Goal: Task Accomplishment & Management: Complete application form

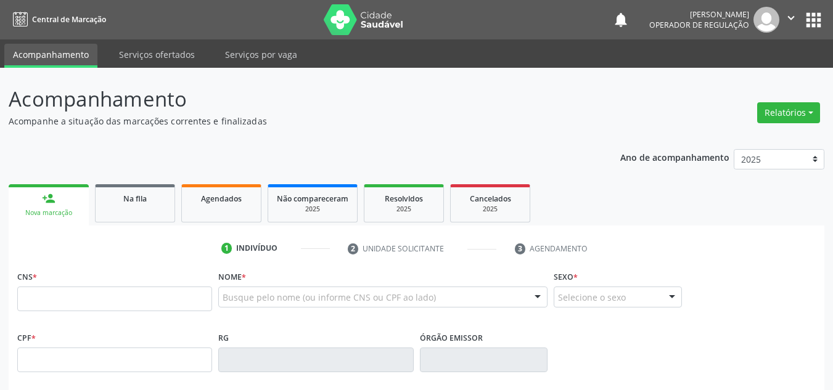
scroll to position [17, 0]
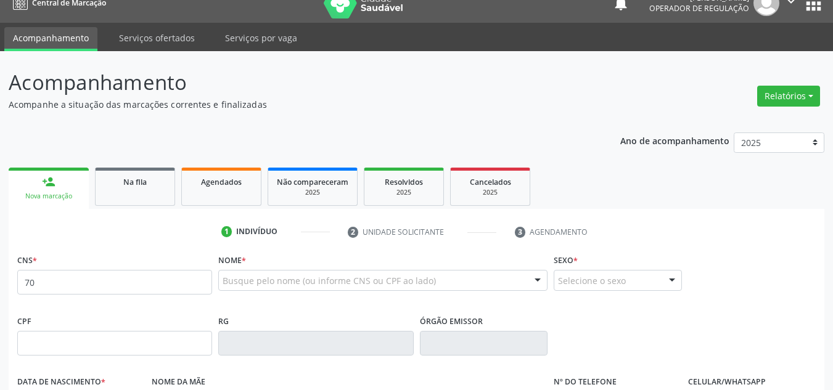
type input "7"
type input "701 0038 5792 1296"
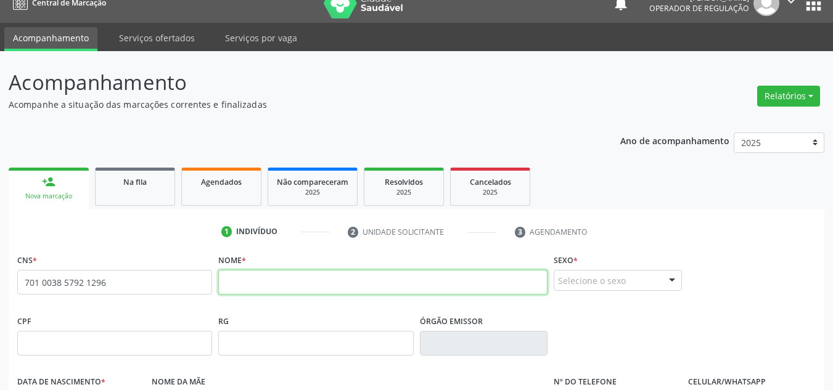
click at [257, 291] on input "text" at bounding box center [382, 282] width 329 height 25
type input "EZEQUIEL JOSÉ RODRIGUES"
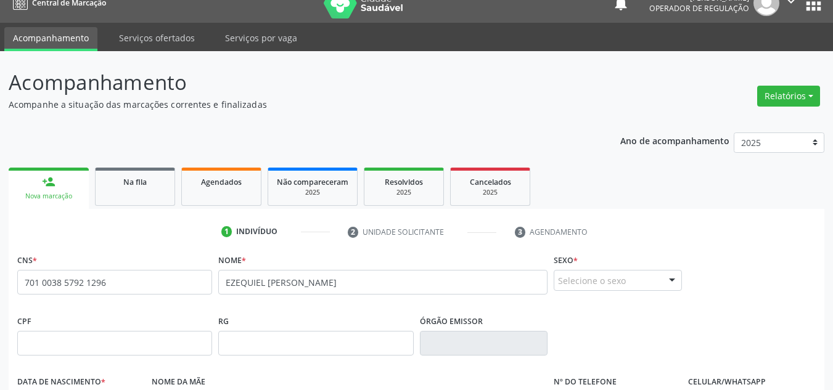
click at [668, 284] on div at bounding box center [672, 281] width 18 height 21
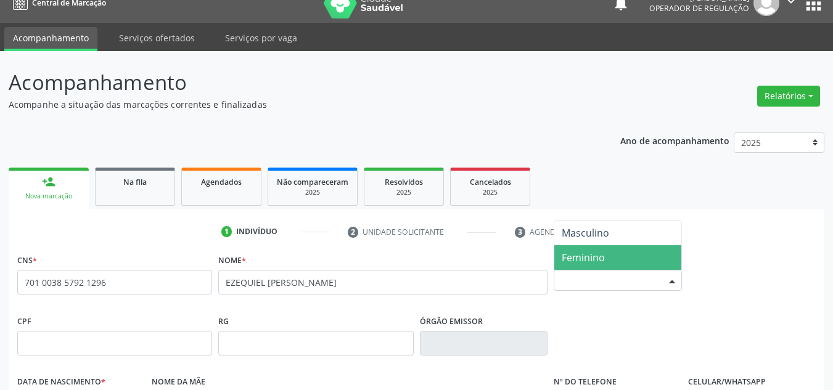
drag, startPoint x: 643, startPoint y: 256, endPoint x: 636, endPoint y: 255, distance: 6.9
click at [647, 251] on span "Feminino" at bounding box center [617, 257] width 127 height 25
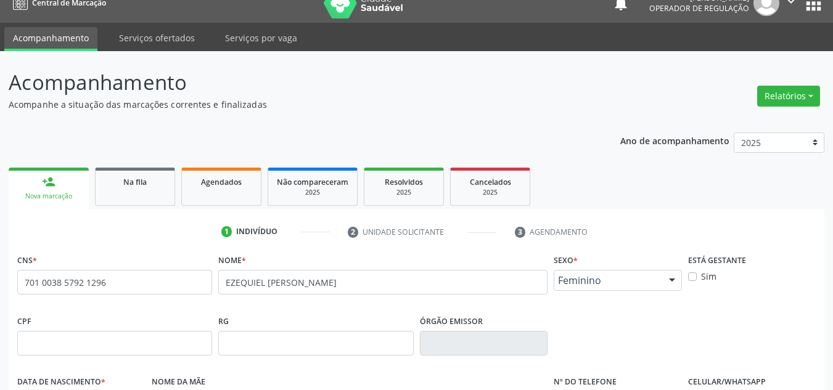
click at [626, 285] on span "Feminino" at bounding box center [607, 280] width 99 height 12
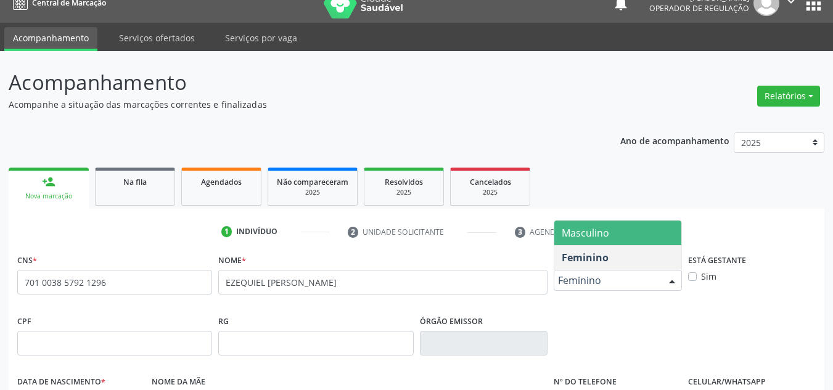
click at [631, 236] on span "Masculino" at bounding box center [617, 233] width 127 height 25
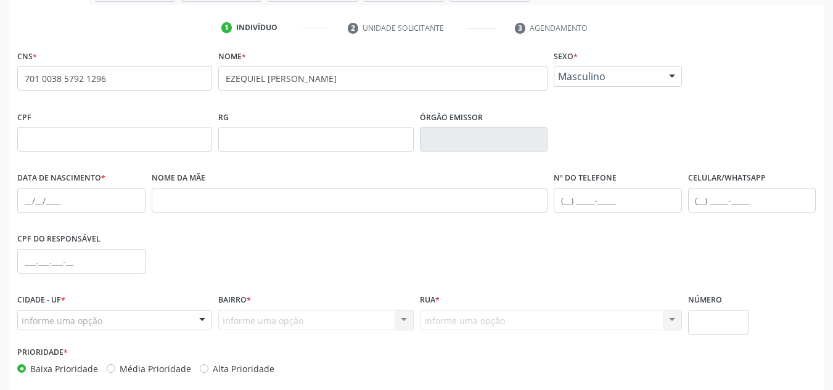
scroll to position [202, 0]
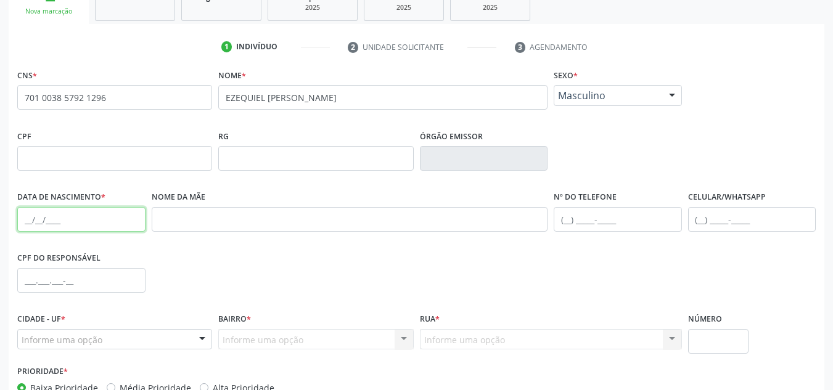
click at [28, 229] on input "text" at bounding box center [81, 219] width 128 height 25
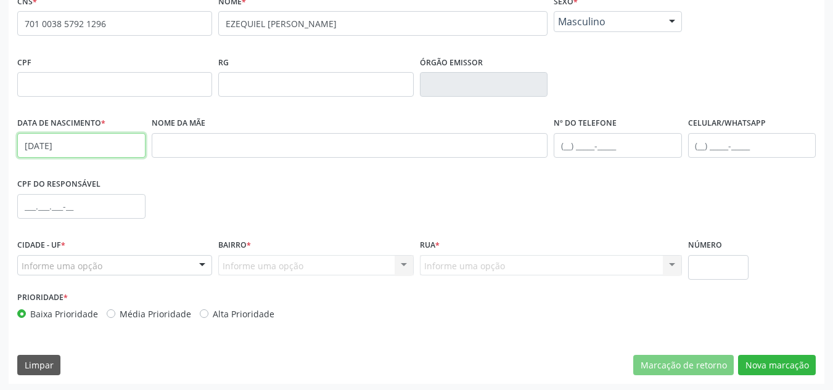
scroll to position [278, 0]
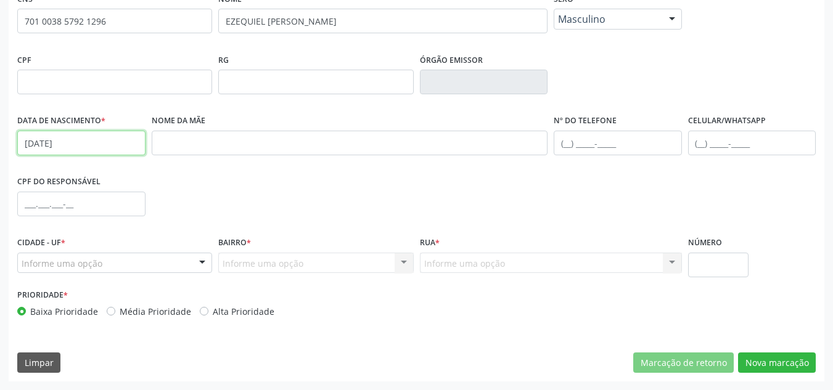
type input "10/04/1946"
click at [130, 264] on div "Informe uma opção" at bounding box center [114, 263] width 195 height 21
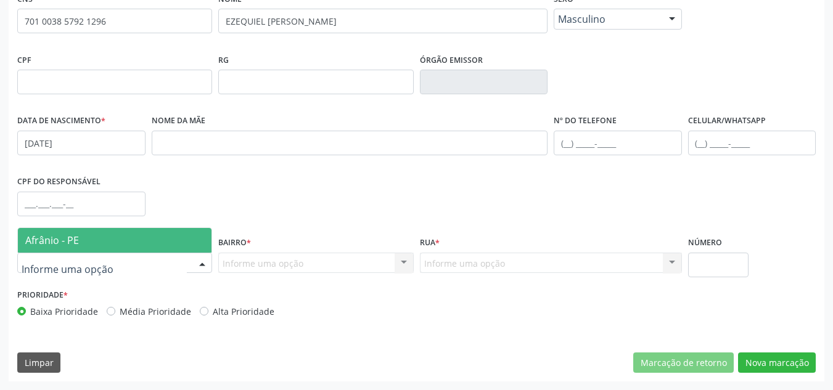
drag, startPoint x: 133, startPoint y: 247, endPoint x: 300, endPoint y: 257, distance: 167.4
click at [134, 245] on span "Afrânio - PE" at bounding box center [115, 240] width 194 height 25
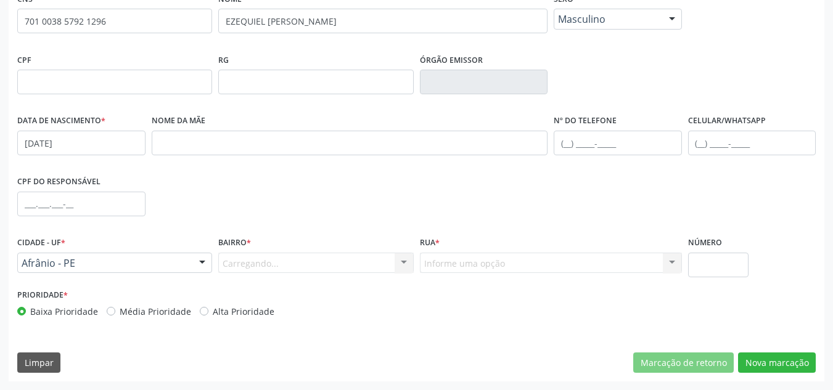
click at [314, 260] on div "Carregando... Nenhum resultado encontrado para: " " Nenhuma opção encontrada. D…" at bounding box center [315, 263] width 195 height 21
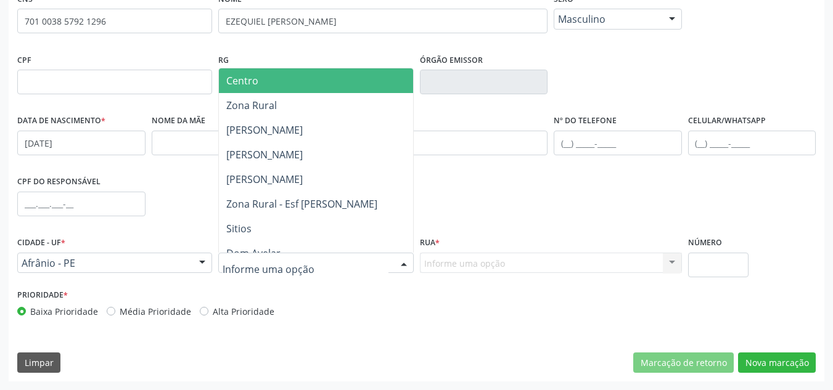
click at [314, 263] on div at bounding box center [315, 263] width 195 height 21
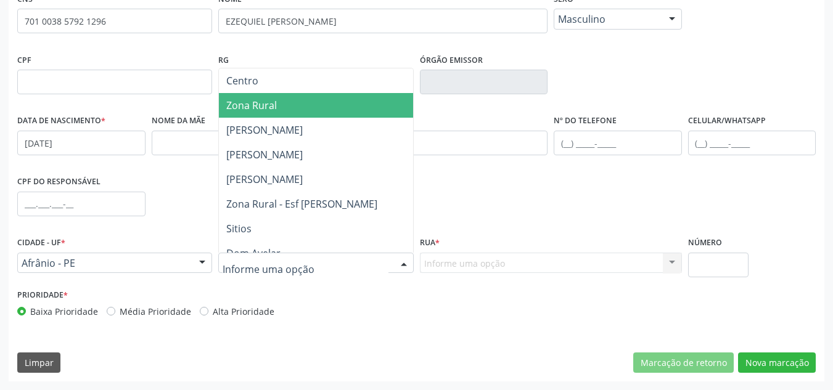
click at [353, 109] on span "Zona Rural" at bounding box center [316, 105] width 194 height 25
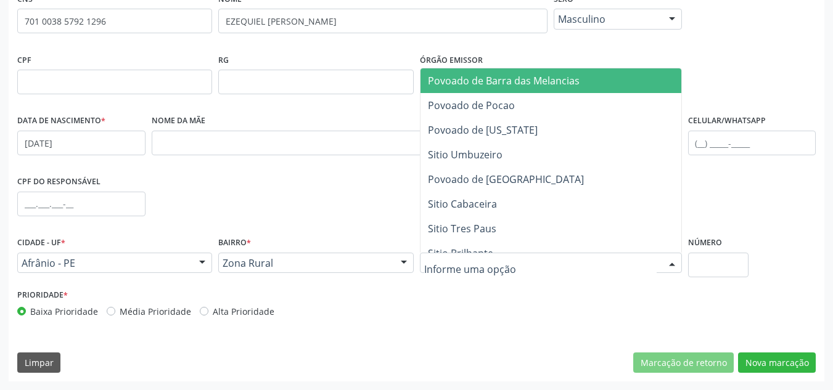
click at [484, 253] on div at bounding box center [551, 263] width 262 height 21
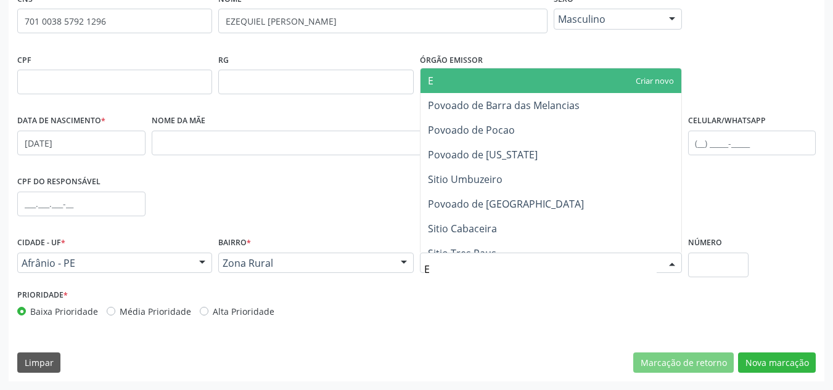
type input "EX"
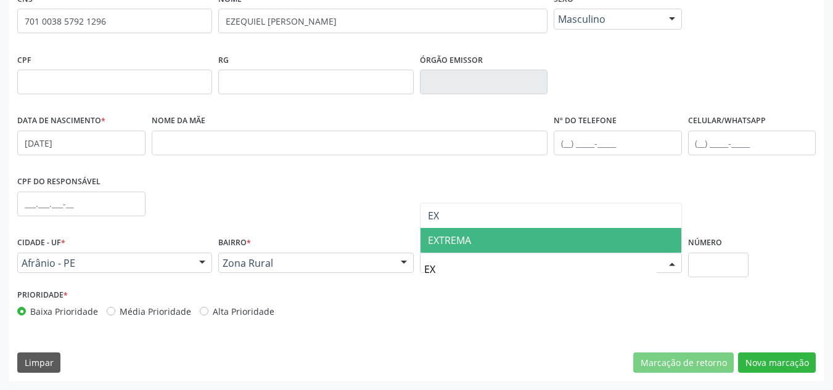
click at [488, 249] on span "EXTREMA" at bounding box center [551, 240] width 261 height 25
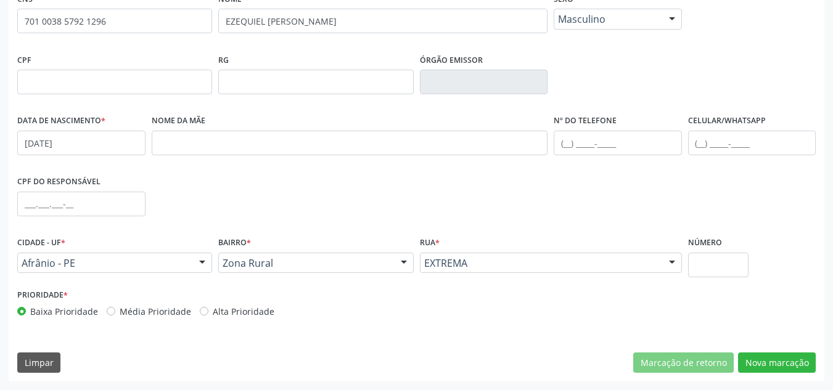
click at [170, 310] on label "Média Prioridade" at bounding box center [156, 311] width 72 height 13
click at [115, 310] on input "Média Prioridade" at bounding box center [111, 310] width 9 height 11
radio input "true"
click at [771, 355] on button "Nova marcação" at bounding box center [777, 363] width 78 height 21
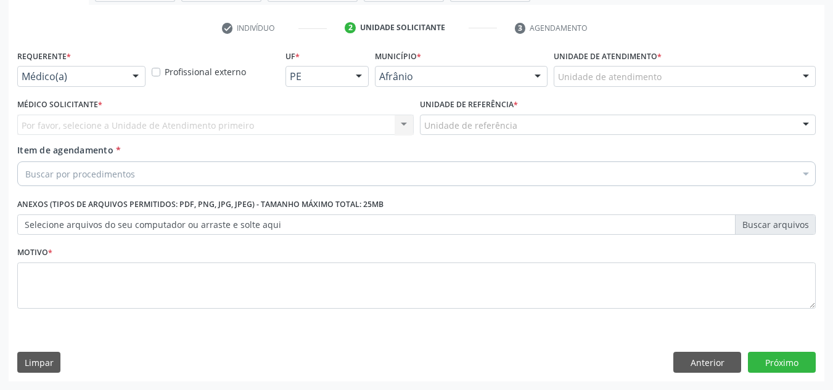
click at [760, 73] on div "Unidade de atendimento" at bounding box center [685, 76] width 262 height 21
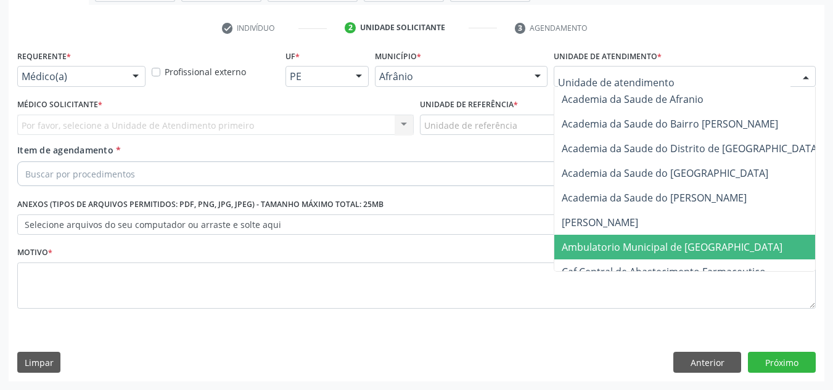
drag, startPoint x: 692, startPoint y: 246, endPoint x: 634, endPoint y: 217, distance: 64.8
click at [691, 247] on span "Ambulatorio Municipal de [GEOGRAPHIC_DATA]" at bounding box center [672, 247] width 221 height 14
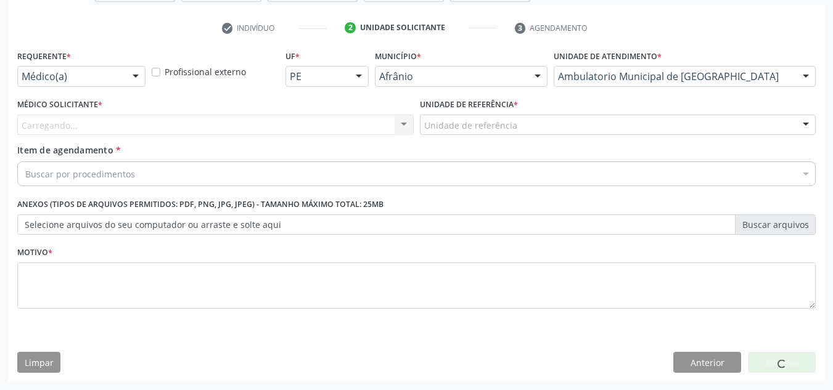
click at [353, 125] on div "Carregando... Nenhum resultado encontrado para: " " Não há nenhuma opção para s…" at bounding box center [215, 125] width 396 height 21
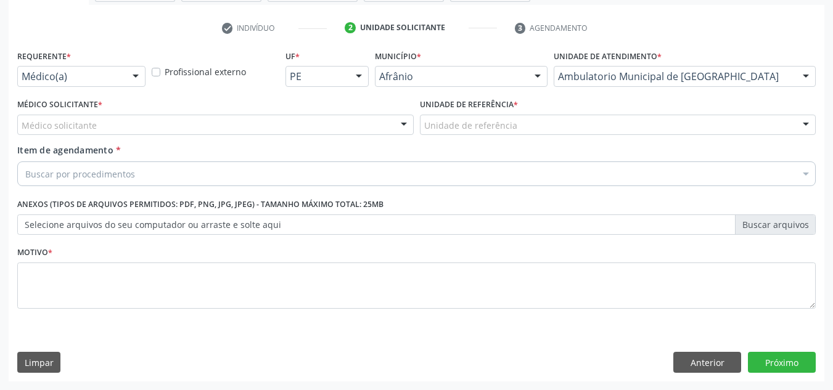
click at [353, 125] on div "Médico solicitante" at bounding box center [215, 125] width 396 height 21
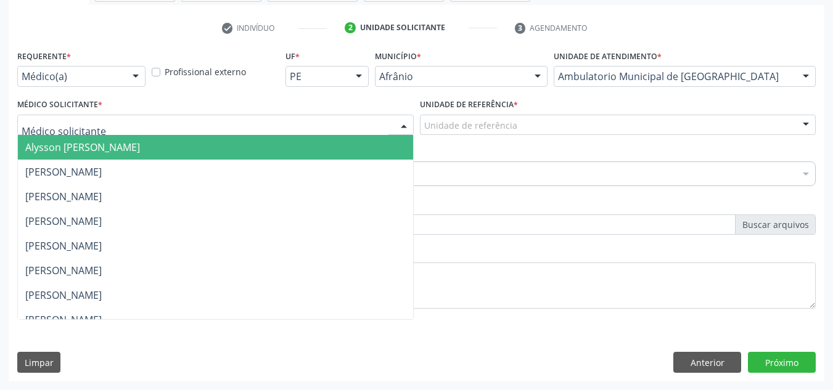
drag, startPoint x: 353, startPoint y: 130, endPoint x: 440, endPoint y: 107, distance: 89.5
click at [357, 129] on input "text" at bounding box center [205, 131] width 367 height 25
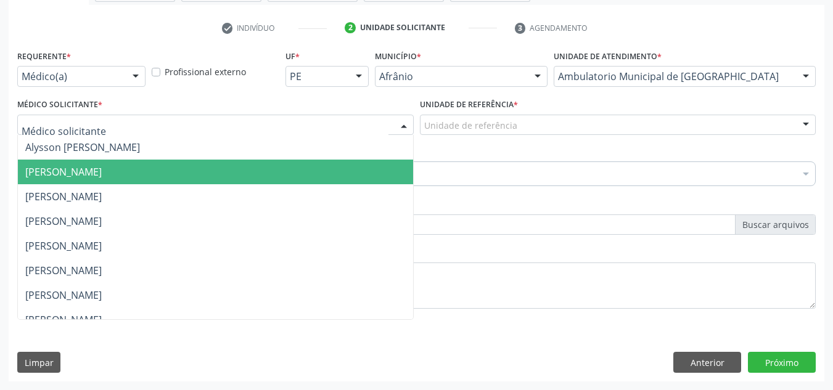
drag, startPoint x: 326, startPoint y: 164, endPoint x: 521, endPoint y: 156, distance: 195.6
click at [337, 164] on span "Bruno Saraiva Bezerra Medrado" at bounding box center [215, 172] width 395 height 25
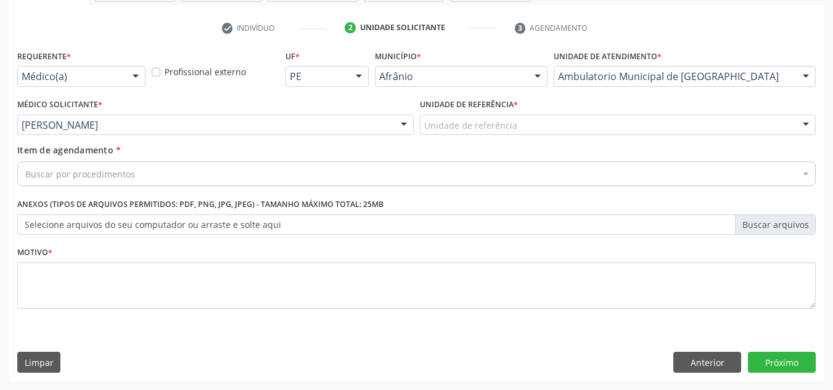
drag, startPoint x: 538, startPoint y: 124, endPoint x: 520, endPoint y: 178, distance: 56.9
click at [538, 127] on div "Unidade de referência" at bounding box center [618, 125] width 396 height 21
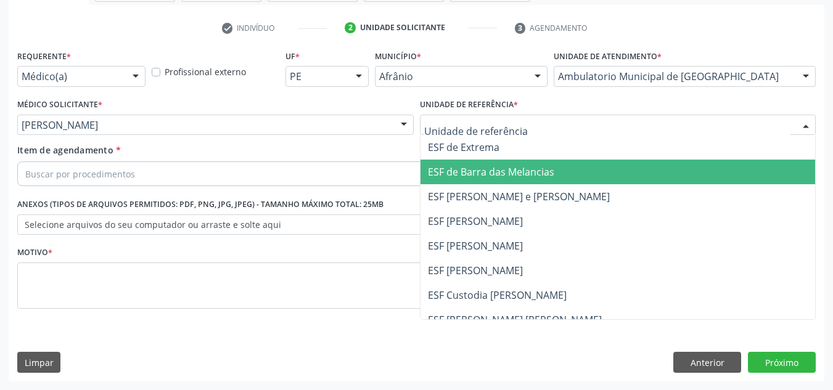
drag, startPoint x: 520, startPoint y: 178, endPoint x: 389, endPoint y: 164, distance: 132.1
click at [517, 179] on span "ESF de Barra das Melancias" at bounding box center [491, 172] width 126 height 14
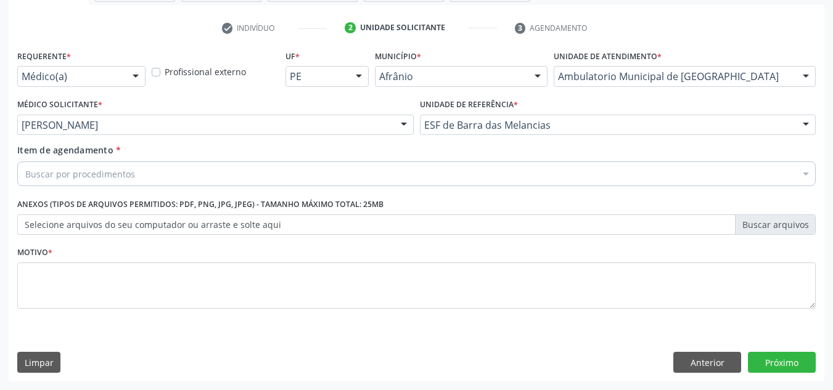
click at [387, 168] on div "Buscar por procedimentos" at bounding box center [416, 174] width 799 height 25
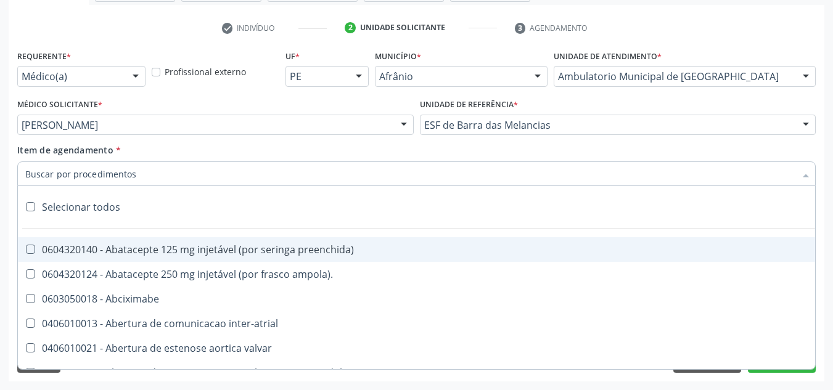
paste input "0301010072-225120"
type input "0301010072-225120"
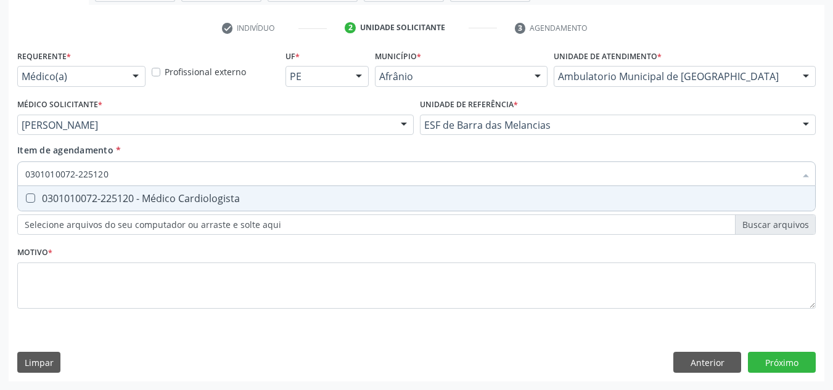
click at [331, 200] on div "0301010072-225120 - Médico Cardiologista" at bounding box center [416, 199] width 782 height 10
checkbox Cardiologista "true"
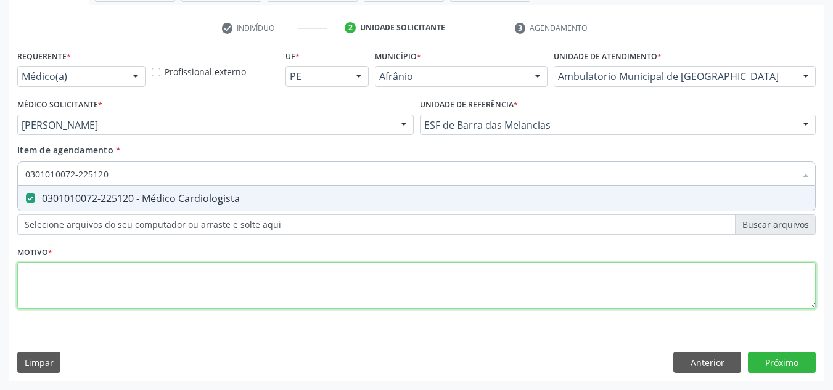
click at [324, 266] on div "Requerente * Médico(a) Médico(a) Enfermeiro(a) Paciente Nenhum resultado encont…" at bounding box center [416, 186] width 799 height 279
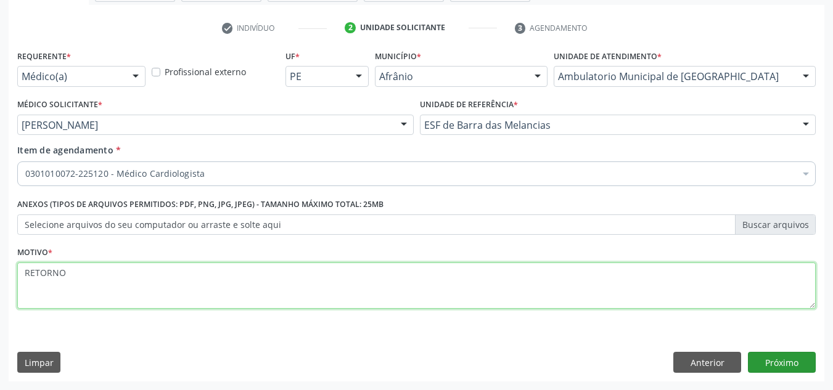
type textarea "RETORNO"
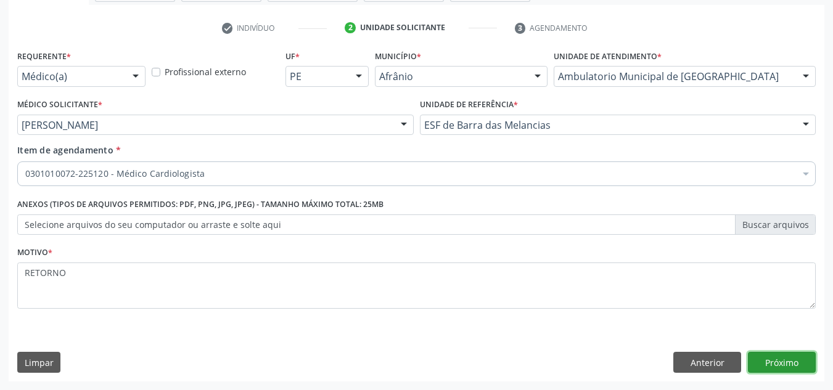
click at [763, 370] on button "Próximo" at bounding box center [782, 362] width 68 height 21
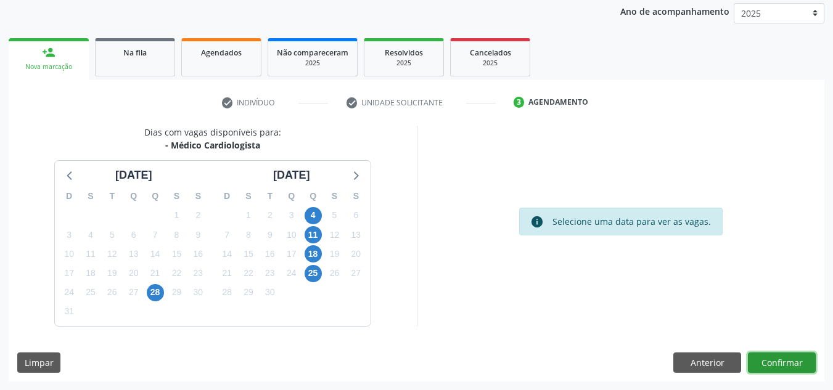
click at [763, 370] on button "Confirmar" at bounding box center [782, 363] width 68 height 21
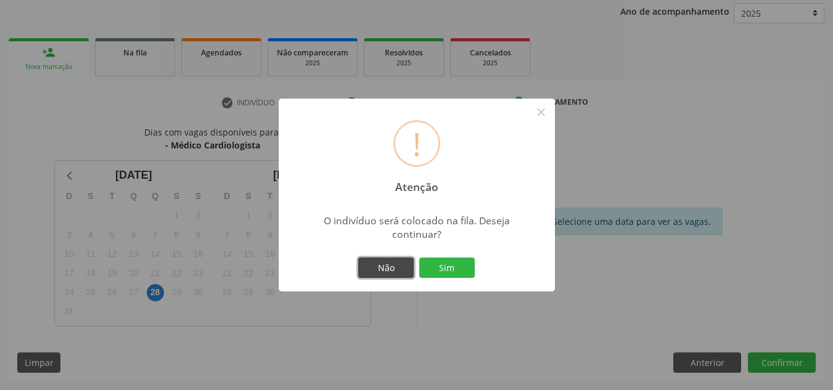
drag, startPoint x: 383, startPoint y: 266, endPoint x: 398, endPoint y: 259, distance: 16.3
click at [382, 266] on button "Não" at bounding box center [385, 268] width 55 height 21
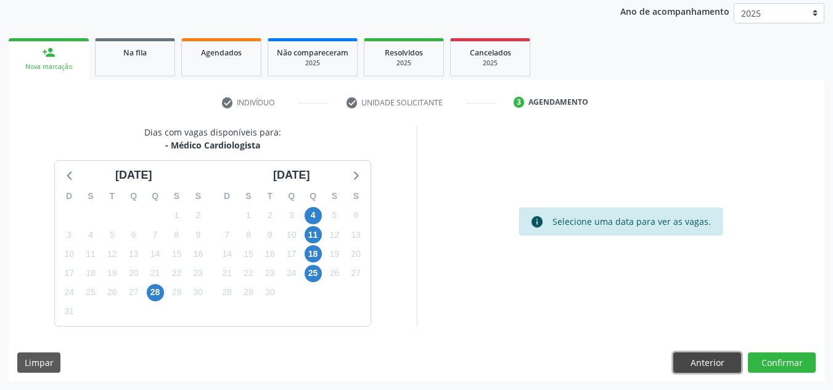
click at [707, 367] on button "Anterior" at bounding box center [707, 363] width 68 height 21
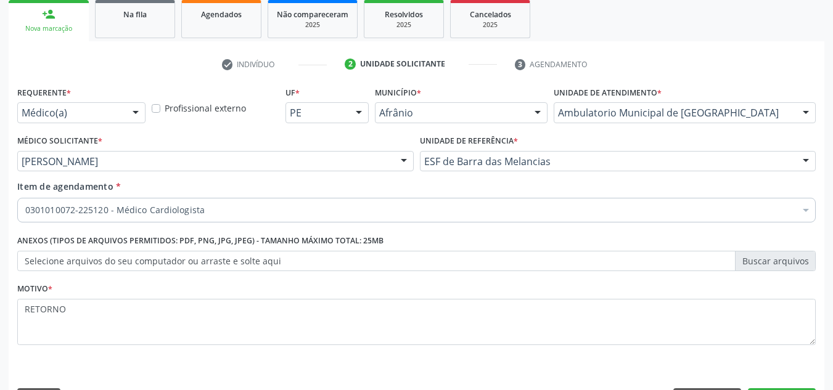
scroll to position [221, 0]
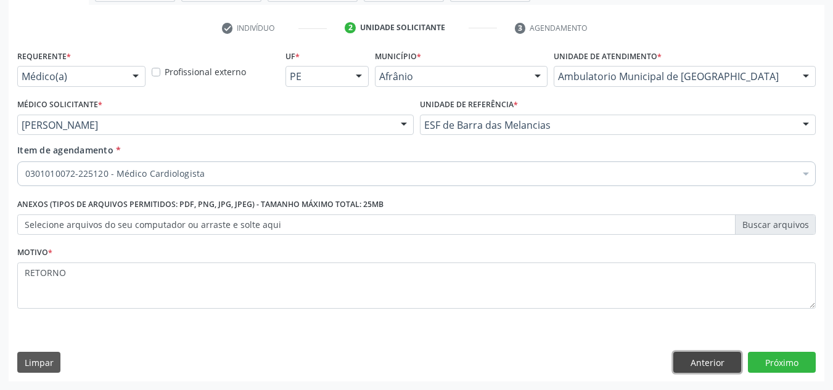
click at [711, 371] on button "Anterior" at bounding box center [707, 362] width 68 height 21
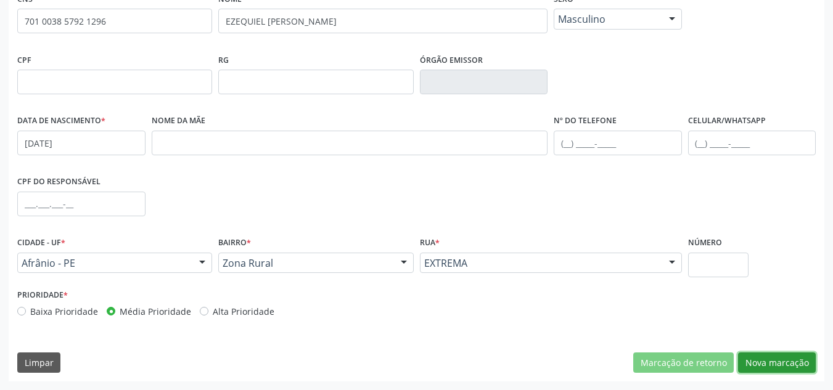
click at [785, 363] on button "Nova marcação" at bounding box center [777, 363] width 78 height 21
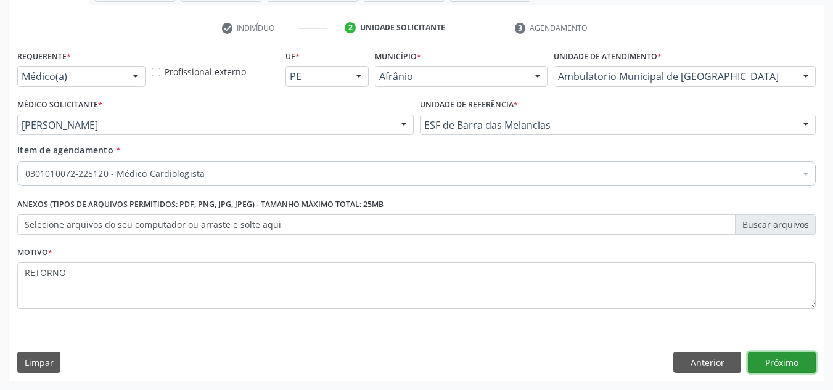
click at [785, 363] on button "Próximo" at bounding box center [782, 362] width 68 height 21
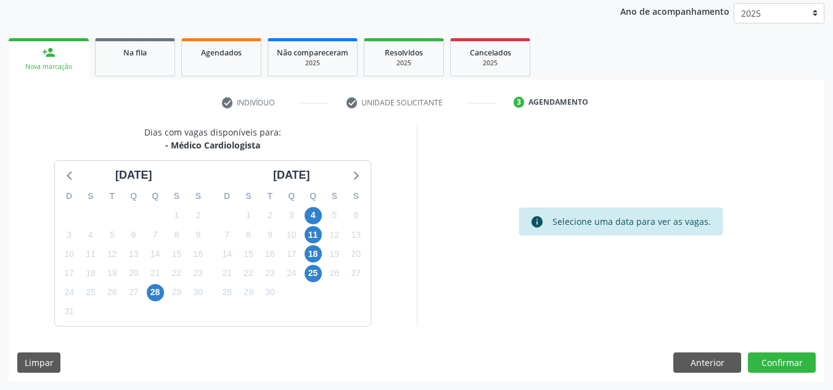
scroll to position [146, 0]
click at [785, 363] on button "Confirmar" at bounding box center [782, 363] width 68 height 21
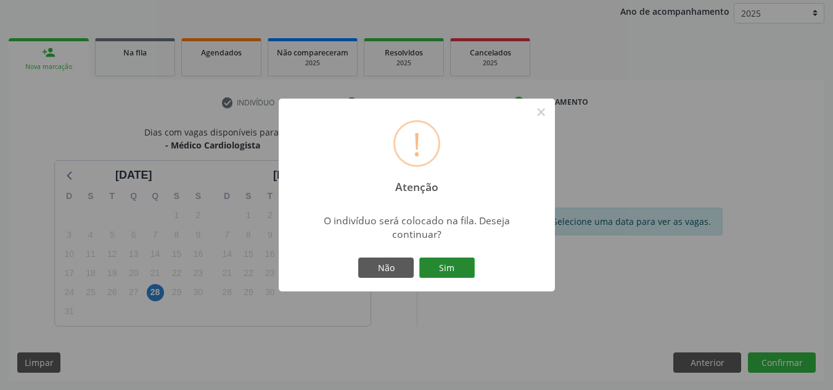
click at [471, 278] on button "Sim" at bounding box center [446, 268] width 55 height 21
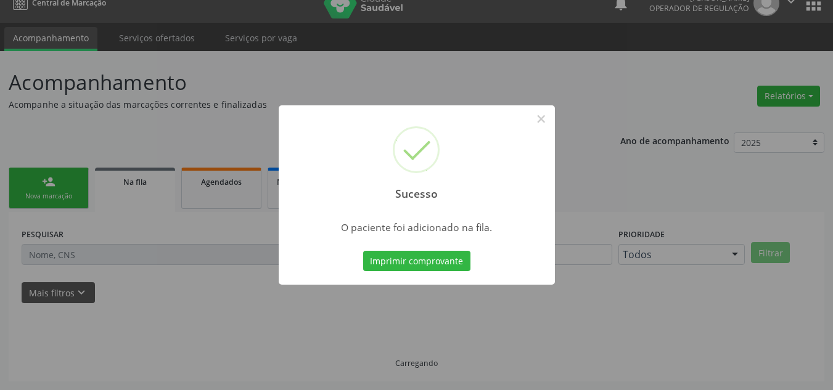
scroll to position [17, 0]
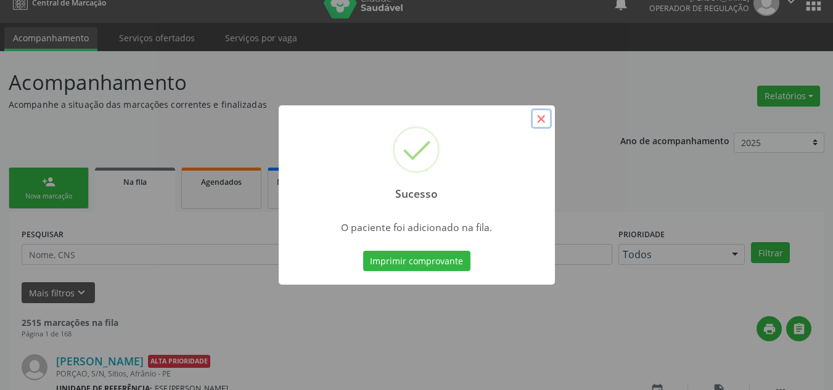
click at [545, 118] on button "×" at bounding box center [541, 119] width 21 height 21
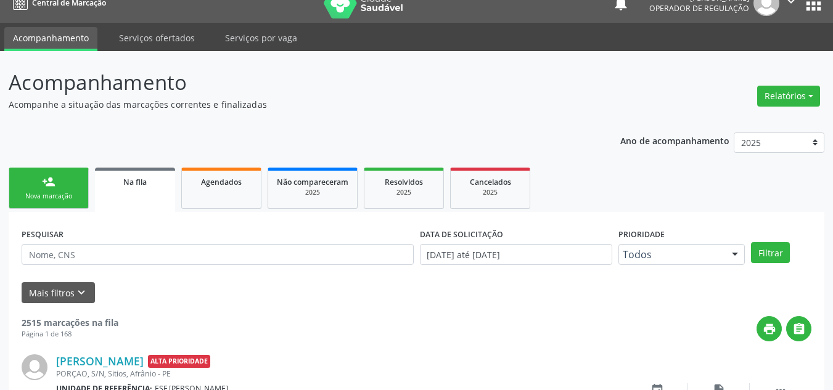
click at [41, 175] on link "person_add Nova marcação" at bounding box center [49, 188] width 80 height 41
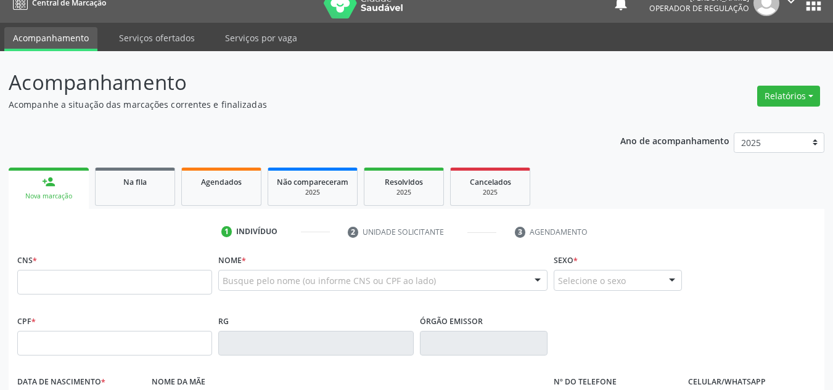
click at [41, 175] on link "person_add Nova marcação" at bounding box center [49, 188] width 80 height 41
click at [83, 290] on input "text" at bounding box center [114, 282] width 195 height 25
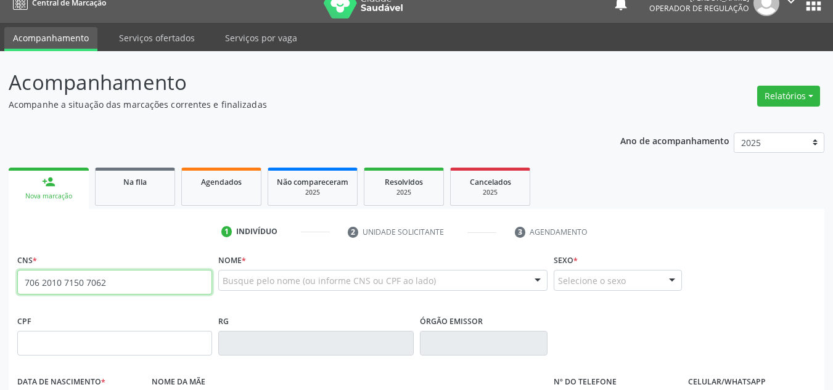
type input "706 2010 7150 7062"
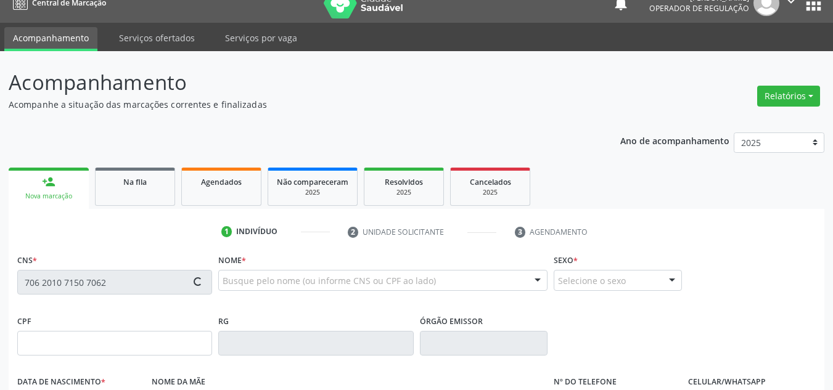
type input "28/03/1959"
type input "Francisca Rodrigues Telles"
type input "(87) 98815-7260"
type input "S/N"
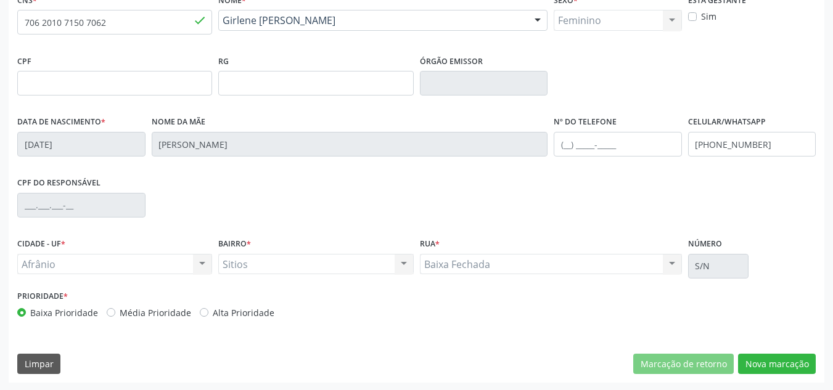
scroll to position [278, 0]
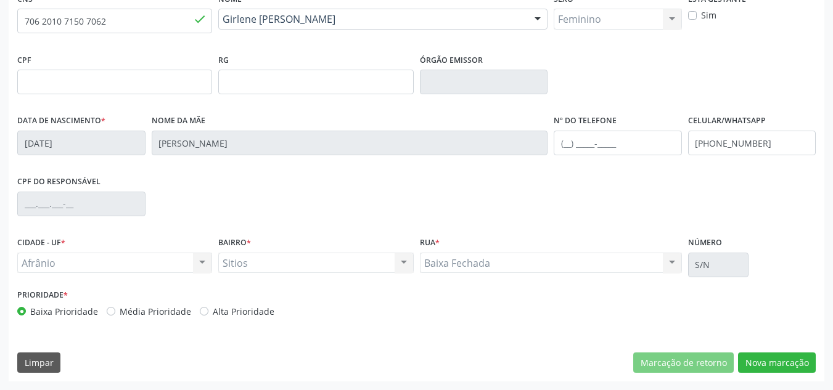
click at [163, 301] on div "Prioridade * Baixa Prioridade Média Prioridade Alta Prioridade" at bounding box center [215, 302] width 396 height 32
click at [163, 310] on label "Média Prioridade" at bounding box center [156, 311] width 72 height 13
click at [115, 310] on input "Média Prioridade" at bounding box center [111, 310] width 9 height 11
radio input "true"
click at [758, 355] on button "Nova marcação" at bounding box center [777, 363] width 78 height 21
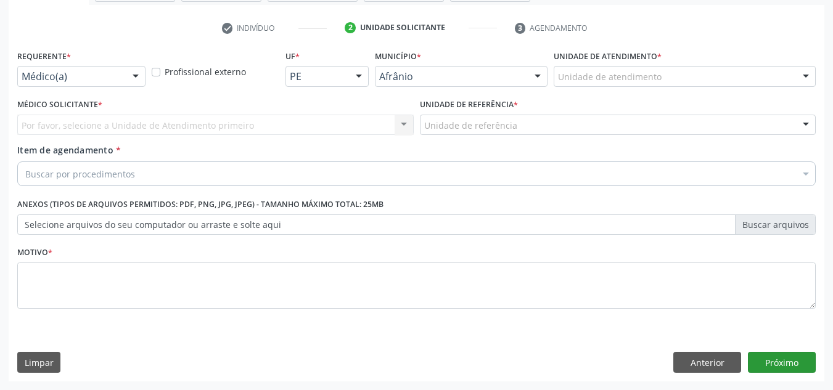
scroll to position [221, 0]
drag, startPoint x: 766, startPoint y: 86, endPoint x: 778, endPoint y: 75, distance: 16.6
click at [775, 78] on div "Unidade de atendimento" at bounding box center [685, 76] width 262 height 21
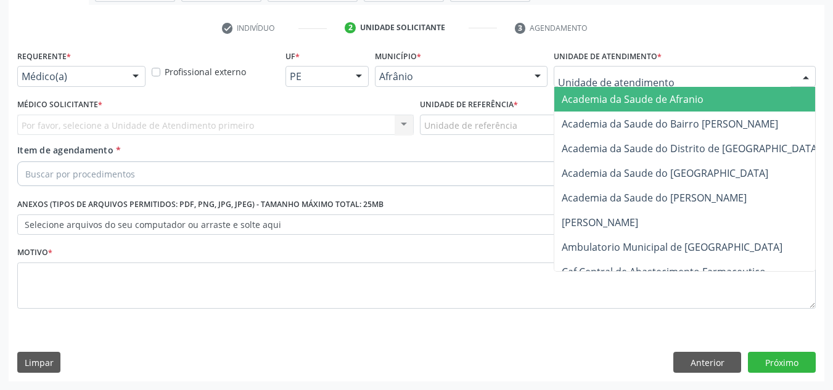
click at [778, 75] on input "text" at bounding box center [674, 82] width 232 height 25
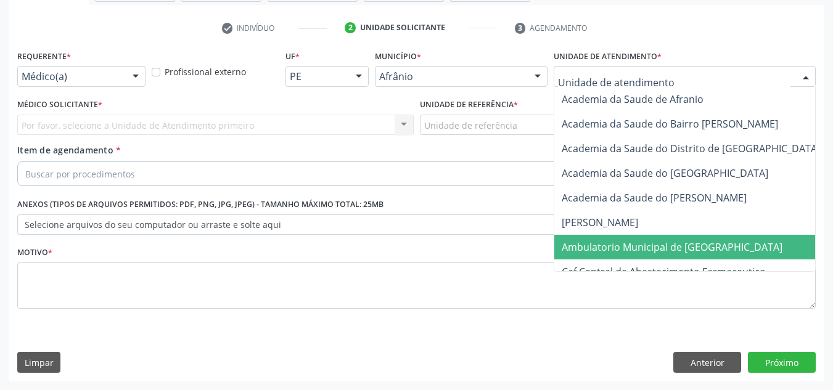
click at [752, 240] on span "Ambulatorio Municipal de [GEOGRAPHIC_DATA]" at bounding box center [704, 247] width 301 height 25
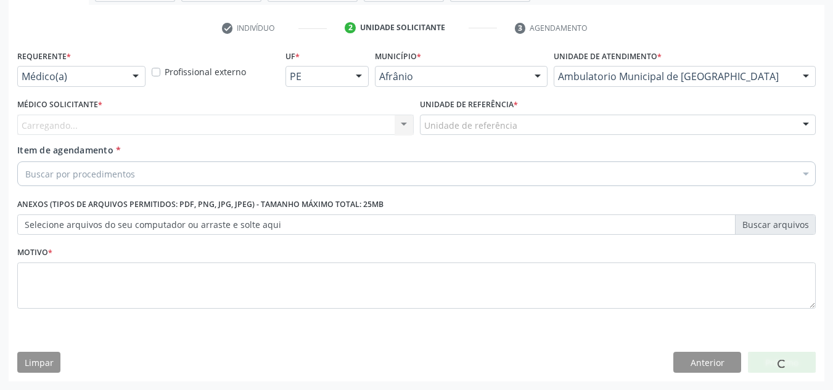
drag, startPoint x: 366, startPoint y: 111, endPoint x: 352, endPoint y: 123, distance: 17.9
click at [355, 123] on div "Médico Solicitante * Carregando... Nenhum resultado encontrado para: " " Não há…" at bounding box center [215, 115] width 396 height 39
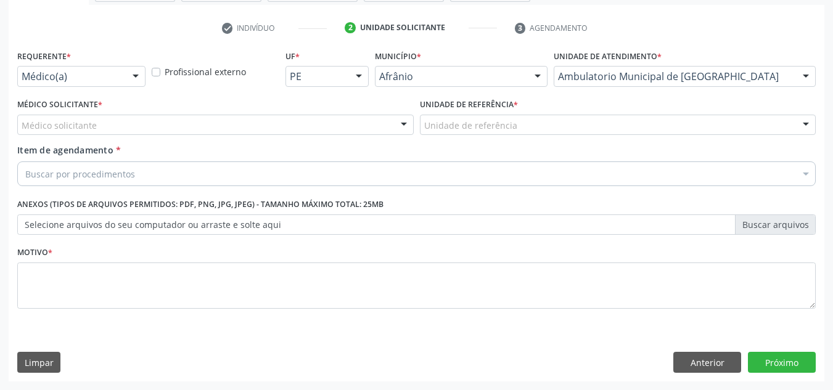
click at [353, 123] on div "Médico solicitante" at bounding box center [215, 125] width 396 height 21
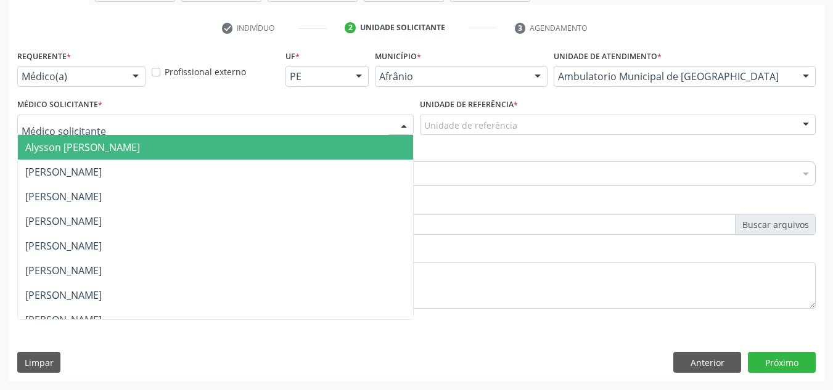
drag, startPoint x: 352, startPoint y: 142, endPoint x: 417, endPoint y: 133, distance: 65.3
click at [352, 143] on span "Alysson Rodrigo Ferreira Cavalcanti" at bounding box center [215, 147] width 395 height 25
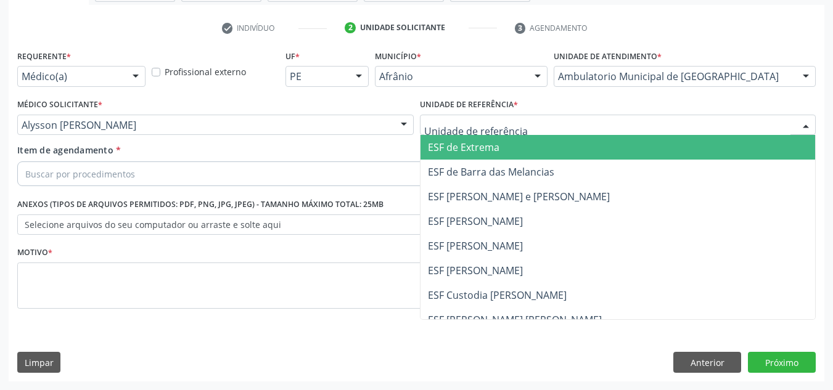
drag, startPoint x: 450, startPoint y: 134, endPoint x: 495, endPoint y: 131, distance: 45.1
click at [460, 130] on div at bounding box center [618, 125] width 396 height 21
click at [531, 202] on span "ESF [PERSON_NAME] e [PERSON_NAME]" at bounding box center [519, 197] width 182 height 14
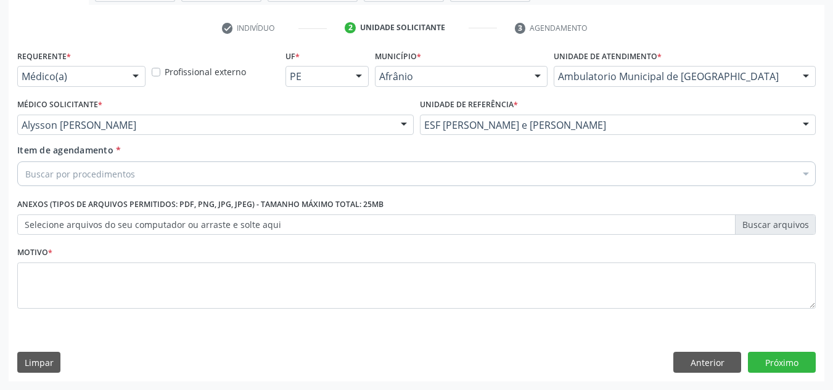
click at [447, 166] on div "Buscar por procedimentos" at bounding box center [416, 174] width 799 height 25
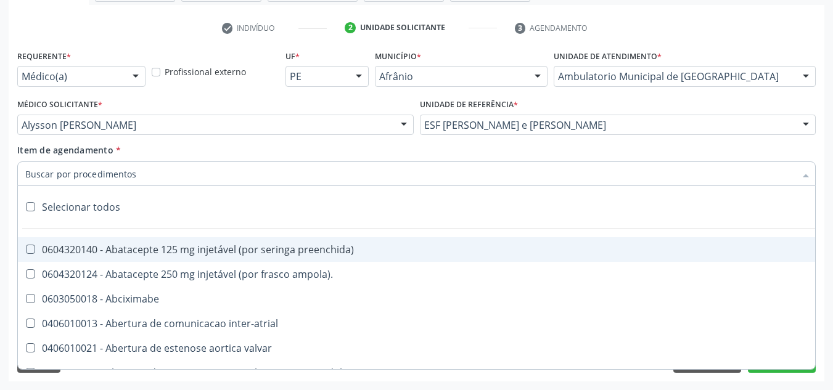
paste input "0301010072-225120"
type input "0301010072-225120"
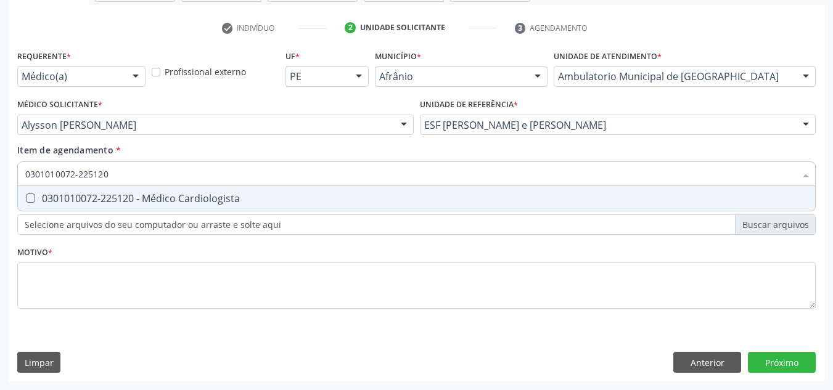
click at [408, 187] on span "0301010072-225120 - Médico Cardiologista" at bounding box center [416, 198] width 797 height 25
checkbox Cardiologista "true"
click at [348, 310] on div "Requerente * Médico(a) Médico(a) Enfermeiro(a) Paciente Nenhum resultado encont…" at bounding box center [416, 186] width 799 height 279
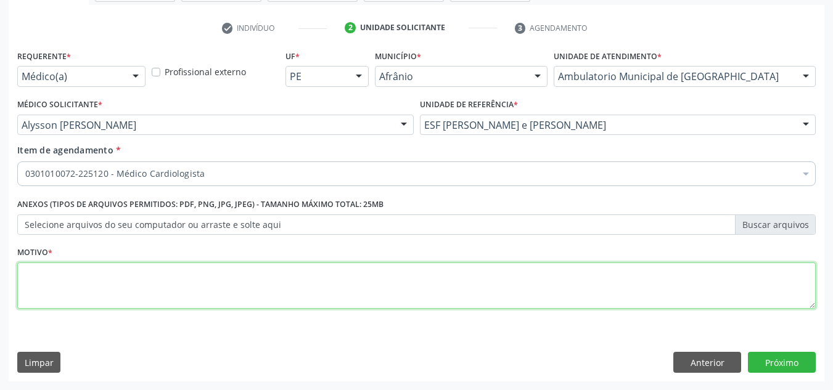
click at [345, 274] on textarea at bounding box center [416, 286] width 799 height 47
type textarea "RETORNO"
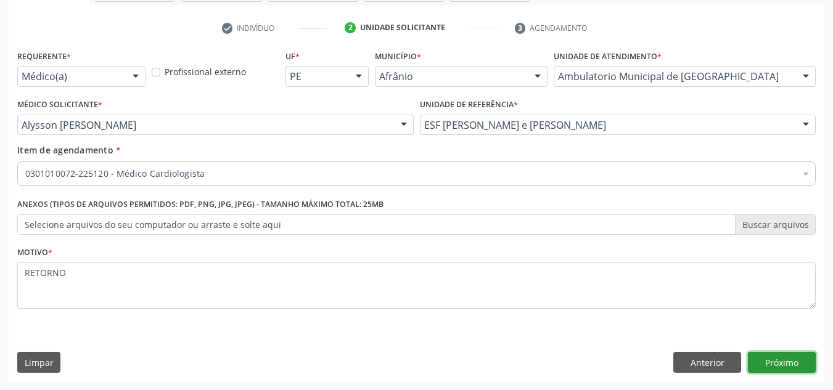
click at [781, 365] on button "Próximo" at bounding box center [782, 362] width 68 height 21
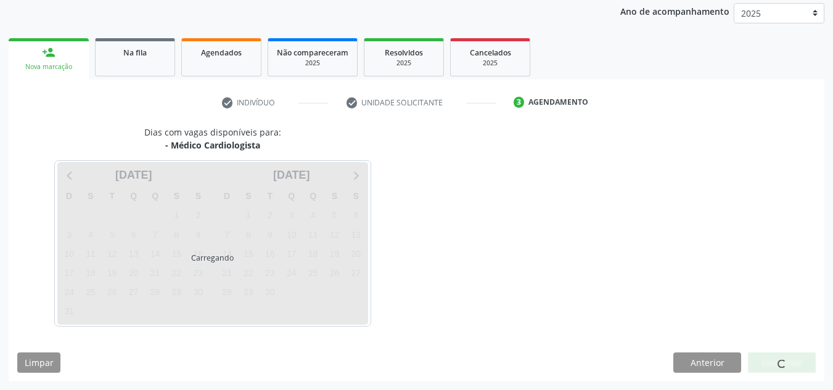
scroll to position [146, 0]
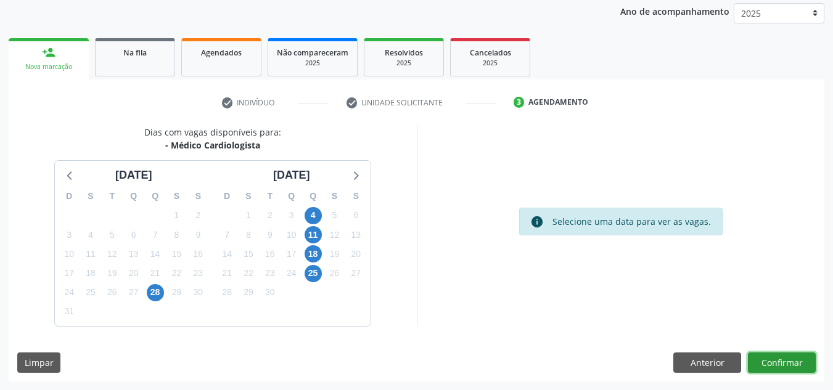
click at [781, 365] on button "Confirmar" at bounding box center [782, 363] width 68 height 21
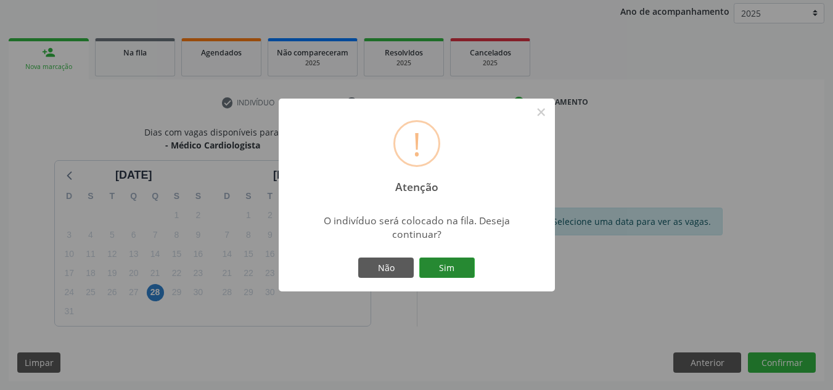
click at [469, 276] on button "Sim" at bounding box center [446, 268] width 55 height 21
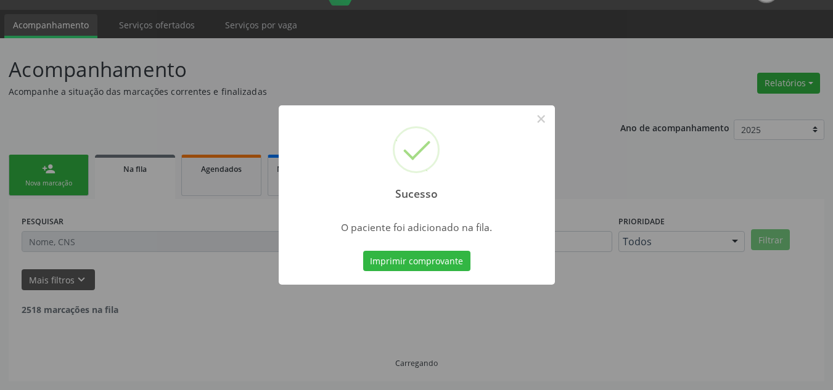
scroll to position [17, 0]
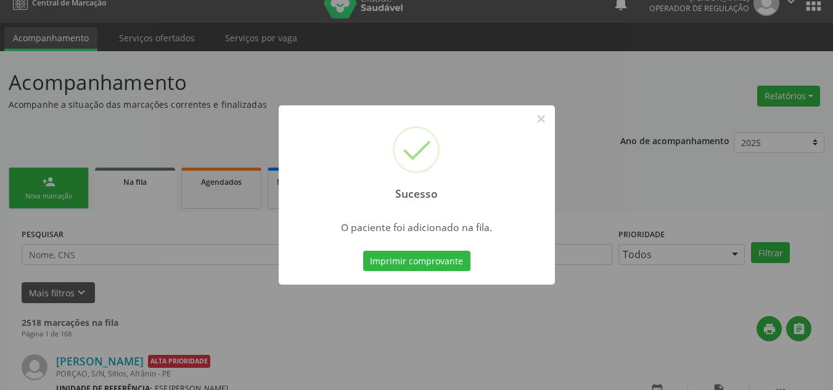
click at [543, 132] on div "Sucesso ×" at bounding box center [417, 158] width 276 height 106
click at [549, 118] on button "×" at bounding box center [541, 119] width 21 height 21
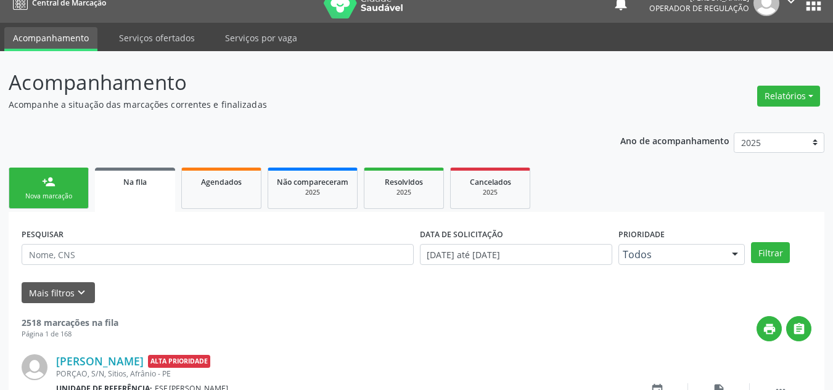
click at [62, 194] on div "Nova marcação" at bounding box center [49, 196] width 62 height 9
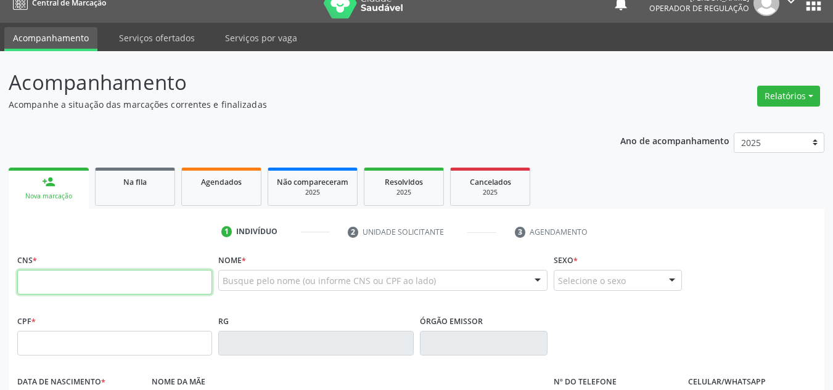
click at [162, 278] on input "text" at bounding box center [114, 282] width 195 height 25
type input "700 5003 4399 0059"
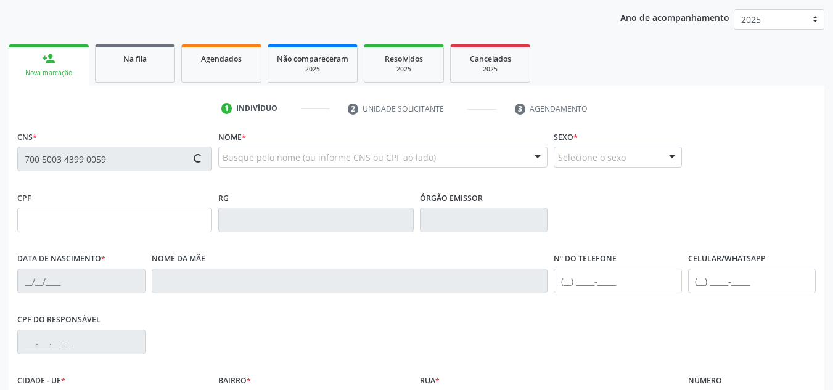
type input "127.436.844-88"
type input "18/04/1995"
type input "Maria Edileuza Sousa Brito"
type input "(87) 98824-7213"
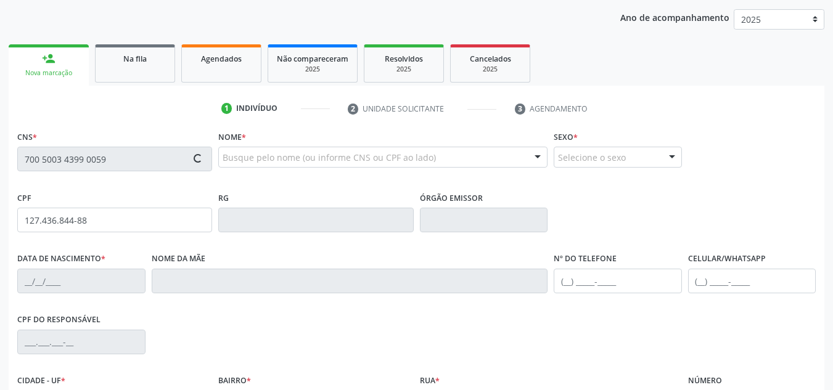
type input "032.733.743-57"
type input "S/N"
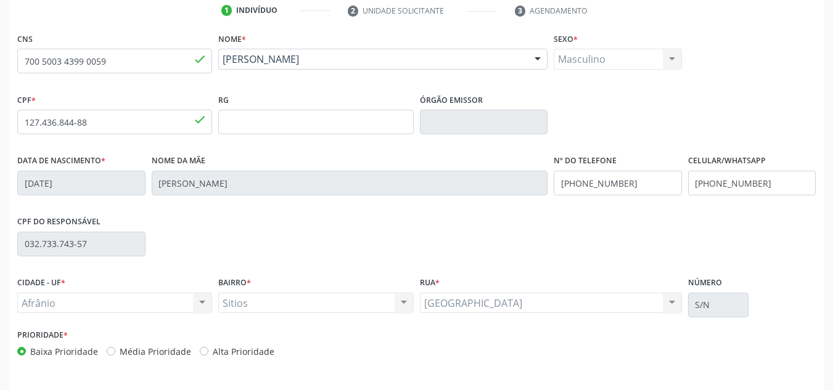
scroll to position [278, 0]
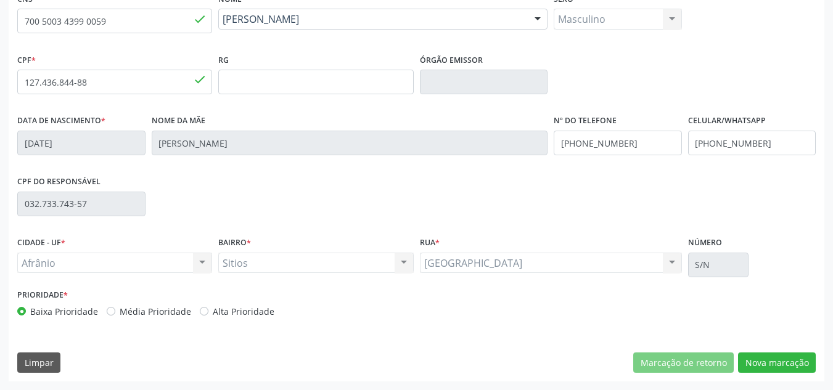
click at [154, 313] on label "Média Prioridade" at bounding box center [156, 311] width 72 height 13
click at [115, 313] on input "Média Prioridade" at bounding box center [111, 310] width 9 height 11
radio input "true"
drag, startPoint x: 728, startPoint y: 389, endPoint x: 788, endPoint y: 368, distance: 63.6
drag, startPoint x: 788, startPoint y: 368, endPoint x: 799, endPoint y: 363, distance: 11.6
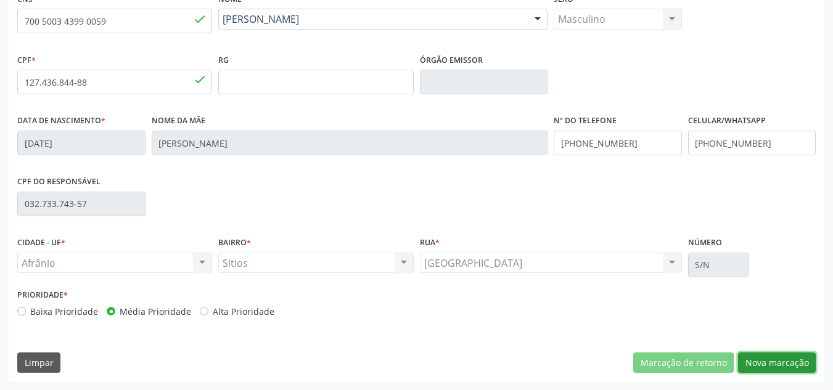
click at [799, 363] on button "Nova marcação" at bounding box center [777, 363] width 78 height 21
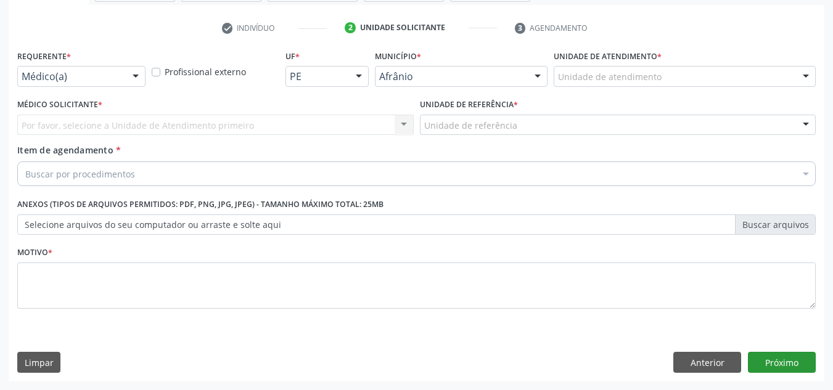
scroll to position [221, 0]
click at [783, 76] on div "Unidade de atendimento" at bounding box center [685, 76] width 262 height 21
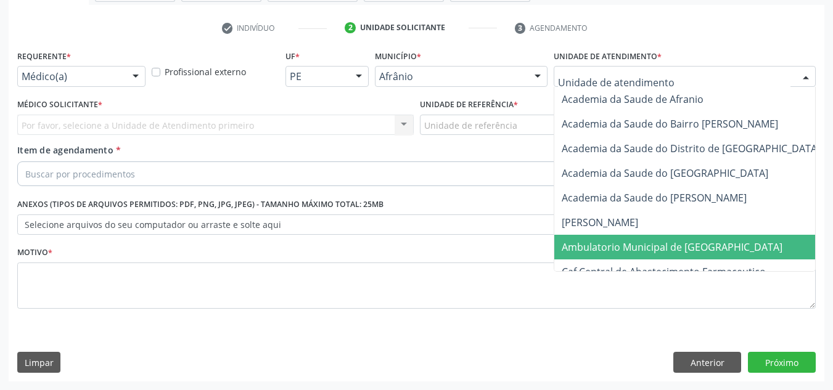
drag, startPoint x: 720, startPoint y: 242, endPoint x: 720, endPoint y: 231, distance: 11.1
click at [720, 241] on span "Ambulatorio Municipal de [GEOGRAPHIC_DATA]" at bounding box center [704, 247] width 301 height 25
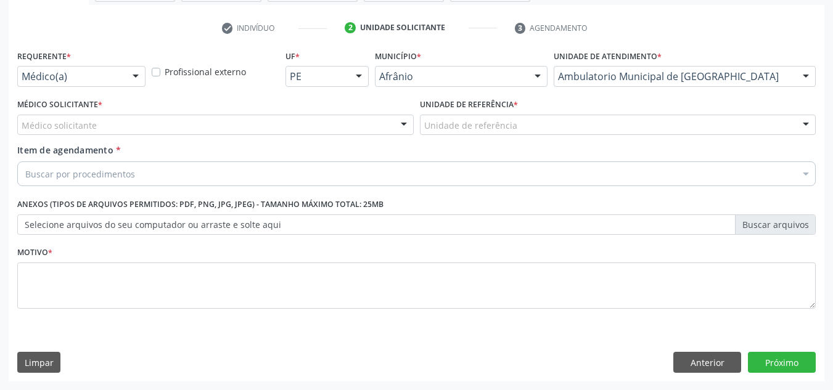
click at [343, 121] on div "Médico solicitante" at bounding box center [215, 125] width 396 height 21
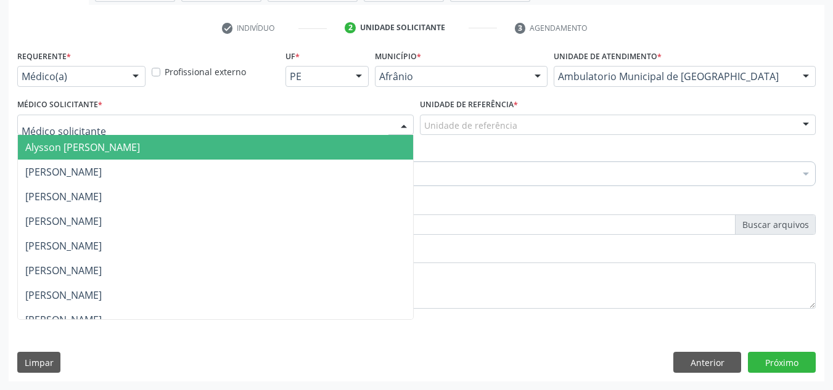
click at [335, 140] on span "Alysson Rodrigo Ferreira Cavalcanti" at bounding box center [215, 147] width 395 height 25
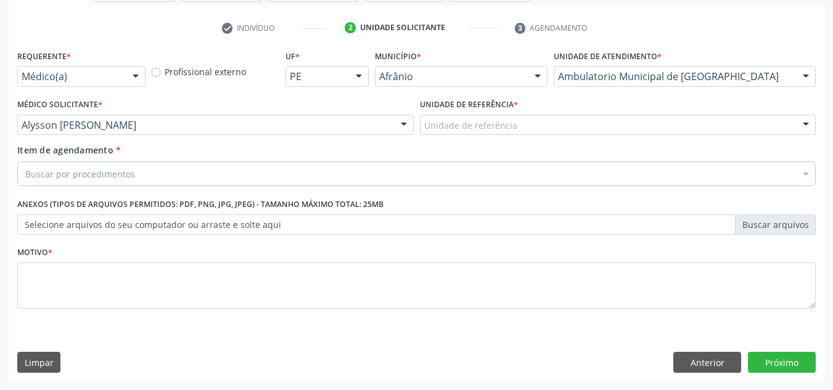
click at [492, 133] on div "Unidade de referência" at bounding box center [618, 125] width 396 height 21
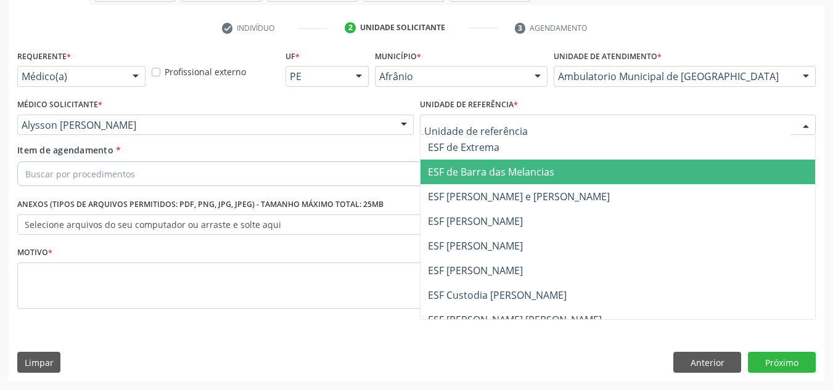
click at [506, 181] on span "ESF de Barra das Melancias" at bounding box center [618, 172] width 395 height 25
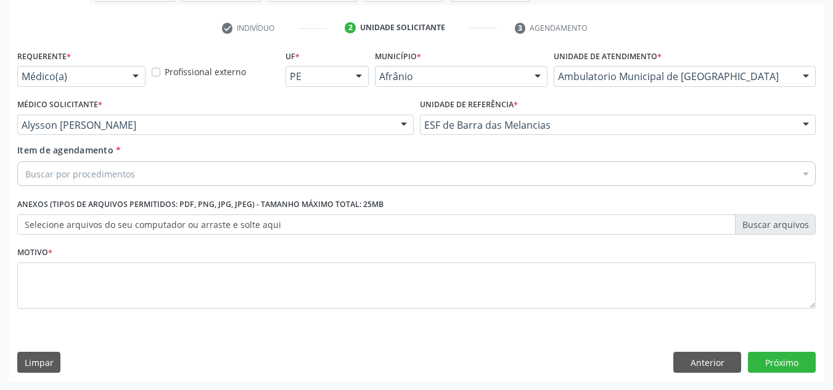
click at [448, 182] on div "Buscar por procedimentos" at bounding box center [416, 174] width 799 height 25
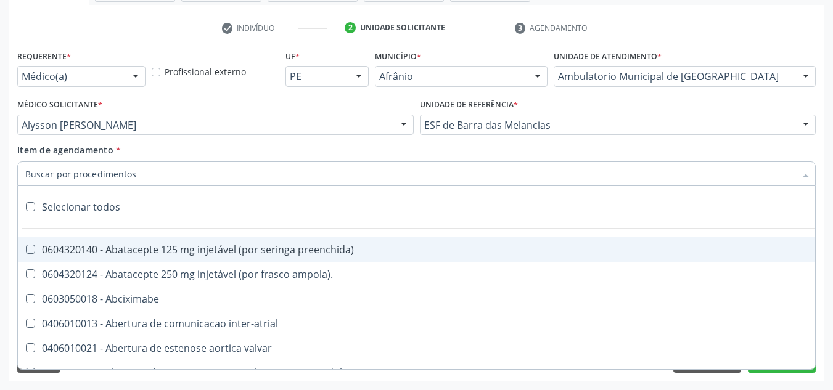
paste input "0301010072-225120"
type input "0301010072-225120"
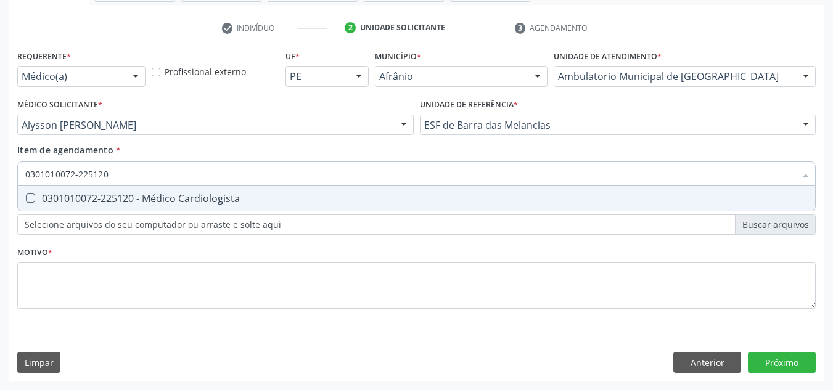
click at [420, 193] on span "0301010072-225120 - Médico Cardiologista" at bounding box center [416, 198] width 797 height 25
checkbox Cardiologista "true"
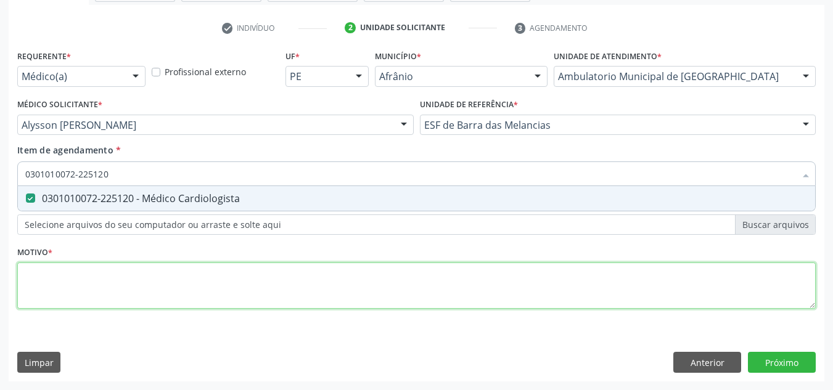
click at [397, 280] on div "Requerente * Médico(a) Médico(a) Enfermeiro(a) Paciente Nenhum resultado encont…" at bounding box center [416, 186] width 799 height 279
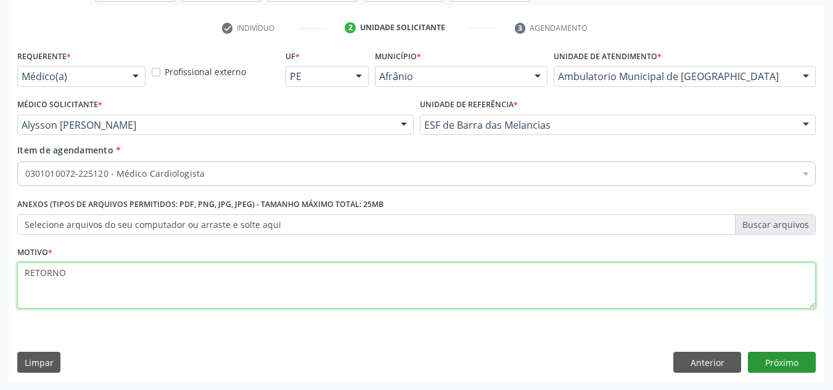
type textarea "RETORNO"
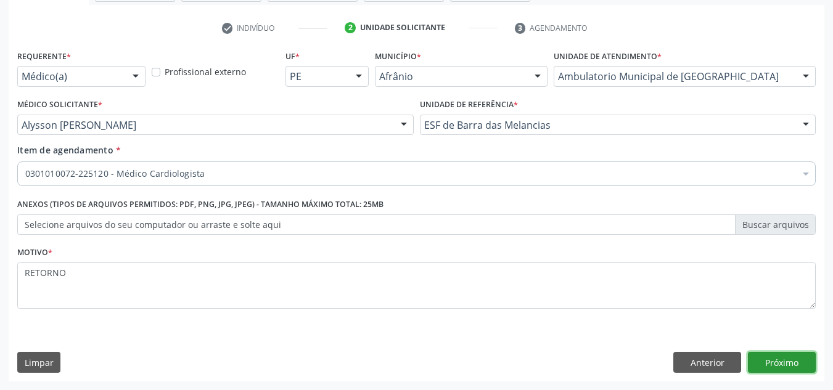
click at [810, 353] on button "Próximo" at bounding box center [782, 362] width 68 height 21
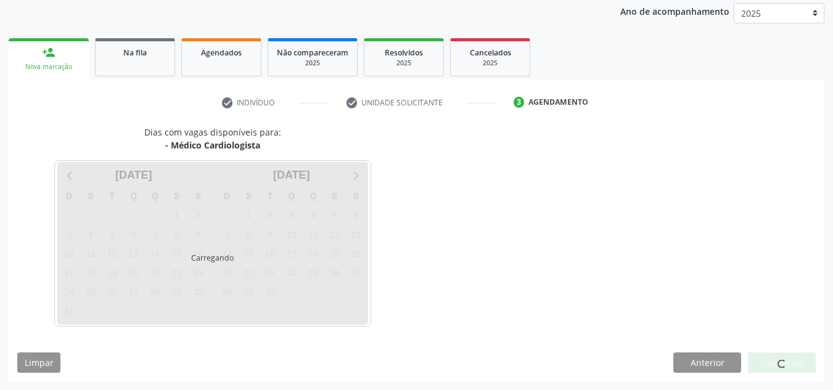
scroll to position [146, 0]
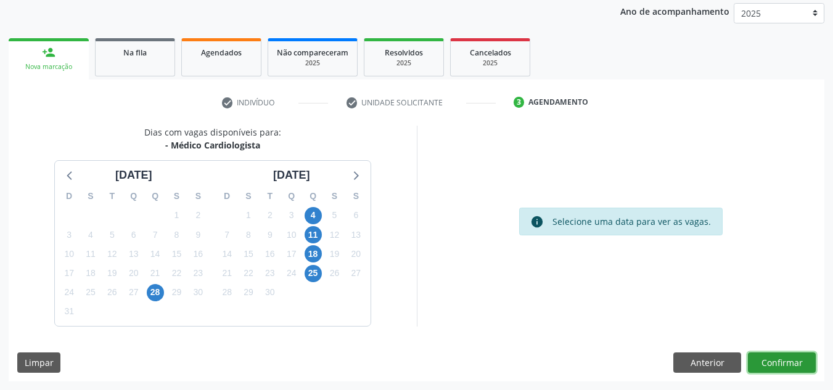
click at [787, 355] on button "Confirmar" at bounding box center [782, 363] width 68 height 21
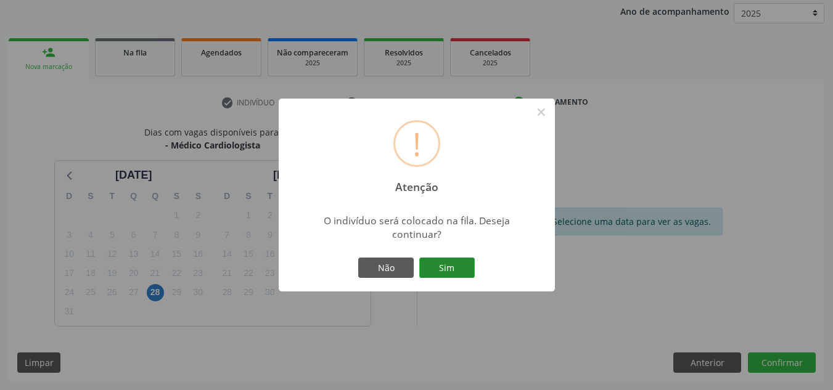
click at [439, 273] on button "Sim" at bounding box center [446, 268] width 55 height 21
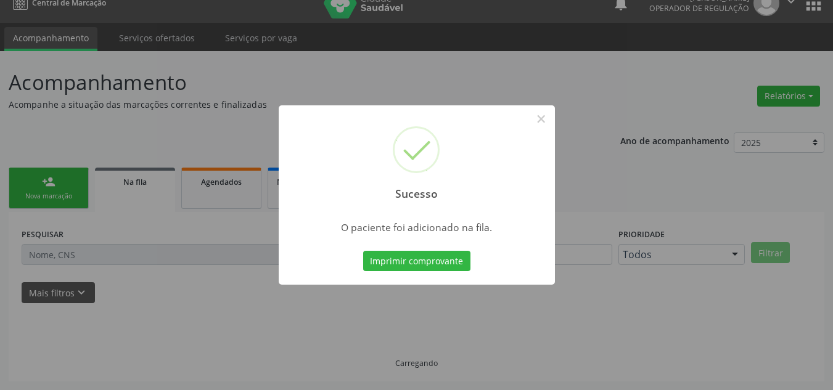
scroll to position [17, 0]
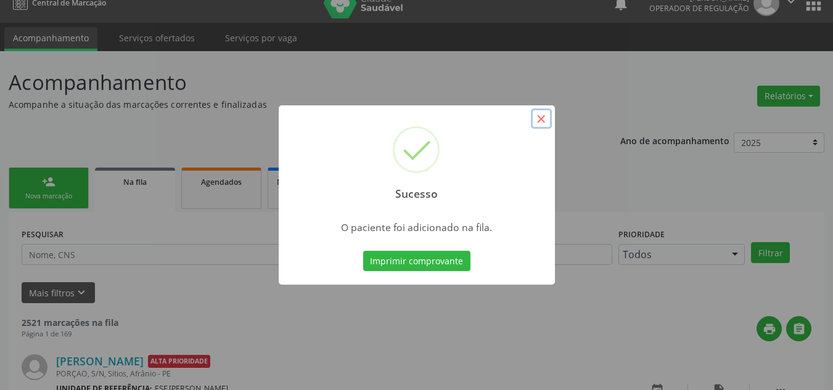
click at [549, 114] on button "×" at bounding box center [541, 119] width 21 height 21
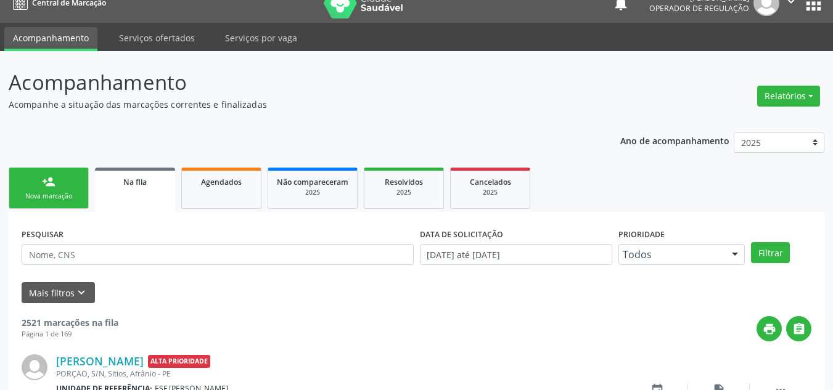
drag, startPoint x: 39, startPoint y: 175, endPoint x: 28, endPoint y: 188, distance: 17.5
click at [39, 175] on link "person_add Nova marcação" at bounding box center [49, 188] width 80 height 41
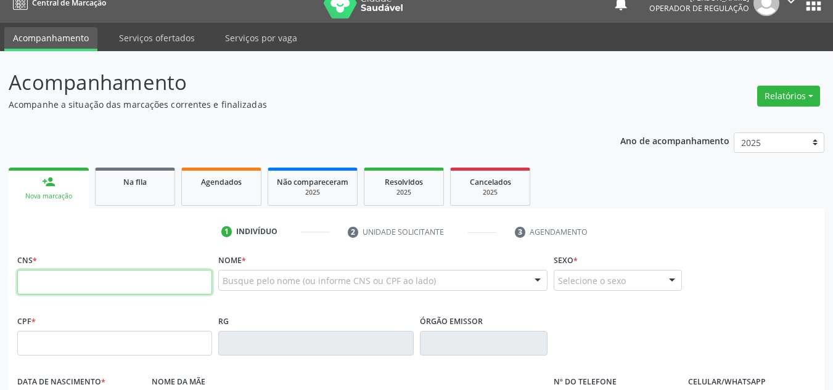
click at [74, 276] on input "text" at bounding box center [114, 282] width 195 height 25
type input "700 9069 6650 6598"
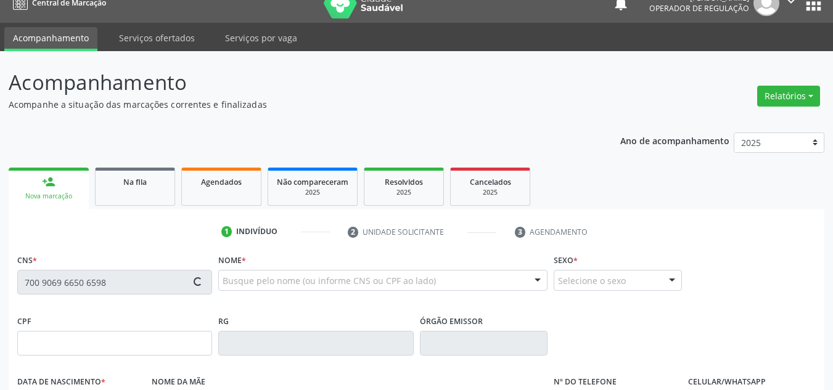
type input "21/02/1957"
type input "Maria Francisca Pereira"
type input "(87) 3988-1844"
type input "S/N"
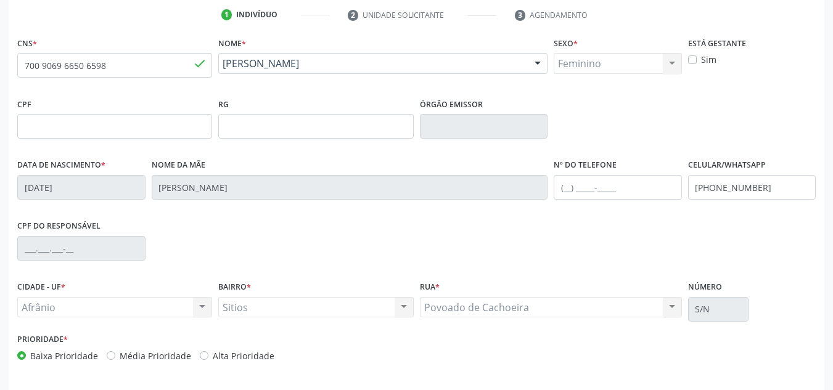
scroll to position [263, 0]
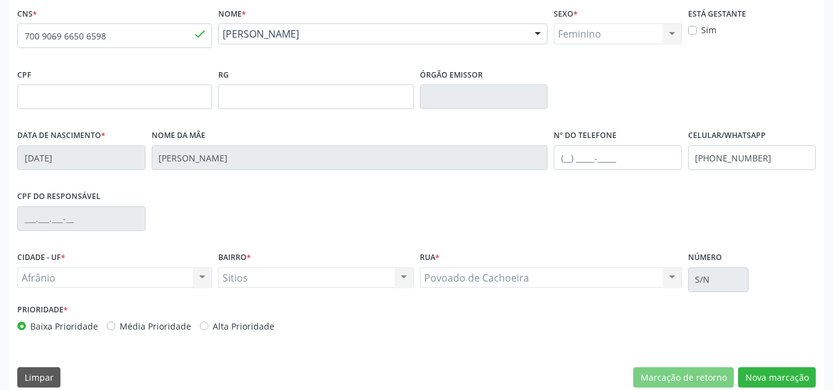
click at [168, 326] on label "Média Prioridade" at bounding box center [156, 326] width 72 height 13
click at [115, 326] on input "Média Prioridade" at bounding box center [111, 325] width 9 height 11
radio input "true"
click at [810, 363] on div "CNS * 700 9069 6650 6598 done Nome * Alaides Maria Pereira Alaides Maria Pereir…" at bounding box center [417, 200] width 816 height 392
click at [805, 371] on button "Nova marcação" at bounding box center [777, 378] width 78 height 21
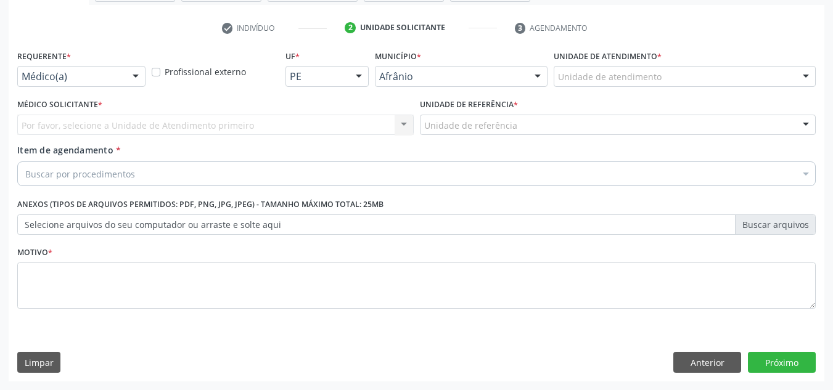
scroll to position [221, 0]
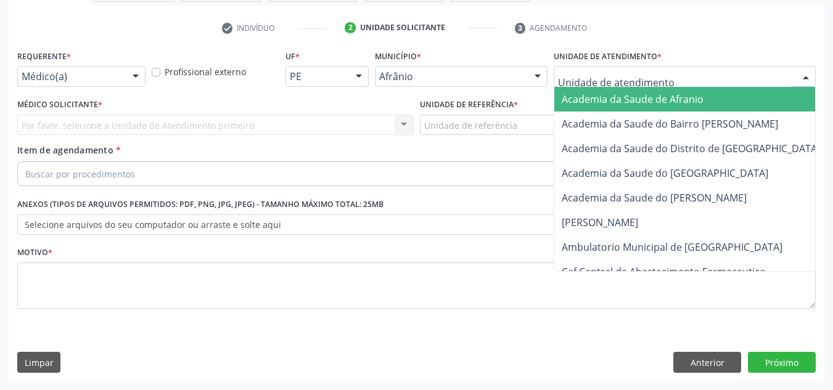
click at [757, 80] on div at bounding box center [685, 76] width 262 height 21
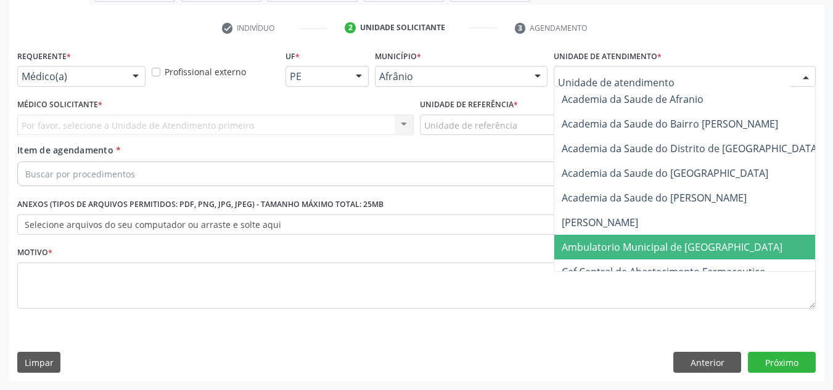
click at [752, 240] on span "Ambulatorio Municipal de [GEOGRAPHIC_DATA]" at bounding box center [704, 247] width 301 height 25
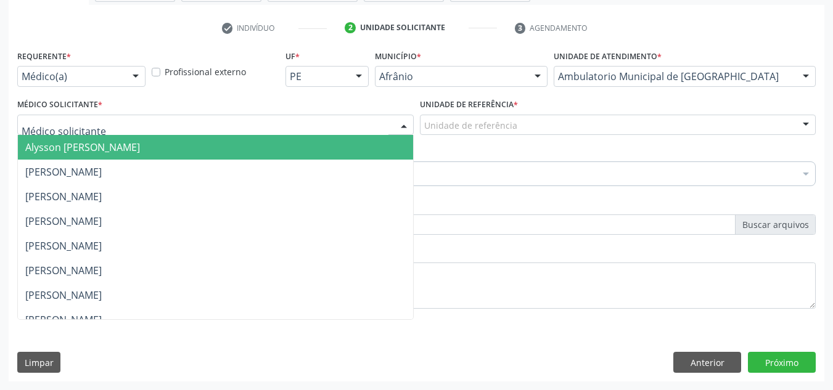
click at [244, 128] on div at bounding box center [215, 125] width 396 height 21
drag, startPoint x: 247, startPoint y: 142, endPoint x: 353, endPoint y: 158, distance: 107.9
click at [247, 144] on span "Alysson Rodrigo Ferreira Cavalcanti" at bounding box center [215, 147] width 395 height 25
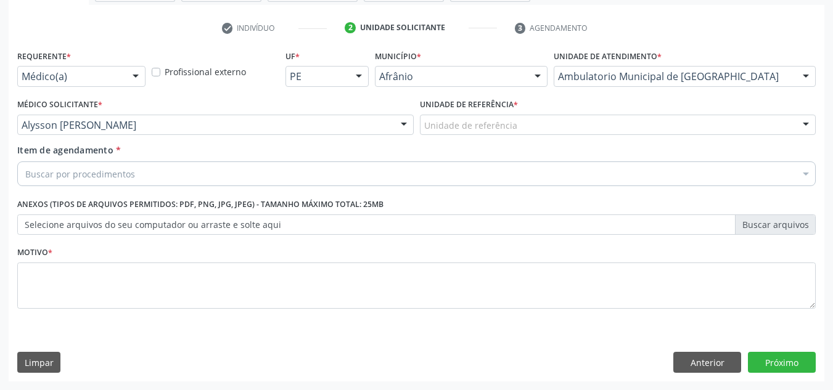
click at [432, 131] on div "Unidade de referência" at bounding box center [618, 125] width 396 height 21
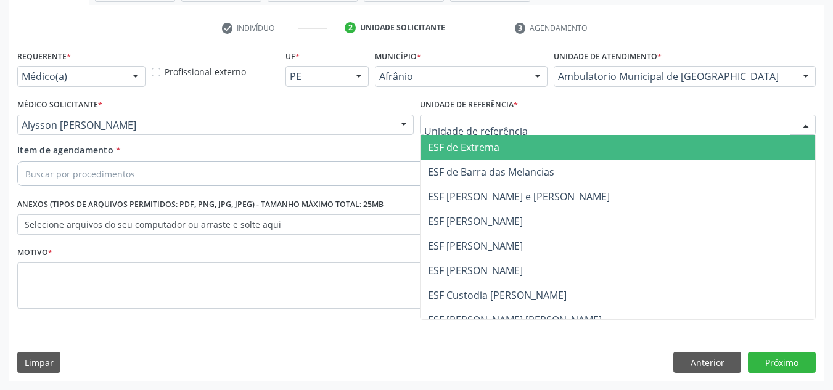
drag, startPoint x: 432, startPoint y: 130, endPoint x: 434, endPoint y: 149, distance: 19.3
click at [432, 131] on input "text" at bounding box center [607, 131] width 367 height 25
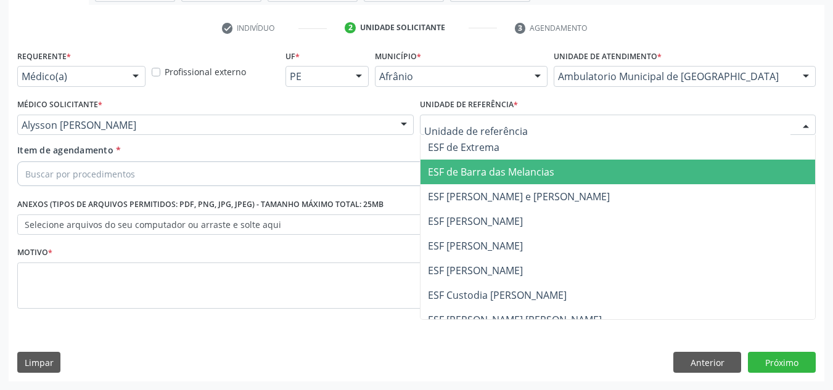
drag, startPoint x: 440, startPoint y: 189, endPoint x: 391, endPoint y: 189, distance: 48.7
click at [429, 191] on span "ESF [PERSON_NAME] e [PERSON_NAME]" at bounding box center [618, 196] width 395 height 25
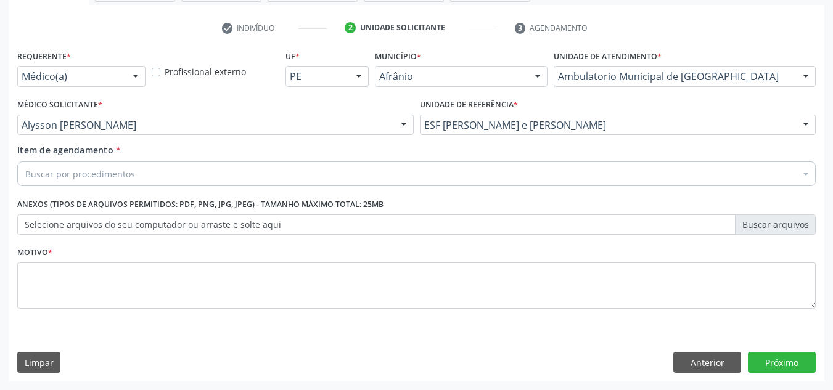
click at [385, 180] on div "Buscar por procedimentos" at bounding box center [416, 174] width 799 height 25
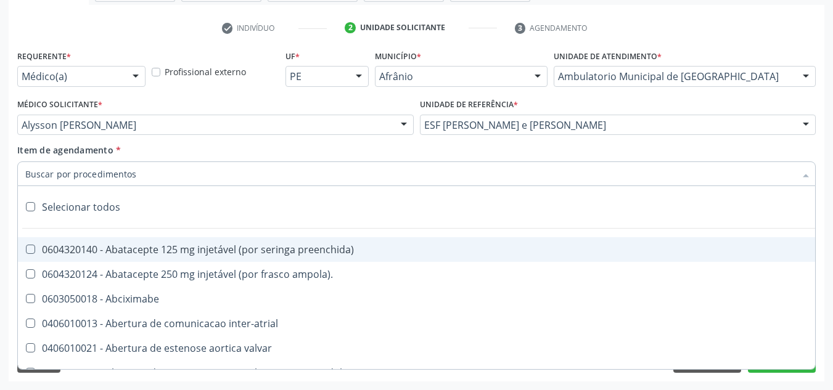
paste input "0301010072-225120"
type input "0301010072-225120"
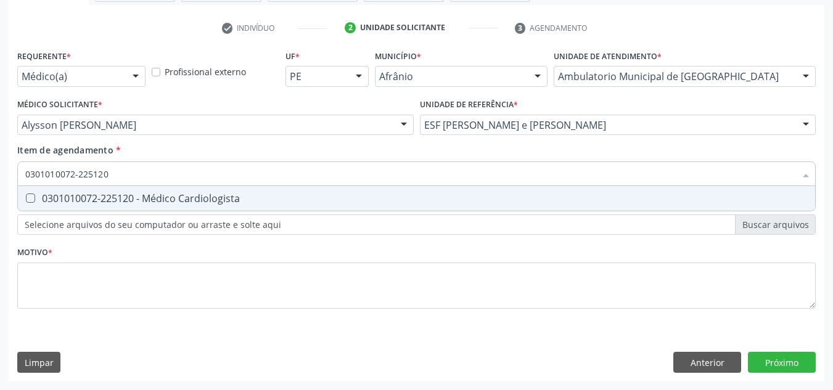
click at [388, 194] on div "0301010072-225120 - Médico Cardiologista" at bounding box center [416, 199] width 782 height 10
checkbox Cardiologista "true"
click at [384, 261] on div "Requerente * Médico(a) Médico(a) Enfermeiro(a) Paciente Nenhum resultado encont…" at bounding box center [416, 186] width 799 height 279
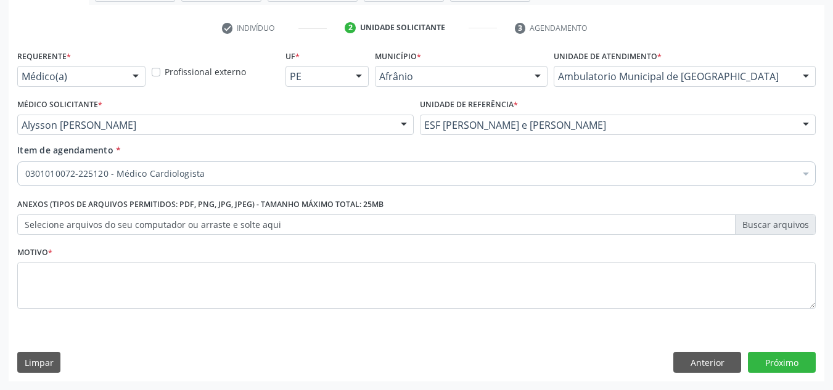
click at [385, 276] on div "Requerente * Médico(a) Médico(a) Enfermeiro(a) Paciente Nenhum resultado encont…" at bounding box center [416, 186] width 799 height 279
click at [384, 234] on label "Selecione arquivos do seu computador ou arraste e solte aqui" at bounding box center [416, 225] width 799 height 21
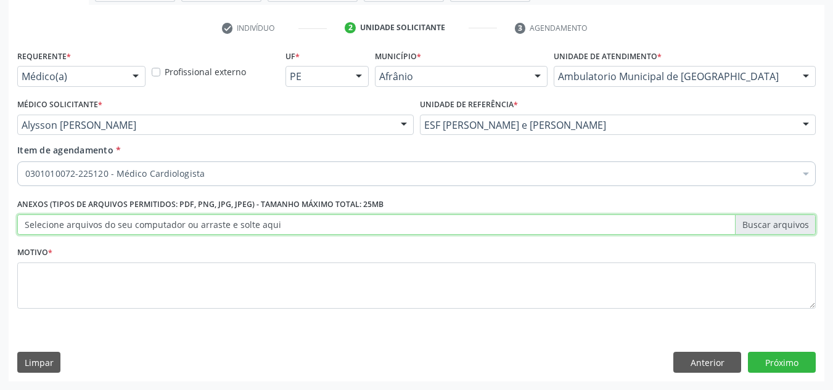
click at [384, 234] on input "Selecione arquivos do seu computador ou arraste e solte aqui" at bounding box center [416, 225] width 799 height 21
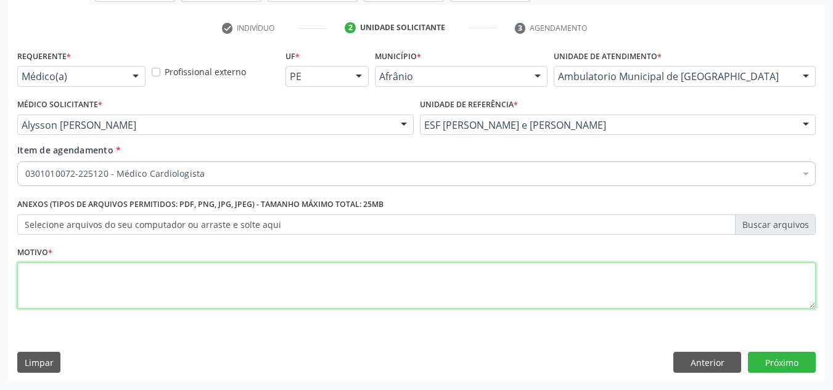
click at [408, 287] on textarea at bounding box center [416, 286] width 799 height 47
type textarea "T"
type textarea "RETORNO"
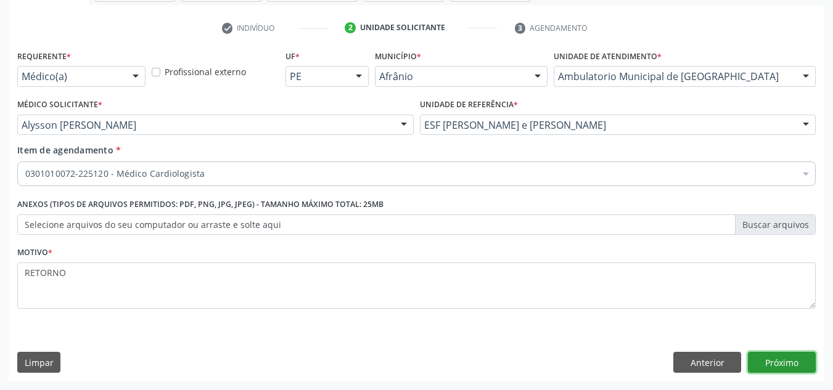
click at [768, 371] on button "Próximo" at bounding box center [782, 362] width 68 height 21
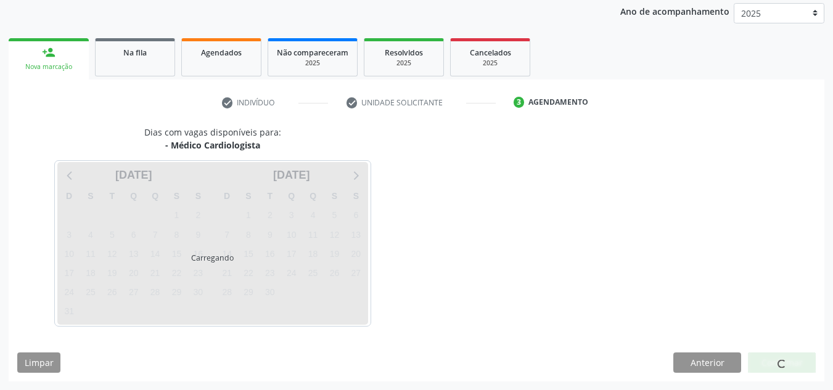
scroll to position [146, 0]
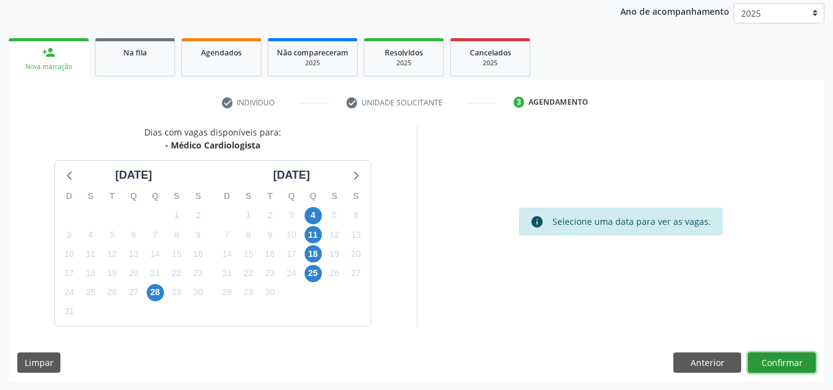
click at [787, 354] on button "Confirmar" at bounding box center [782, 363] width 68 height 21
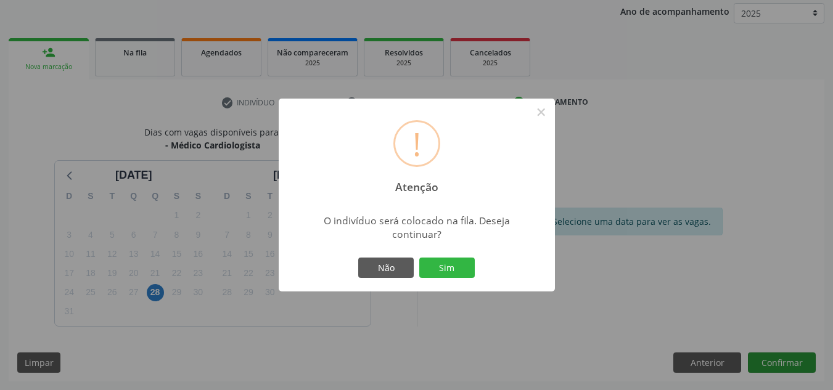
click at [419, 258] on button "Sim" at bounding box center [446, 268] width 55 height 21
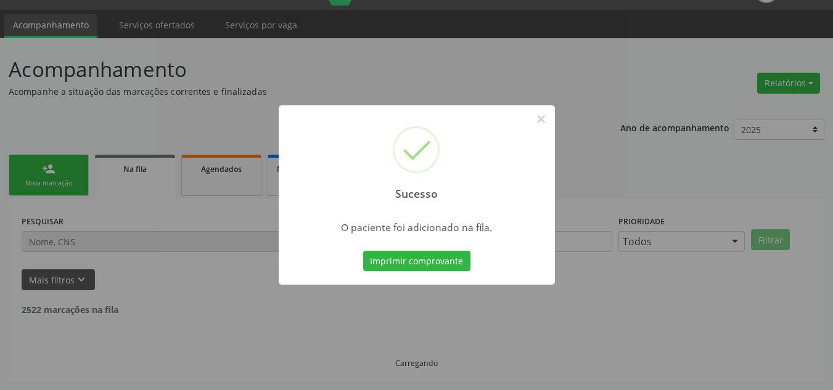
scroll to position [17, 0]
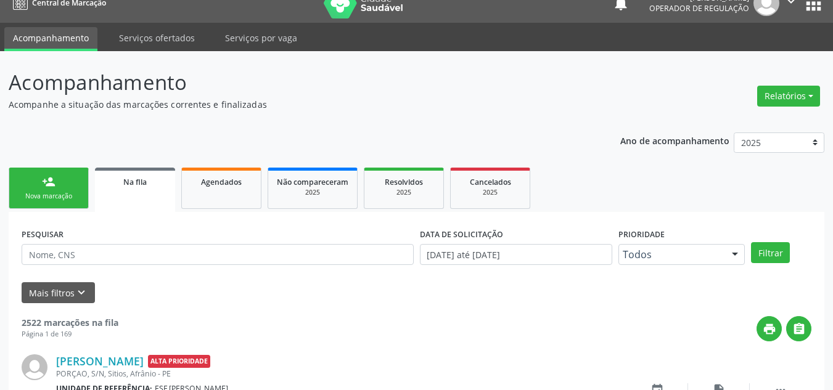
click at [38, 203] on link "person_add Nova marcação" at bounding box center [49, 188] width 80 height 41
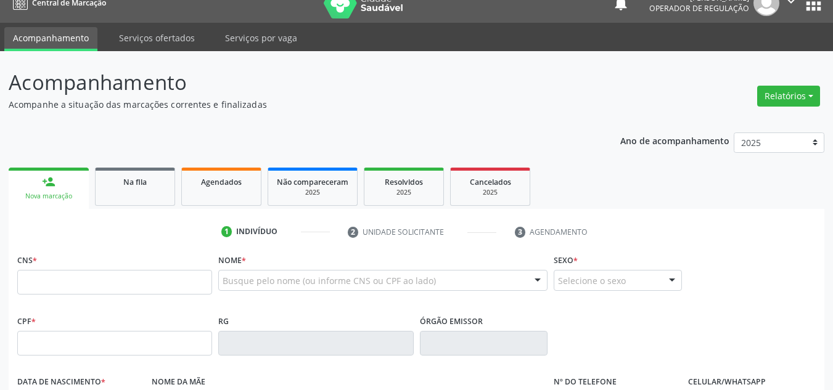
drag, startPoint x: 89, startPoint y: 261, endPoint x: 89, endPoint y: 282, distance: 21.0
click at [89, 263] on div "CNS *" at bounding box center [114, 273] width 195 height 44
click at [89, 282] on input "text" at bounding box center [114, 282] width 195 height 25
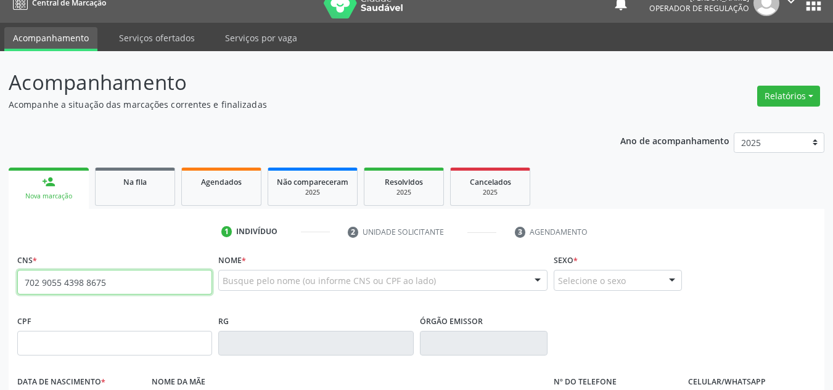
type input "702 9055 4398 8675"
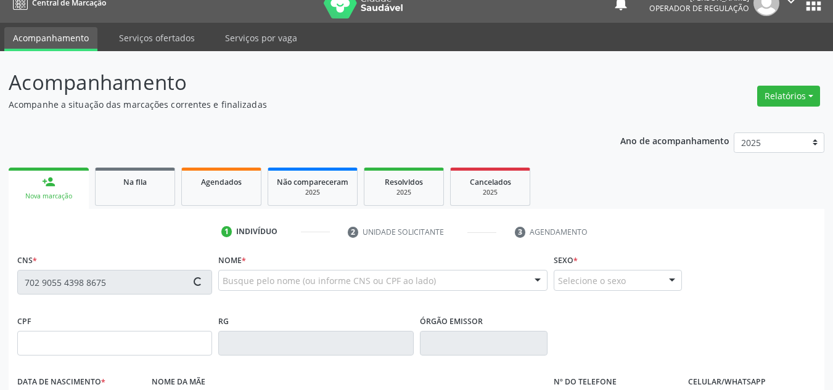
type input "060.243.314-28"
type input "03/06/1982"
type input "Elizabete Vieira da Cruz Coelho"
type input "(87) 3988-3001"
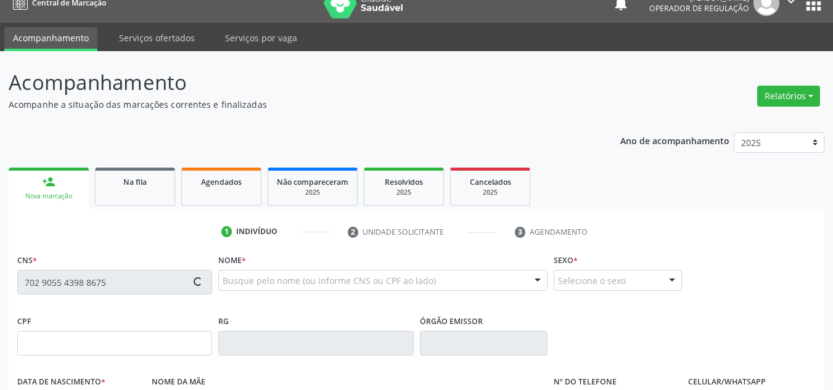
type input "774.685.544-04"
type input "15"
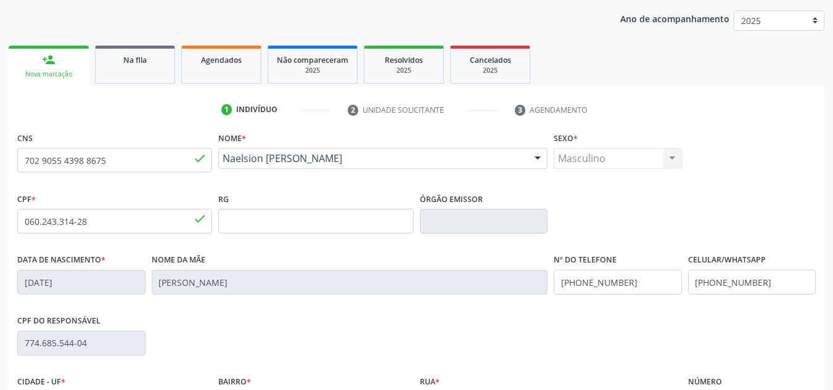
scroll to position [263, 0]
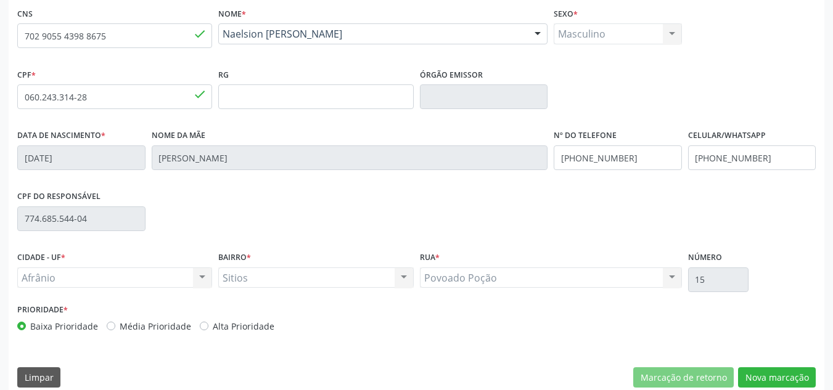
click at [112, 317] on div "Prioridade * Baixa Prioridade Média Prioridade Alta Prioridade" at bounding box center [215, 317] width 396 height 32
click at [118, 333] on div "Prioridade * Baixa Prioridade Média Prioridade Alta Prioridade" at bounding box center [215, 321] width 403 height 41
click at [124, 331] on label "Média Prioridade" at bounding box center [156, 326] width 72 height 13
click at [115, 331] on input "Média Prioridade" at bounding box center [111, 325] width 9 height 11
radio input "true"
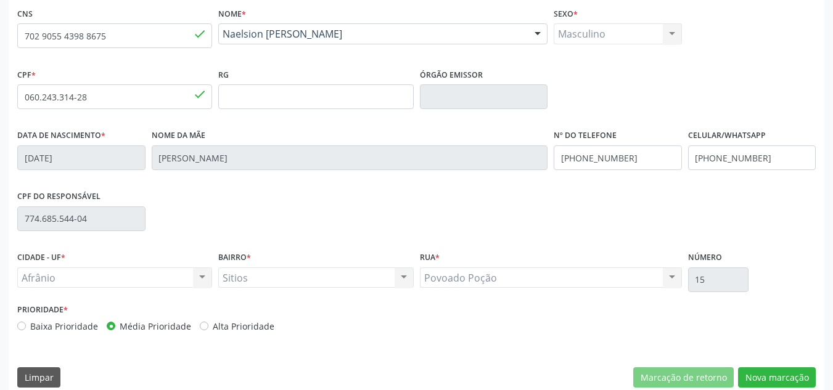
click at [794, 366] on div "CNS 702 9055 4398 8675 done Nome * Naelsion Nuncio Coelho Naelsion Nuncio Coelh…" at bounding box center [417, 200] width 816 height 392
click at [784, 383] on button "Nova marcação" at bounding box center [777, 378] width 78 height 21
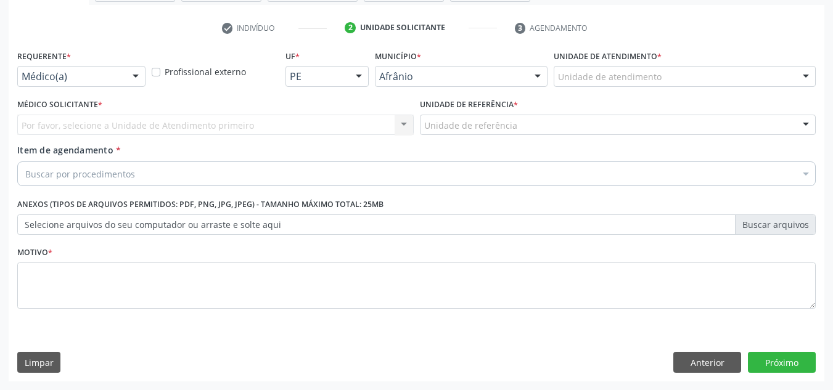
click at [740, 73] on div "Unidade de atendimento" at bounding box center [685, 76] width 262 height 21
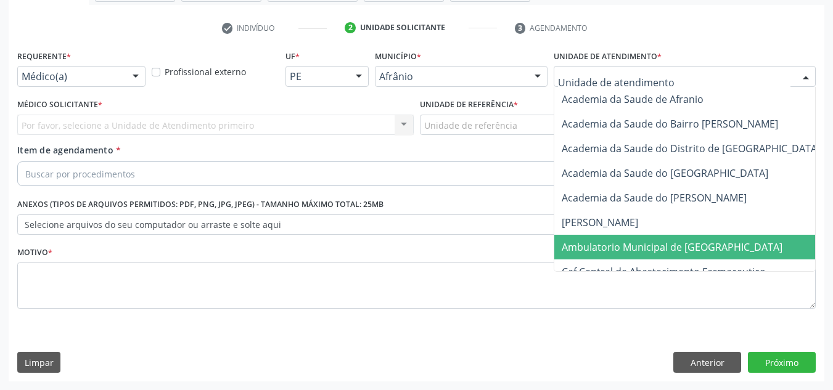
click at [700, 242] on span "Ambulatorio Municipal de [GEOGRAPHIC_DATA]" at bounding box center [672, 247] width 221 height 14
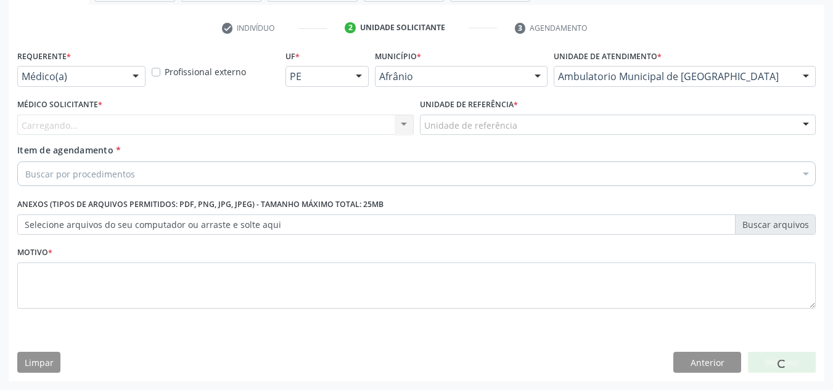
click at [291, 129] on div "Carregando... Nenhum resultado encontrado para: " " Não há nenhuma opção para s…" at bounding box center [215, 125] width 396 height 21
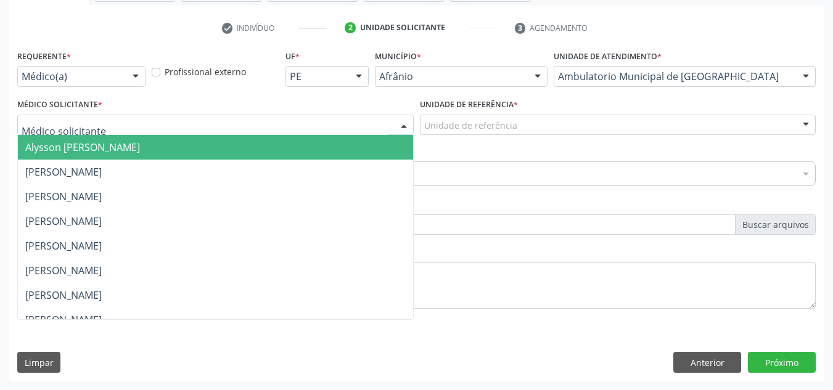
click at [291, 128] on div at bounding box center [215, 125] width 396 height 21
drag, startPoint x: 297, startPoint y: 158, endPoint x: 408, endPoint y: 151, distance: 110.6
click at [302, 158] on span "Alysson Rodrigo Ferreira Cavalcanti" at bounding box center [215, 147] width 395 height 25
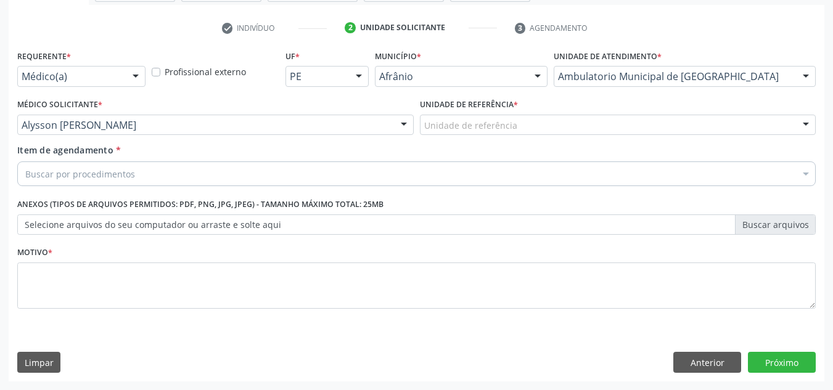
click at [511, 137] on div "Unidade de referência * Unidade de referência ESF de Extrema ESF de Barra das M…" at bounding box center [618, 120] width 403 height 48
click at [530, 118] on div "Unidade de referência" at bounding box center [618, 125] width 396 height 21
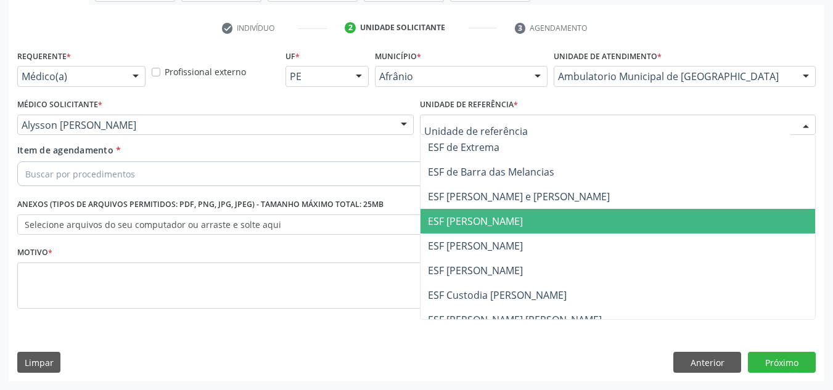
click at [564, 229] on span "ESF [PERSON_NAME]" at bounding box center [618, 221] width 395 height 25
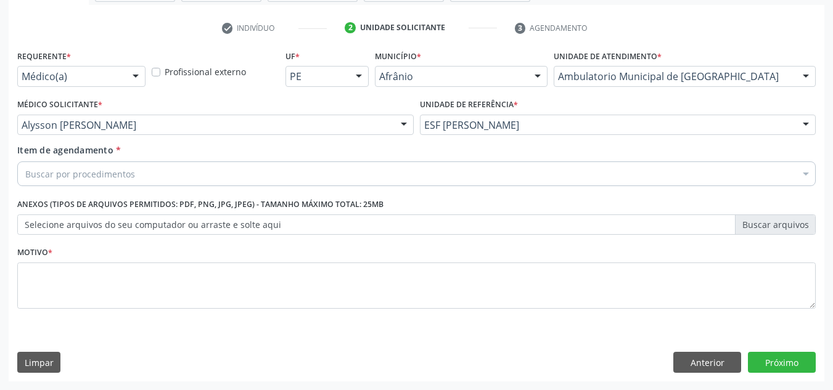
click at [567, 181] on div "Buscar por procedimentos" at bounding box center [416, 174] width 799 height 25
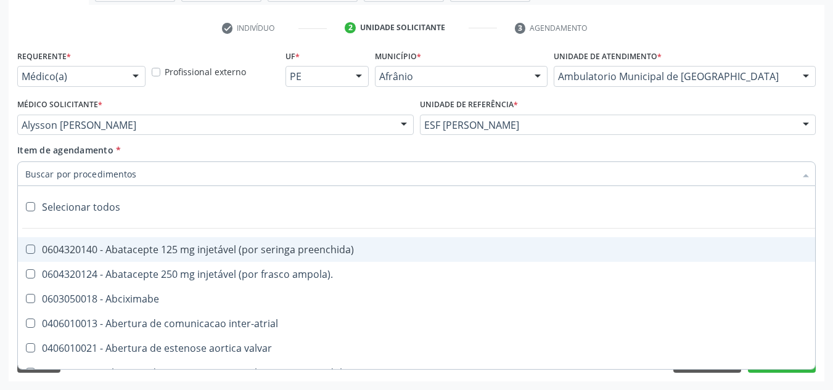
paste input "0301010072-225120"
type input "0301010072-225120"
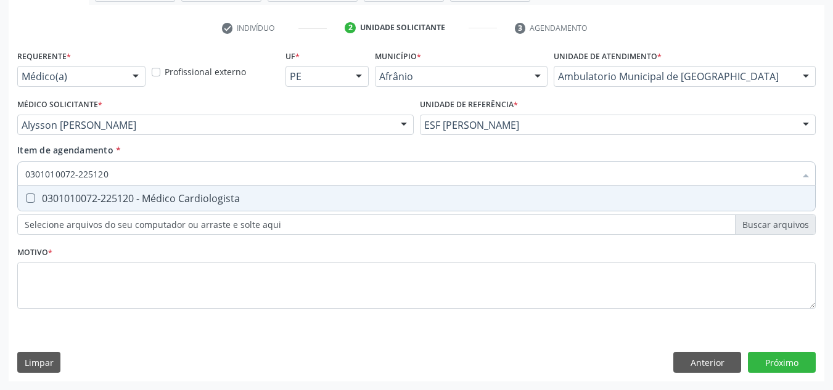
click at [604, 197] on div "0301010072-225120 - Médico Cardiologista" at bounding box center [416, 199] width 782 height 10
checkbox Cardiologista "true"
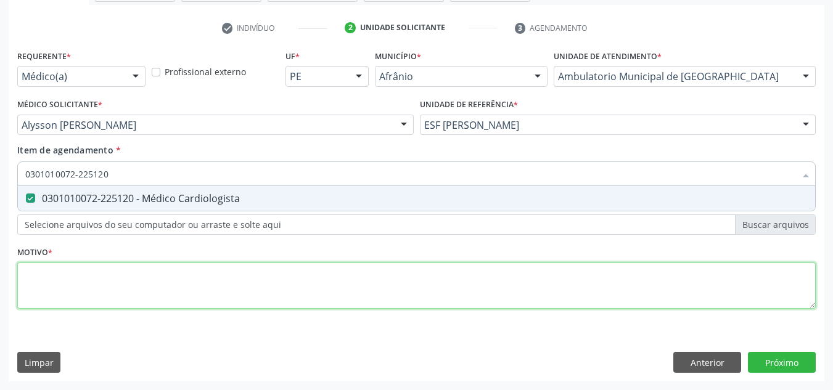
click at [448, 295] on div "Requerente * Médico(a) Médico(a) Enfermeiro(a) Paciente Nenhum resultado encont…" at bounding box center [416, 186] width 799 height 279
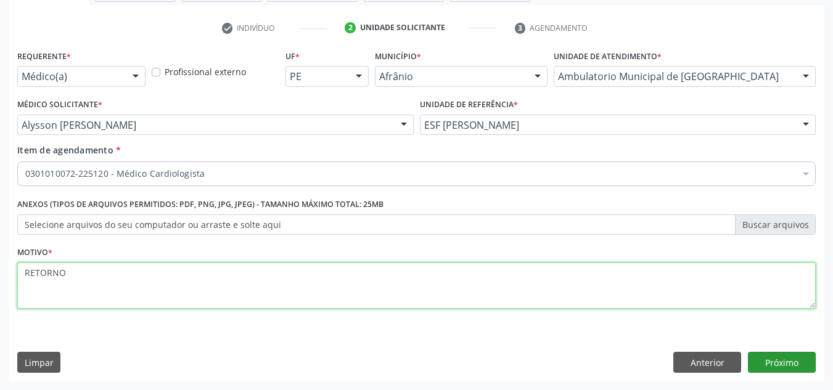
type textarea "RETORNO"
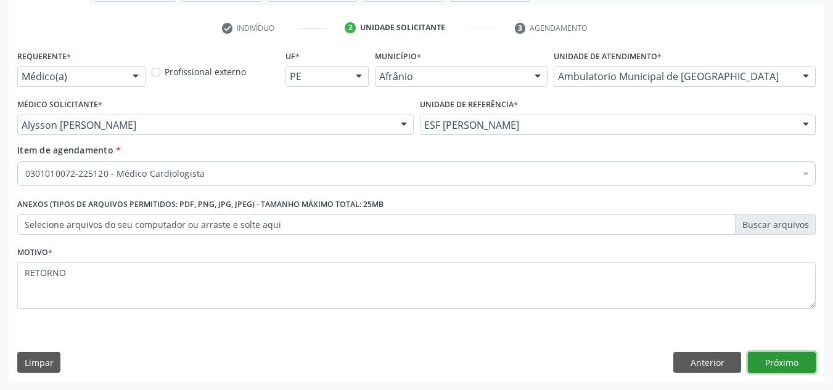
click at [798, 364] on button "Próximo" at bounding box center [782, 362] width 68 height 21
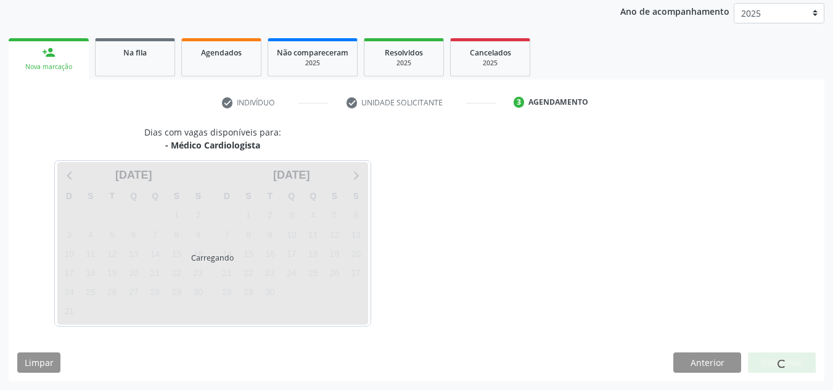
scroll to position [146, 0]
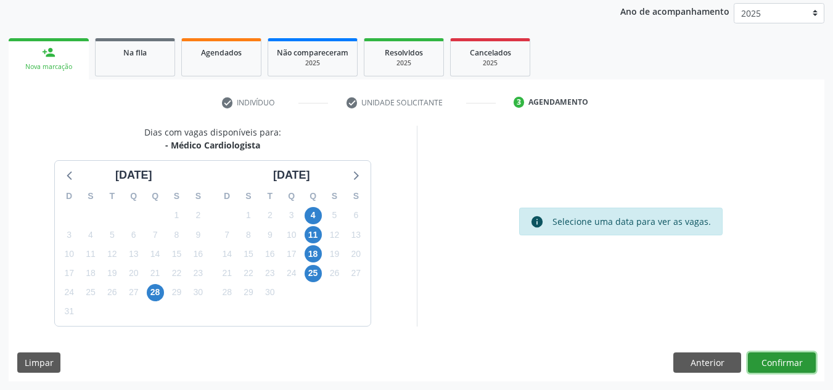
click at [803, 360] on button "Confirmar" at bounding box center [782, 363] width 68 height 21
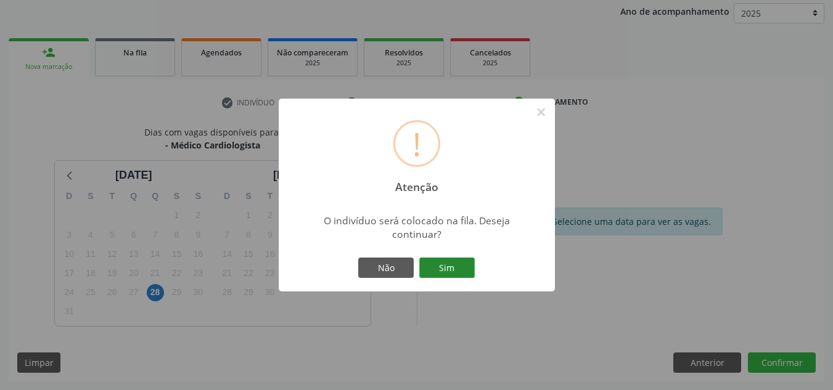
click at [467, 265] on button "Sim" at bounding box center [446, 268] width 55 height 21
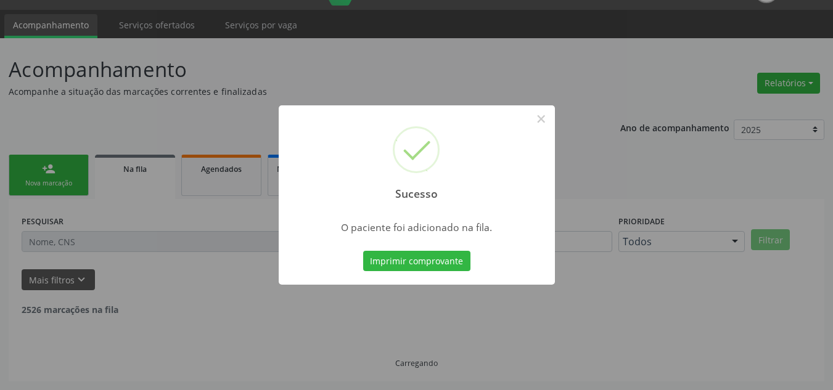
scroll to position [17, 0]
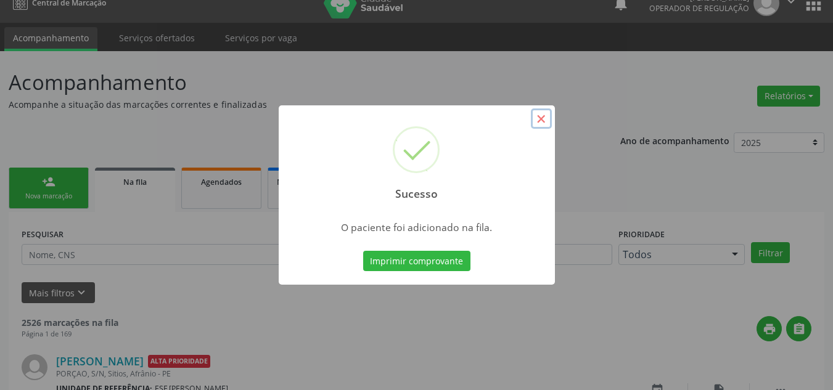
click at [538, 126] on button "×" at bounding box center [541, 119] width 21 height 21
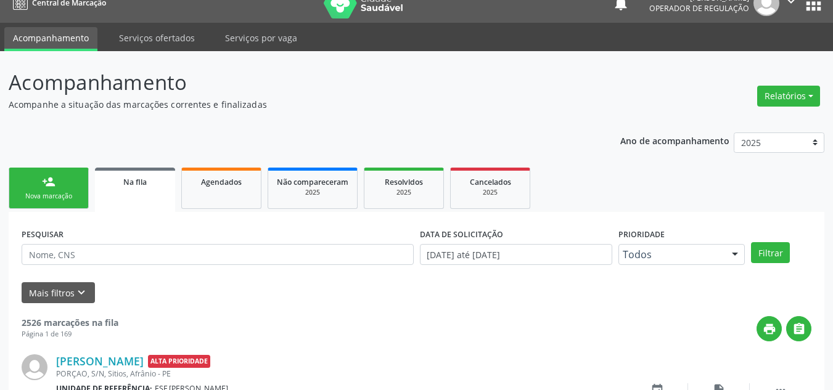
click at [55, 184] on link "person_add Nova marcação" at bounding box center [49, 188] width 80 height 41
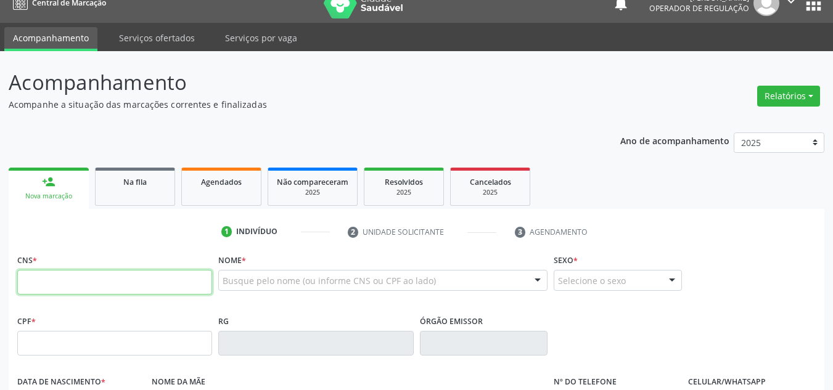
click at [70, 274] on input "text" at bounding box center [114, 282] width 195 height 25
type input "702 0068 0023 1488"
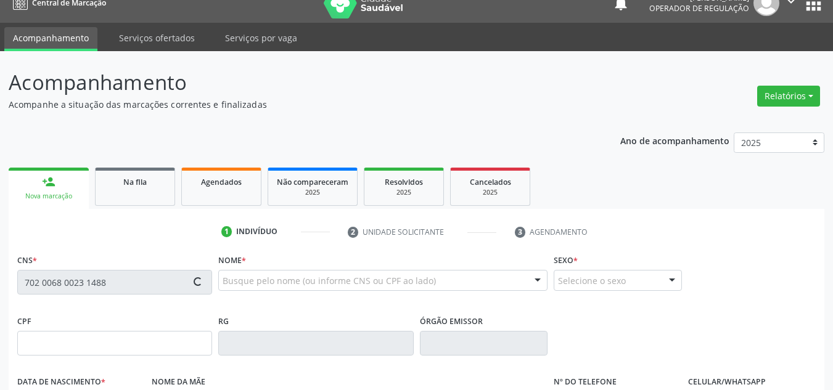
type input "19/11/1948"
type input "Ricardina Maria Santos"
type input "(87) 98863-4736"
type input "S/N"
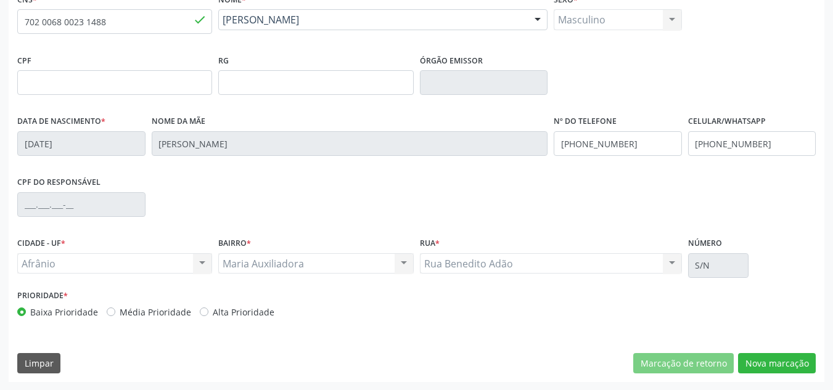
scroll to position [278, 0]
click at [134, 316] on label "Média Prioridade" at bounding box center [156, 311] width 72 height 13
click at [115, 316] on input "Média Prioridade" at bounding box center [111, 310] width 9 height 11
radio input "true"
click at [779, 364] on button "Nova marcação" at bounding box center [777, 363] width 78 height 21
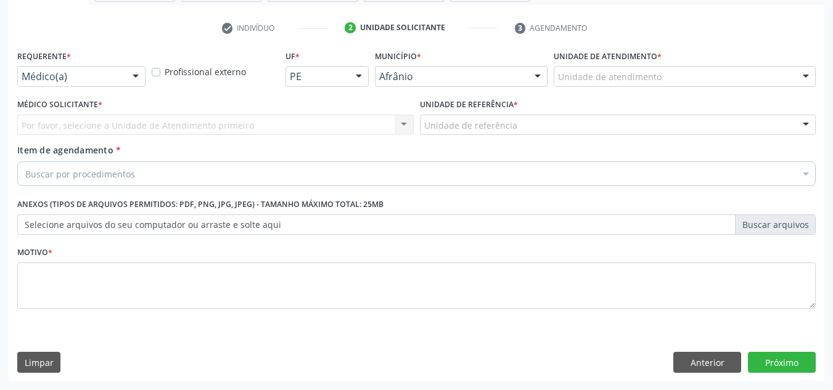
scroll to position [221, 0]
click at [714, 72] on div "Unidade de atendimento" at bounding box center [685, 76] width 262 height 21
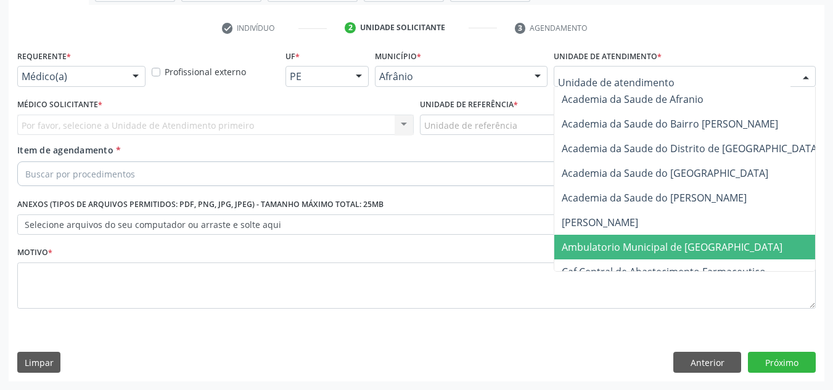
click at [668, 242] on span "Ambulatorio Municipal de [GEOGRAPHIC_DATA]" at bounding box center [672, 247] width 221 height 14
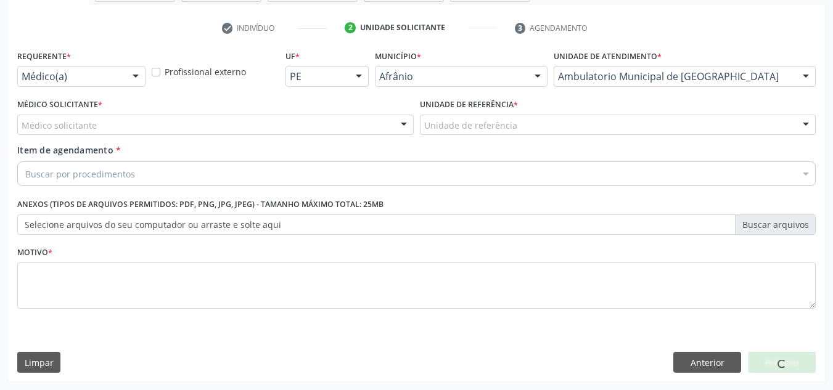
click at [269, 125] on div "Médico solicitante Alysson Rodrigo Ferreira Cavalcanti Bruno Saraiva Bezerra Me…" at bounding box center [215, 125] width 396 height 21
click at [269, 125] on div "Médico solicitante" at bounding box center [215, 125] width 396 height 21
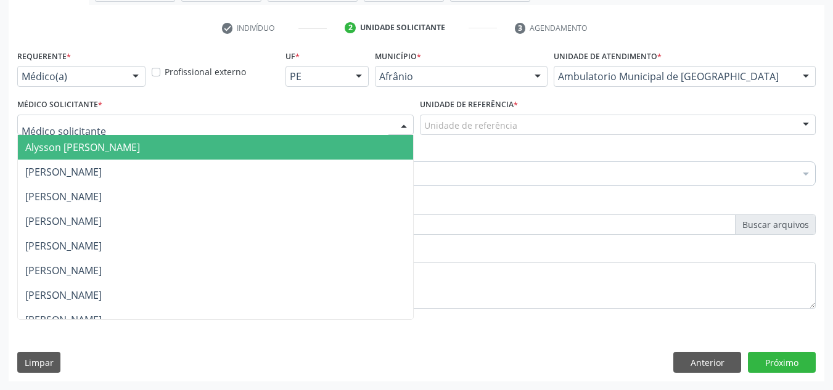
click at [268, 141] on span "Alysson Rodrigo Ferreira Cavalcanti" at bounding box center [215, 147] width 395 height 25
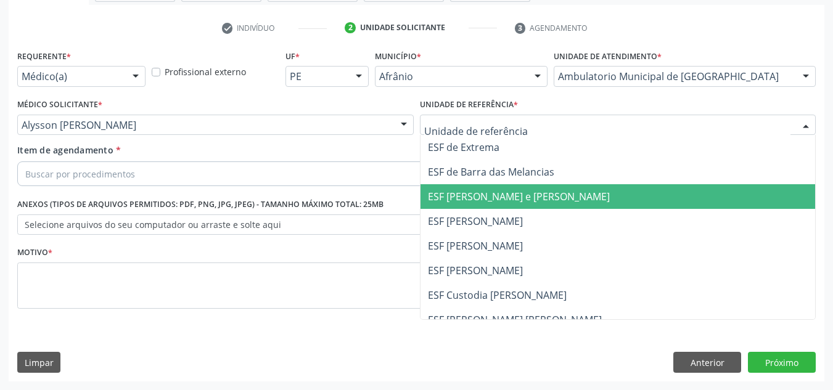
click at [477, 199] on span "ESF [PERSON_NAME] e [PERSON_NAME]" at bounding box center [519, 197] width 182 height 14
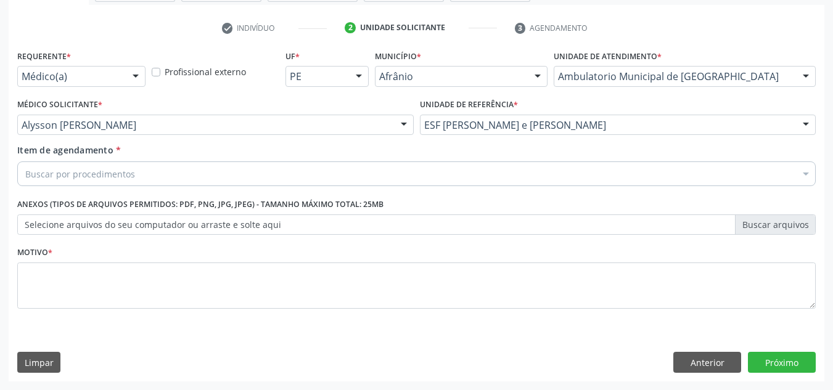
click at [446, 164] on div "Buscar por procedimentos" at bounding box center [416, 174] width 799 height 25
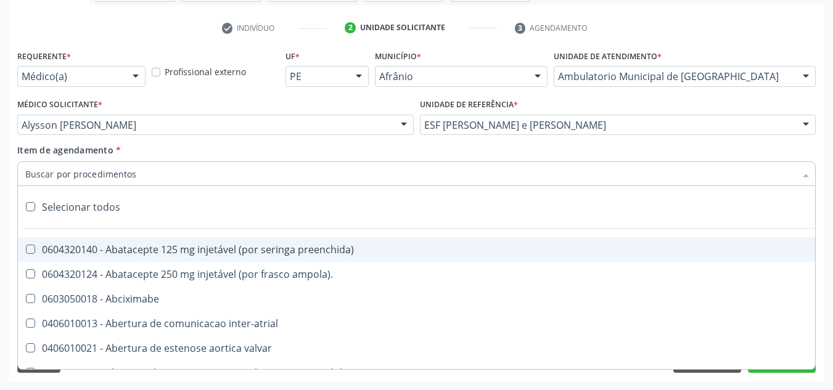
paste input "0301010072-225120"
type input "0301010072-225120"
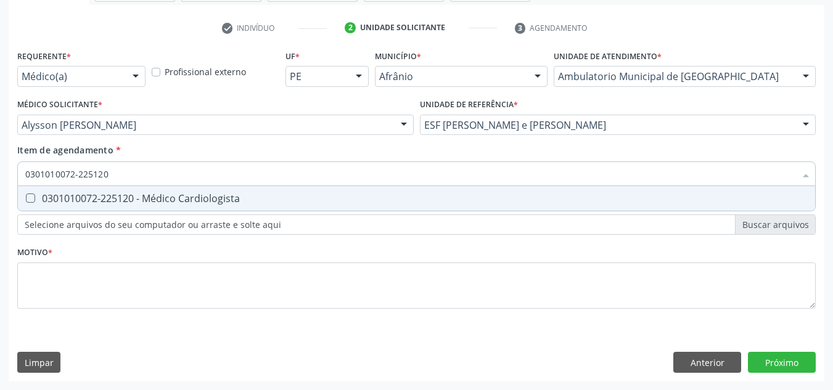
click at [615, 198] on div "0301010072-225120 - Médico Cardiologista" at bounding box center [416, 199] width 782 height 10
checkbox Cardiologista "true"
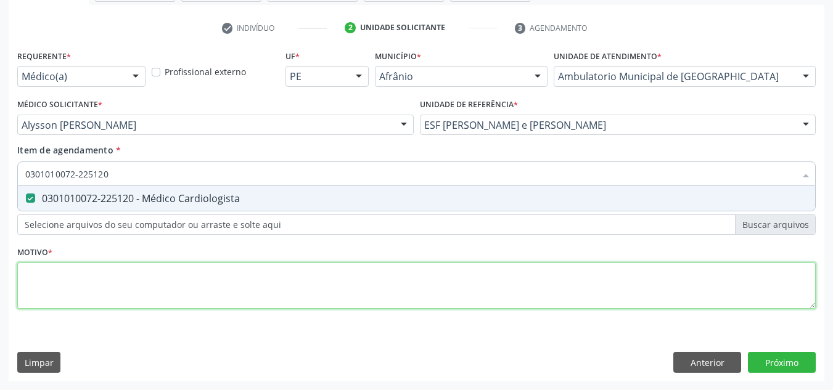
click at [573, 270] on div "Requerente * Médico(a) Médico(a) Enfermeiro(a) Paciente Nenhum resultado encont…" at bounding box center [416, 186] width 799 height 279
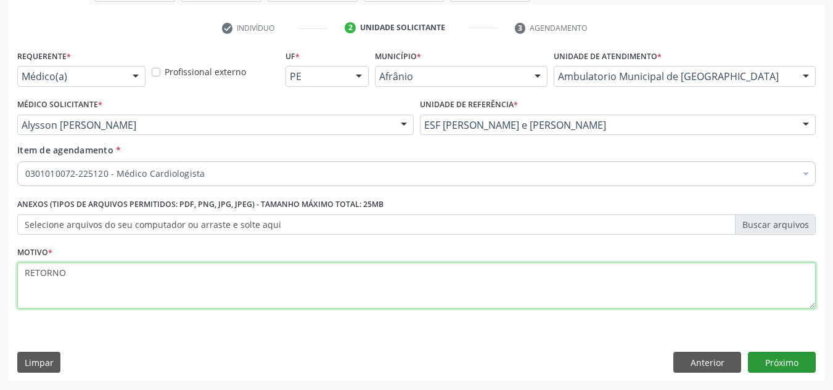
type textarea "RETORNO"
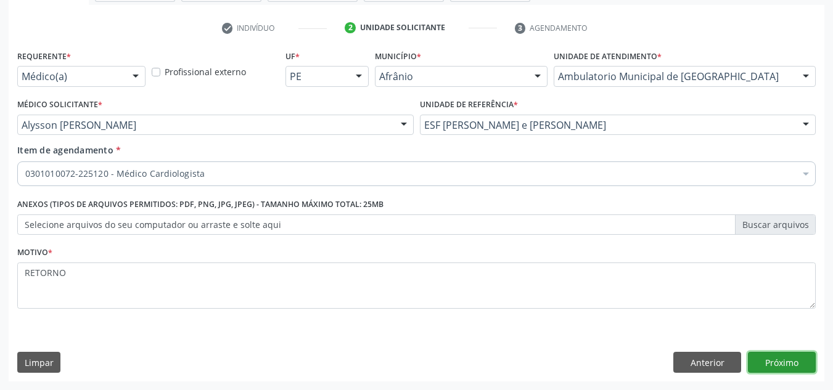
click at [815, 371] on button "Próximo" at bounding box center [782, 362] width 68 height 21
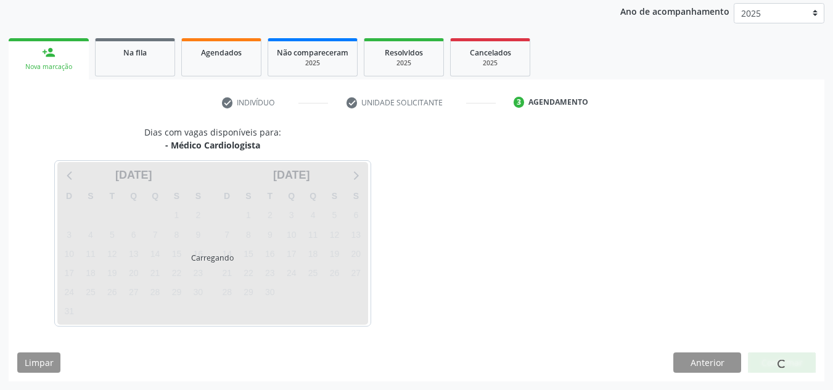
scroll to position [146, 0]
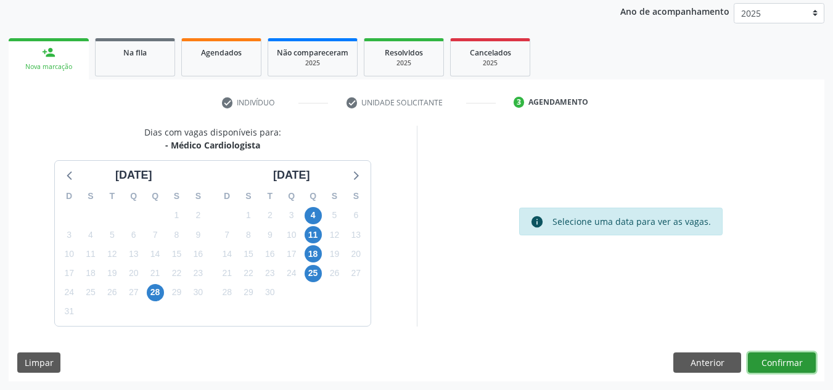
click at [795, 369] on button "Confirmar" at bounding box center [782, 363] width 68 height 21
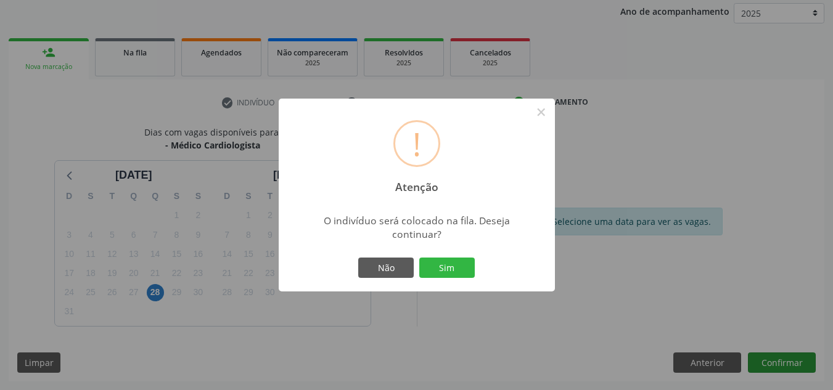
click at [419, 258] on button "Sim" at bounding box center [446, 268] width 55 height 21
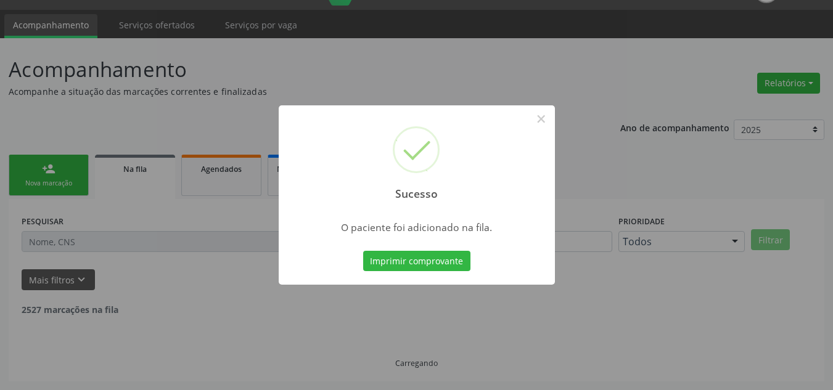
scroll to position [17, 0]
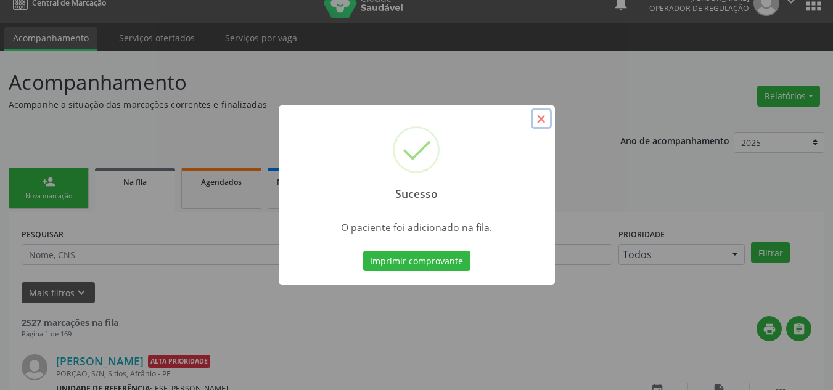
click at [538, 115] on button "×" at bounding box center [541, 119] width 21 height 21
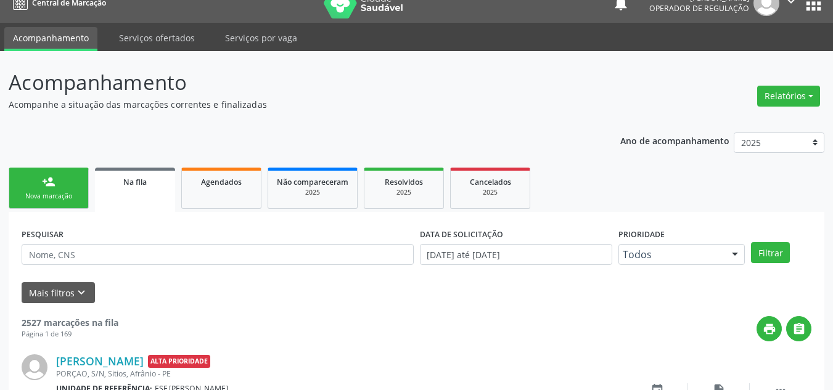
click at [66, 200] on div "Nova marcação" at bounding box center [49, 196] width 62 height 9
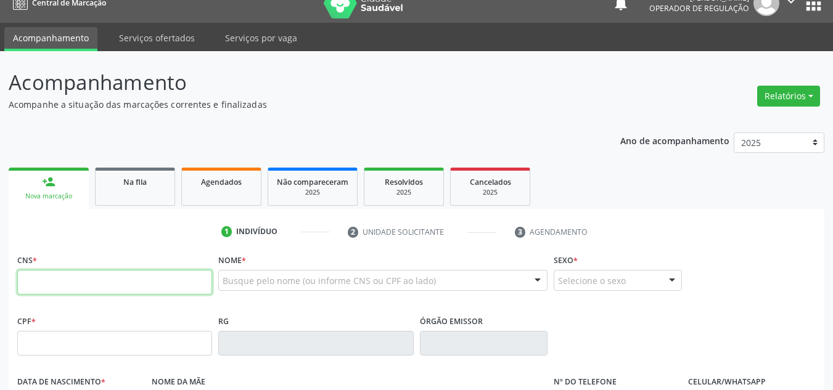
click at [97, 271] on input "text" at bounding box center [114, 282] width 195 height 25
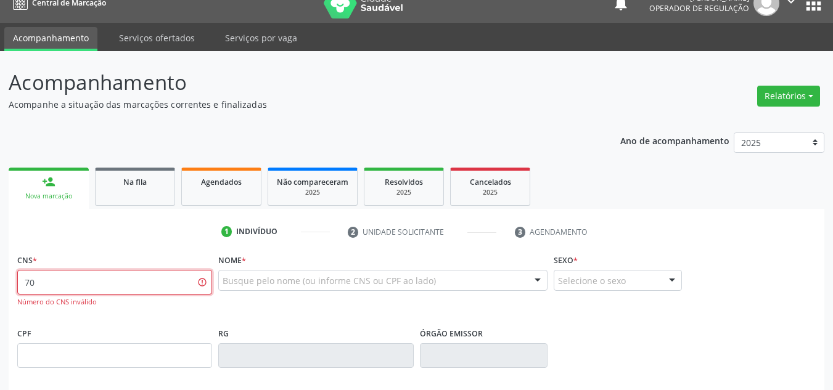
type input "7"
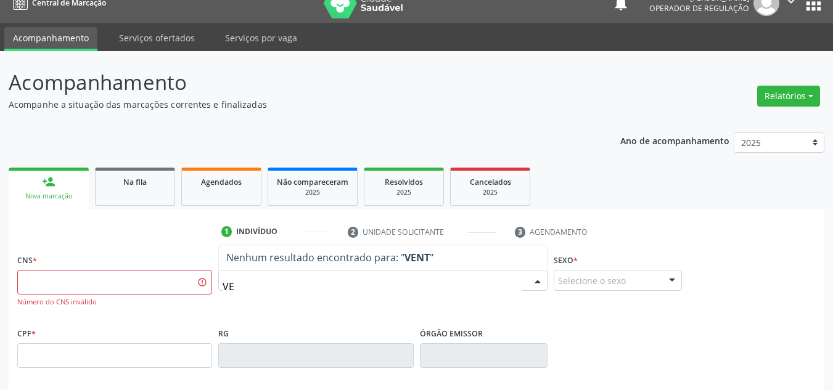
type input "V"
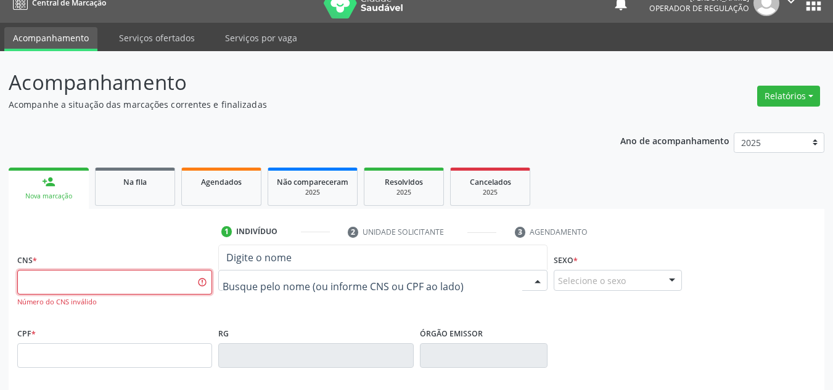
click at [50, 276] on input "text" at bounding box center [114, 282] width 195 height 25
type input "7"
type input "1"
type input "165 7737 0096 0004"
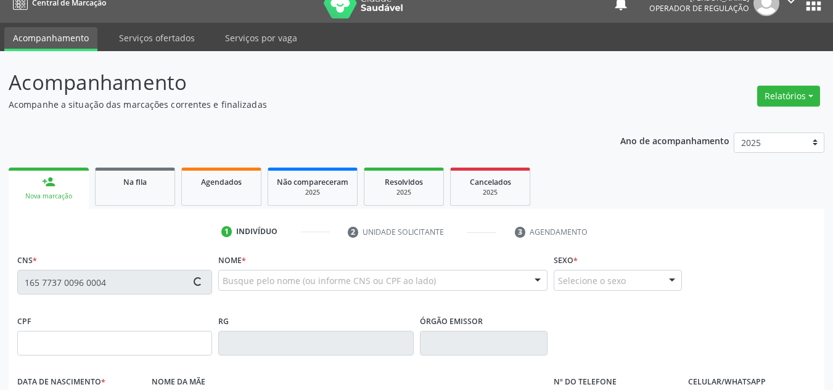
type input "13/11/1956"
type input "S/N"
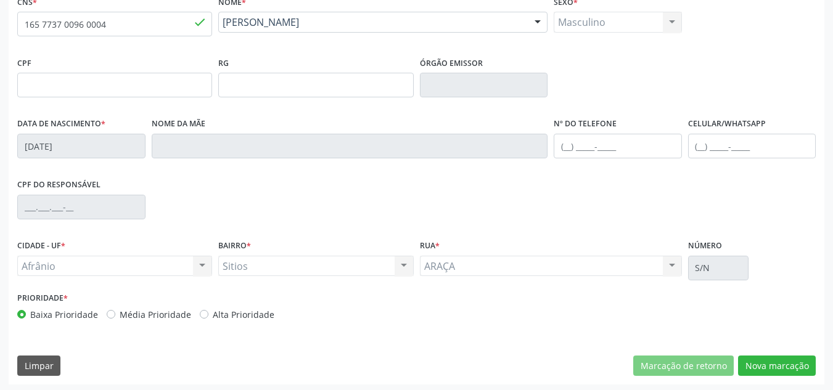
scroll to position [278, 0]
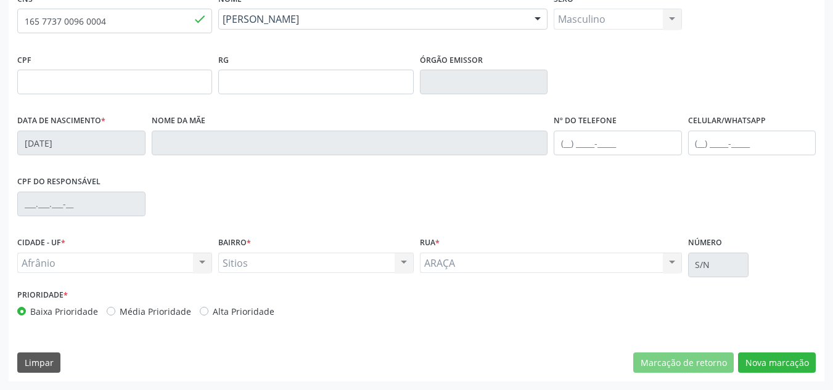
click at [161, 302] on div "Prioridade * Baixa Prioridade Média Prioridade Alta Prioridade" at bounding box center [215, 302] width 396 height 32
click at [165, 307] on label "Média Prioridade" at bounding box center [156, 311] width 72 height 13
click at [115, 307] on input "Média Prioridade" at bounding box center [111, 310] width 9 height 11
radio input "true"
click at [795, 359] on button "Nova marcação" at bounding box center [777, 363] width 78 height 21
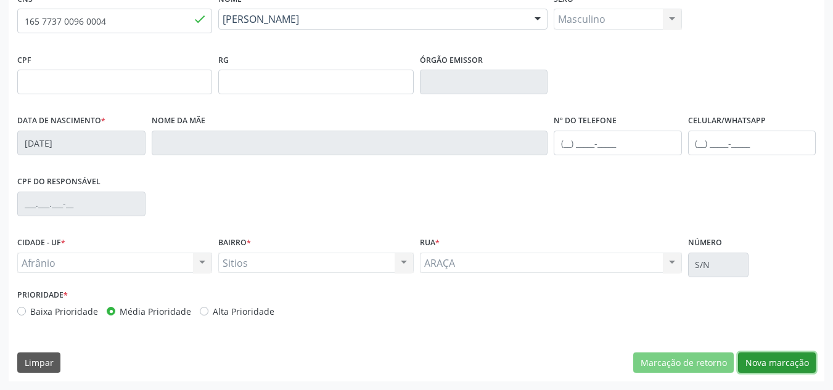
scroll to position [221, 0]
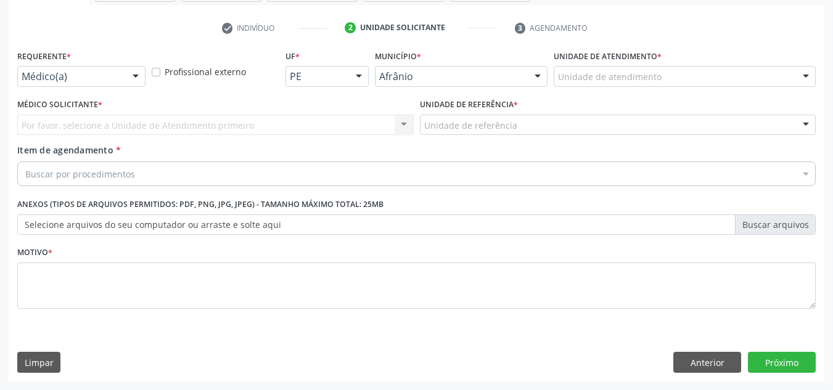
click at [757, 83] on div "Unidade de atendimento" at bounding box center [685, 76] width 262 height 21
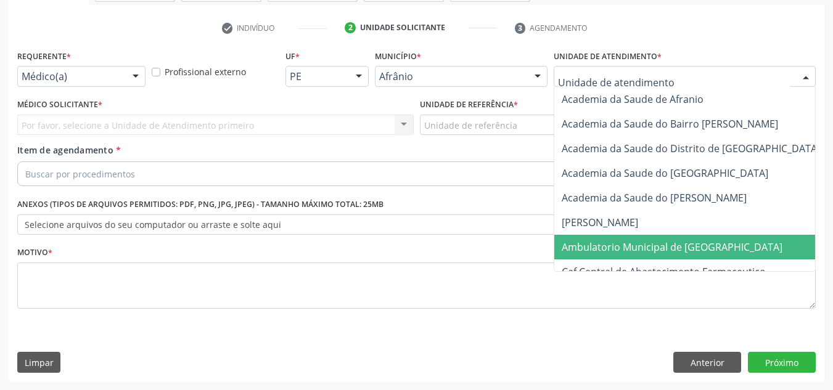
click at [707, 236] on span "Ambulatorio Municipal de [GEOGRAPHIC_DATA]" at bounding box center [704, 247] width 301 height 25
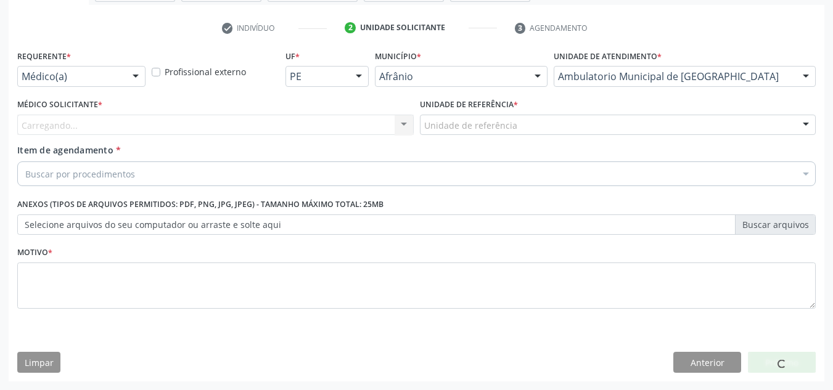
click at [387, 134] on div "Carregando... Nenhum resultado encontrado para: " " Não há nenhuma opção para s…" at bounding box center [215, 125] width 396 height 21
click at [380, 130] on div "Carregando... Nenhum resultado encontrado para: " " Não há nenhuma opção para s…" at bounding box center [215, 125] width 396 height 21
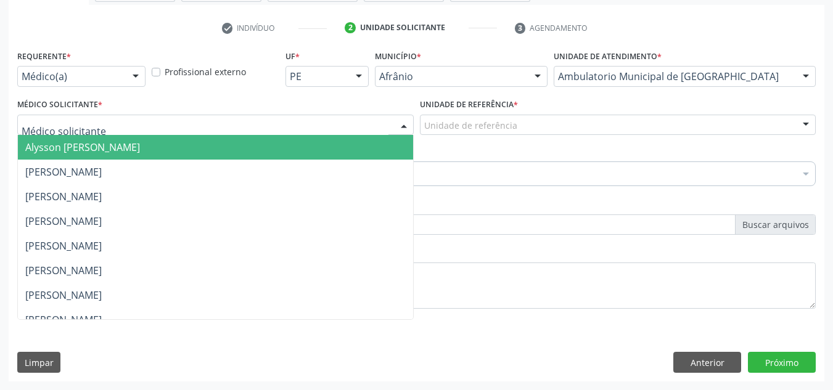
click at [380, 129] on div at bounding box center [215, 125] width 396 height 21
drag, startPoint x: 348, startPoint y: 153, endPoint x: 417, endPoint y: 149, distance: 69.2
click at [358, 150] on span "Alysson Rodrigo Ferreira Cavalcanti" at bounding box center [215, 147] width 395 height 25
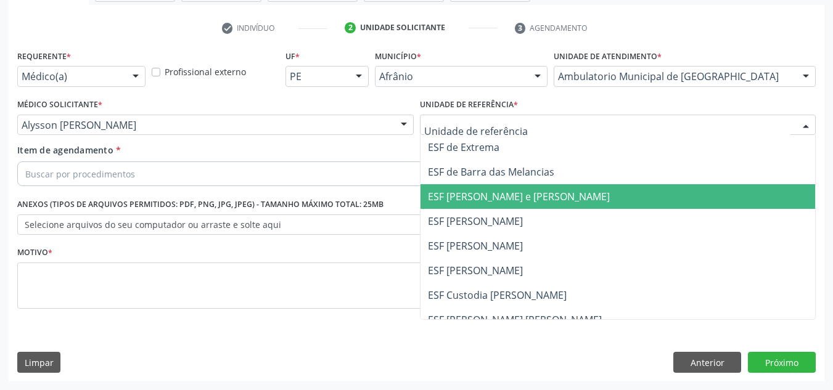
click at [487, 190] on span "ESF [PERSON_NAME] e [PERSON_NAME]" at bounding box center [519, 197] width 182 height 14
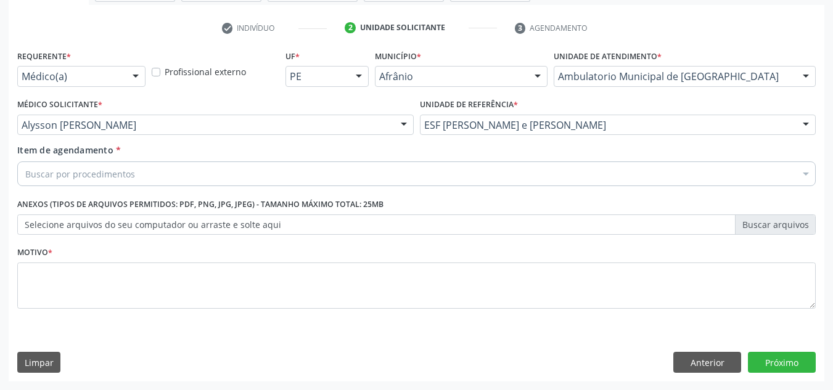
click at [494, 184] on div "Buscar por procedimentos" at bounding box center [416, 174] width 799 height 25
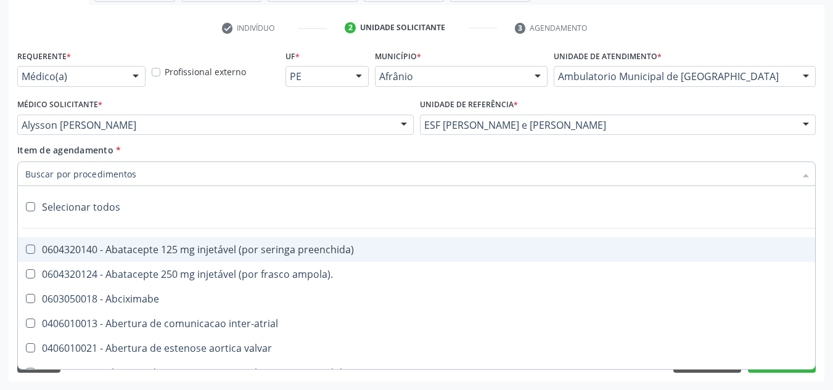
paste input "0301010072-225120"
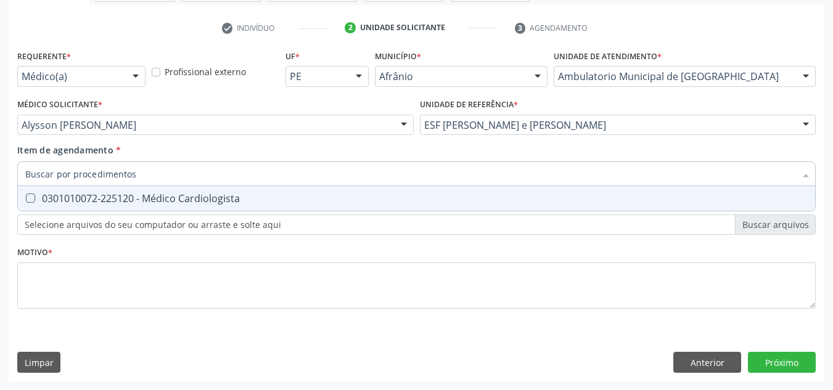
type input "0301010072-225120"
click at [575, 192] on span "0301010072-225120 - Médico Cardiologista" at bounding box center [416, 198] width 797 height 25
checkbox Cardiologista "true"
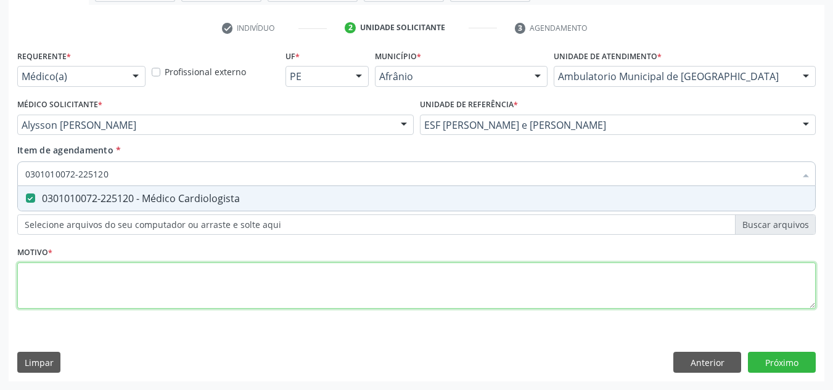
click at [408, 285] on div "Requerente * Médico(a) Médico(a) Enfermeiro(a) Paciente Nenhum resultado encont…" at bounding box center [416, 186] width 799 height 279
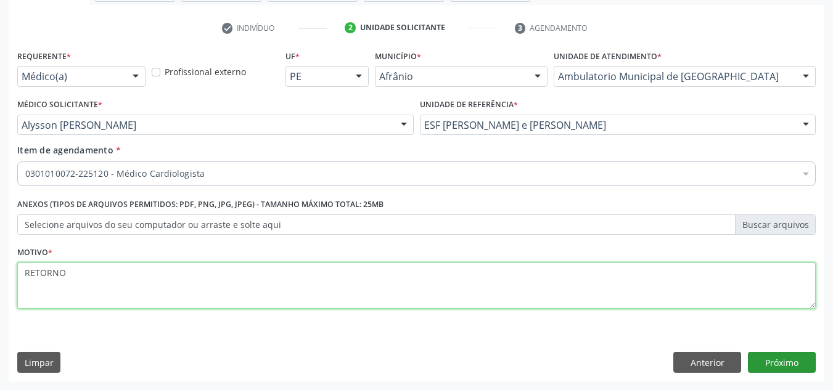
type textarea "RETORNO"
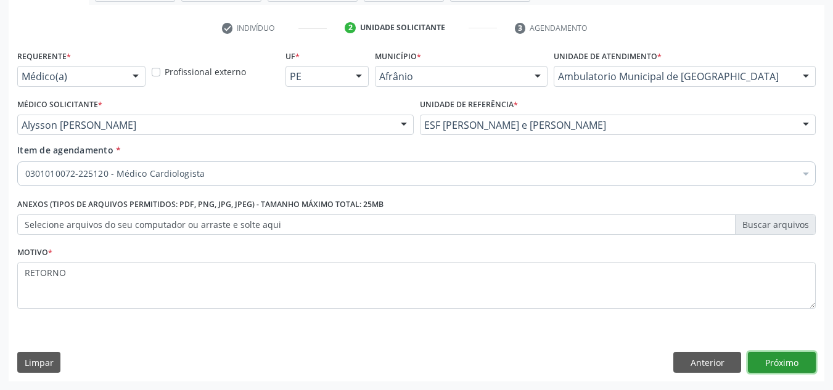
click at [794, 372] on button "Próximo" at bounding box center [782, 362] width 68 height 21
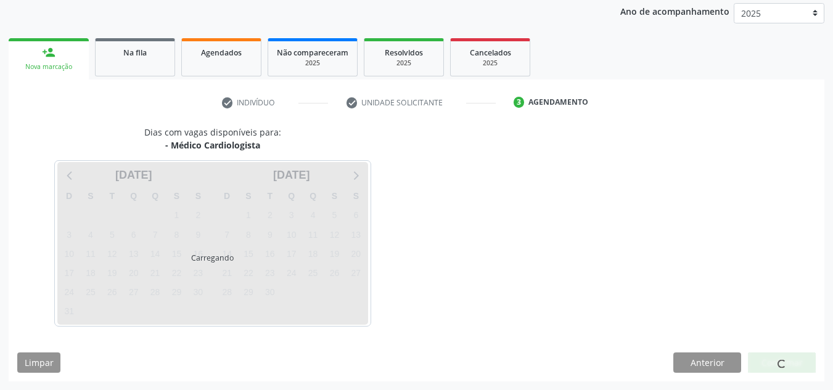
scroll to position [146, 0]
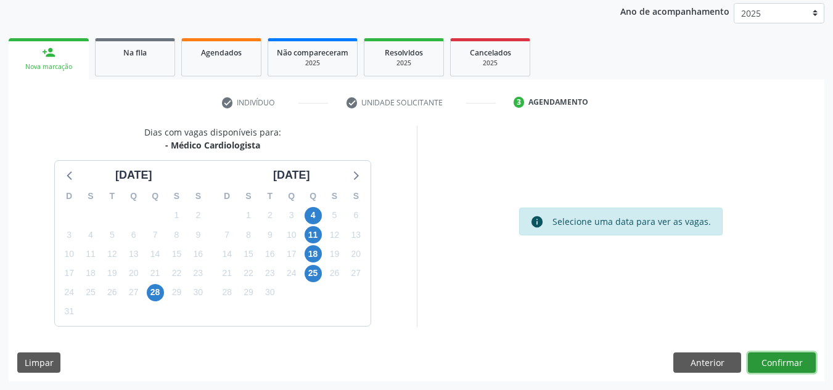
click at [794, 363] on button "Confirmar" at bounding box center [782, 363] width 68 height 21
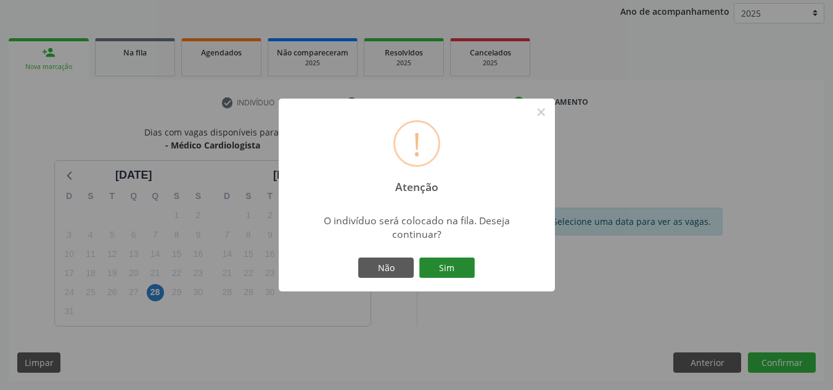
click at [469, 274] on button "Sim" at bounding box center [446, 268] width 55 height 21
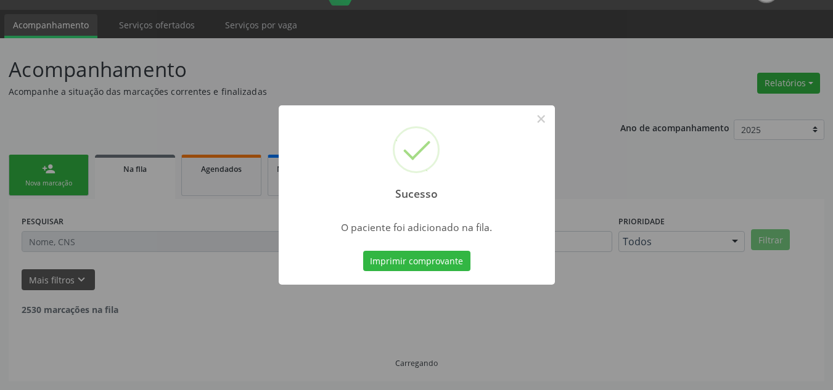
scroll to position [17, 0]
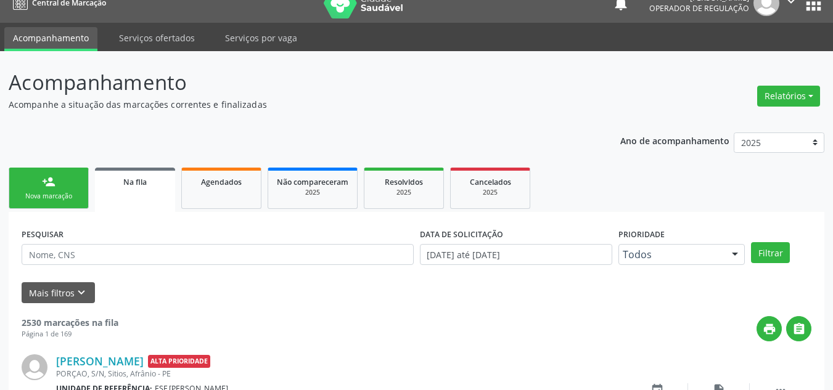
drag, startPoint x: 12, startPoint y: 175, endPoint x: 76, endPoint y: 178, distance: 64.8
click at [12, 175] on link "person_add Nova marcação" at bounding box center [49, 188] width 80 height 41
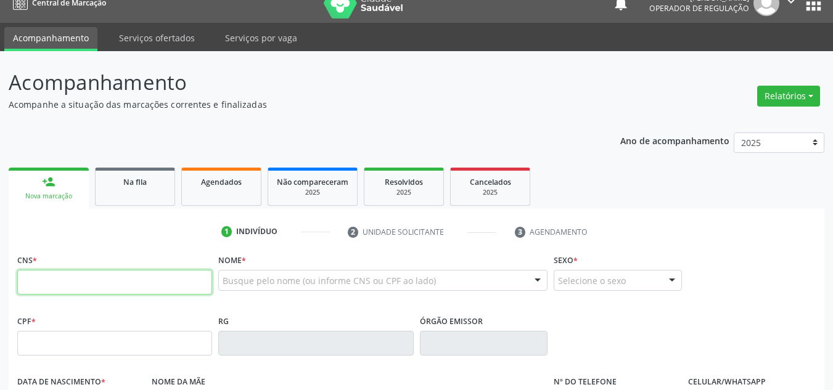
drag, startPoint x: 146, startPoint y: 279, endPoint x: 139, endPoint y: 238, distance: 41.9
type input "706 0013 2064 8944"
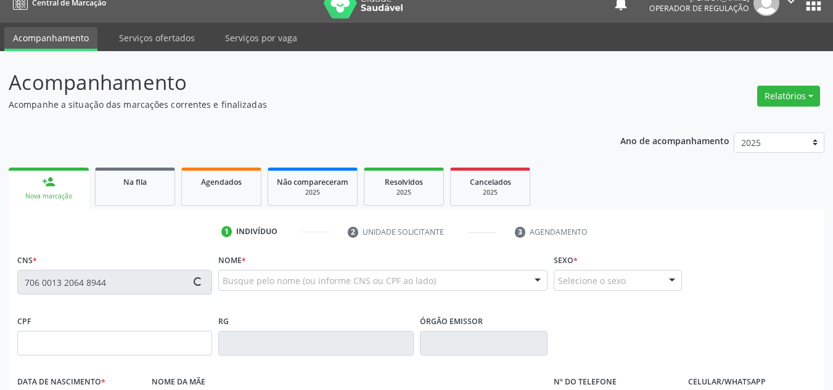
type input "15/08/1943"
type input "Marcolina Jovita de Jesus"
type input "(87) 3868-1265"
type input "400"
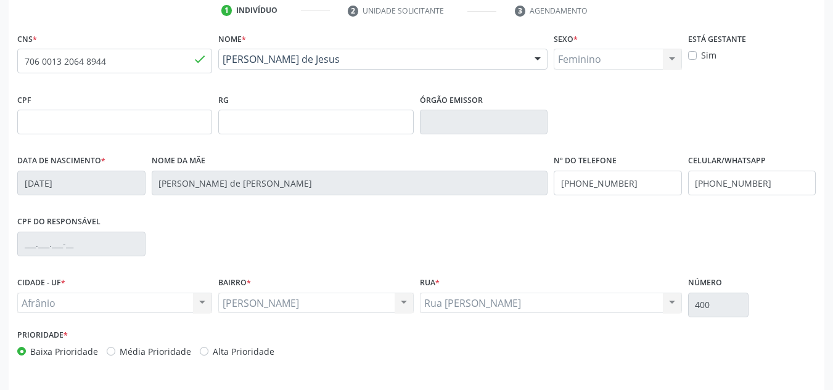
scroll to position [278, 0]
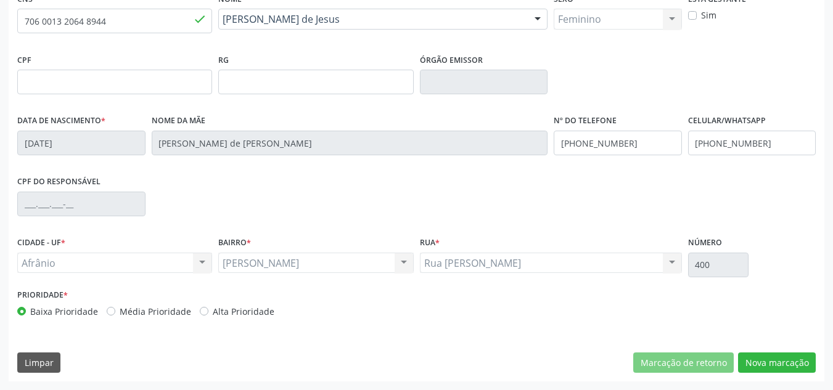
click at [141, 316] on label "Média Prioridade" at bounding box center [156, 311] width 72 height 13
click at [115, 316] on input "Média Prioridade" at bounding box center [111, 310] width 9 height 11
radio input "true"
click at [786, 368] on button "Nova marcação" at bounding box center [777, 363] width 78 height 21
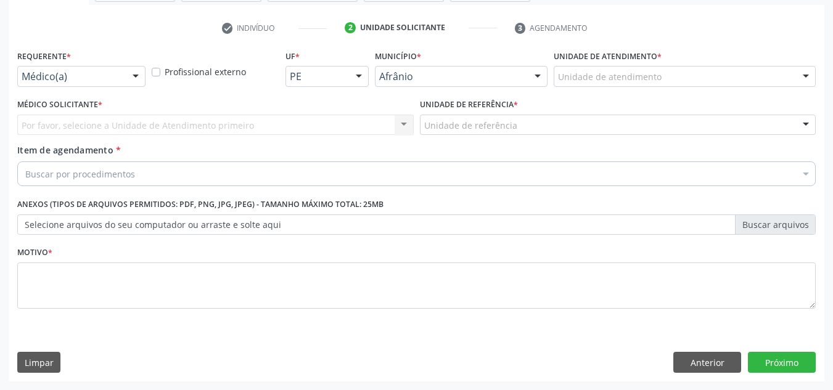
scroll to position [221, 0]
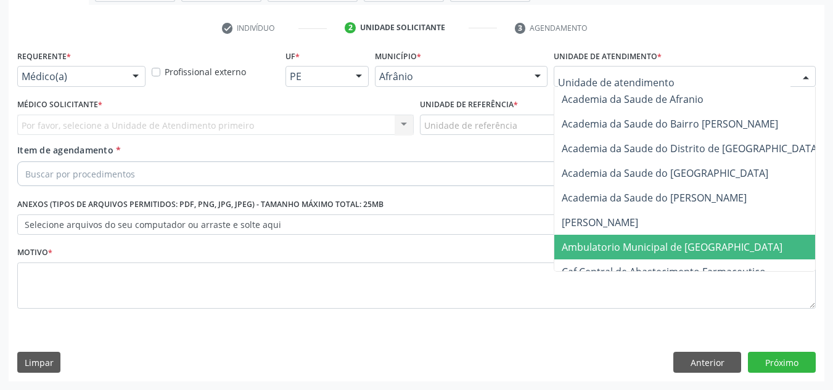
click at [647, 248] on span "Ambulatorio Municipal de [GEOGRAPHIC_DATA]" at bounding box center [672, 247] width 221 height 14
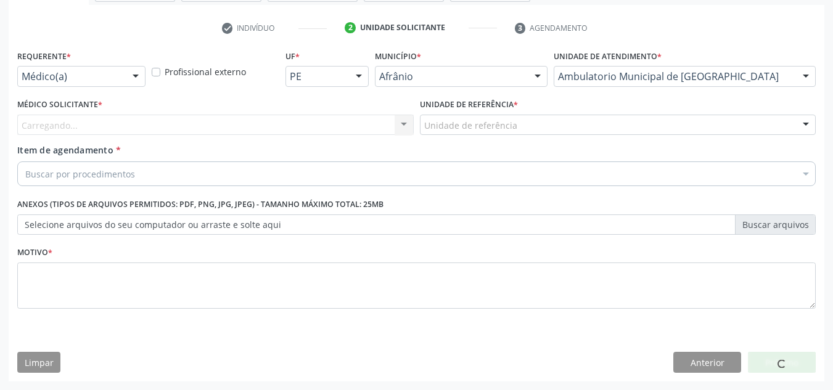
click at [353, 121] on div "Carregando... Nenhum resultado encontrado para: " " Não há nenhuma opção para s…" at bounding box center [215, 125] width 396 height 21
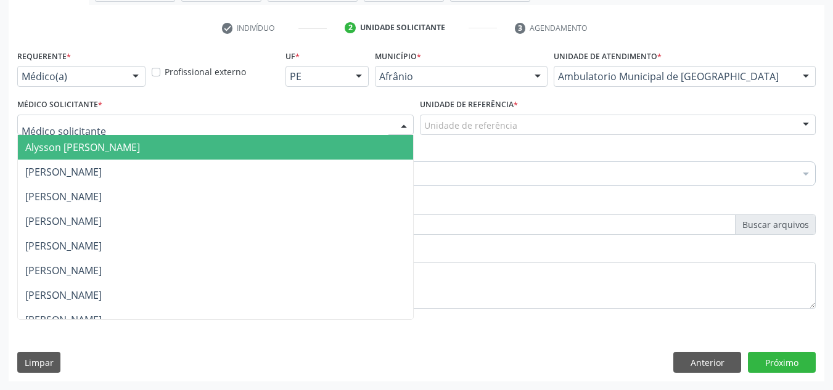
click at [353, 121] on div at bounding box center [215, 125] width 396 height 21
drag, startPoint x: 327, startPoint y: 153, endPoint x: 425, endPoint y: 123, distance: 102.6
click at [347, 148] on span "Alysson Rodrigo Ferreira Cavalcanti" at bounding box center [215, 147] width 395 height 25
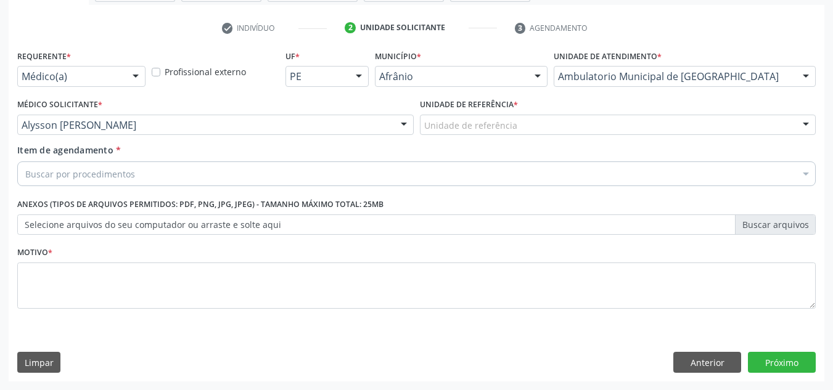
drag, startPoint x: 493, startPoint y: 150, endPoint x: 501, endPoint y: 148, distance: 9.0
click at [494, 151] on div "Item de agendamento * Buscar por procedimentos Selecionar todos 0604320140 - Ab…" at bounding box center [416, 163] width 799 height 39
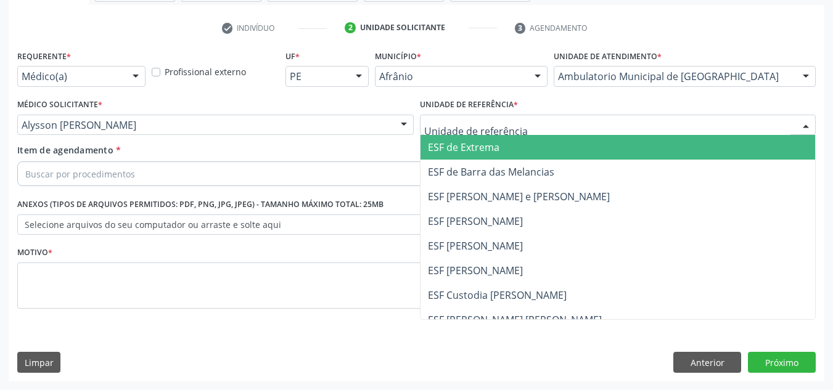
click at [518, 122] on div at bounding box center [618, 125] width 396 height 21
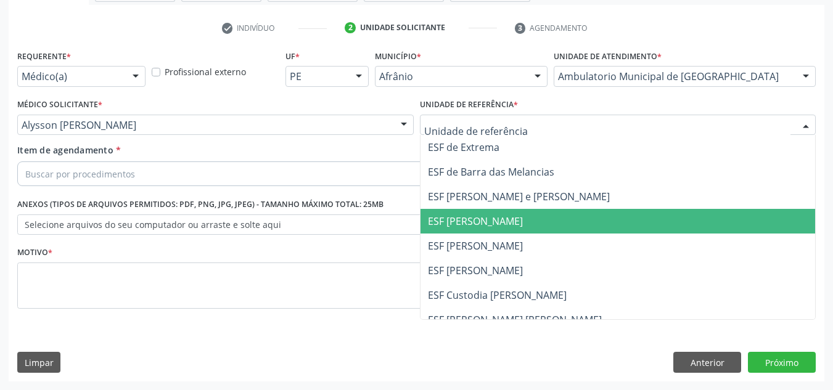
click at [528, 256] on span "ESF [PERSON_NAME]" at bounding box center [618, 246] width 395 height 25
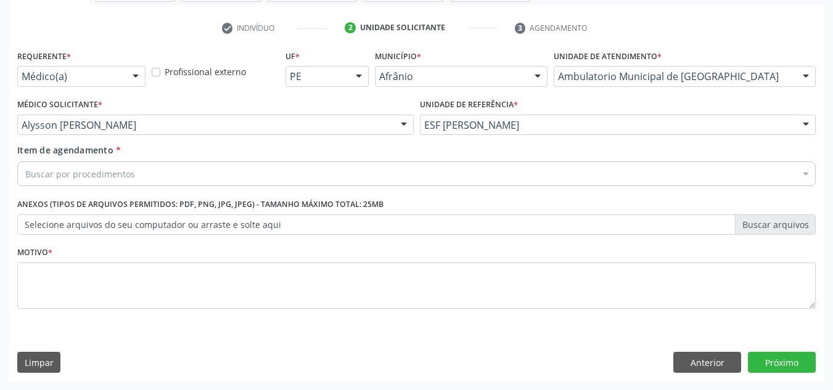
click at [339, 174] on div "Buscar por procedimentos" at bounding box center [416, 174] width 799 height 25
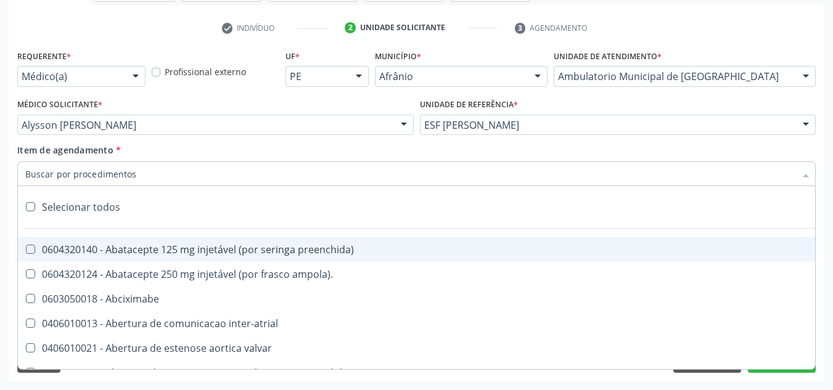
paste input "0301010072-225120"
type input "0301010072-225120"
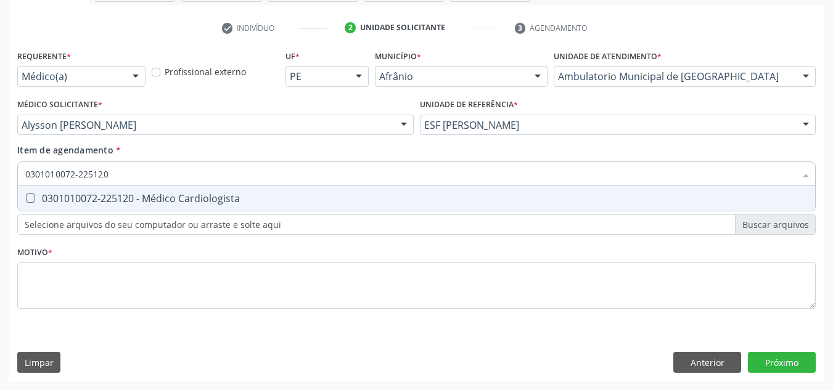
click at [247, 197] on div "0301010072-225120 - Médico Cardiologista" at bounding box center [416, 199] width 782 height 10
checkbox Cardiologista "true"
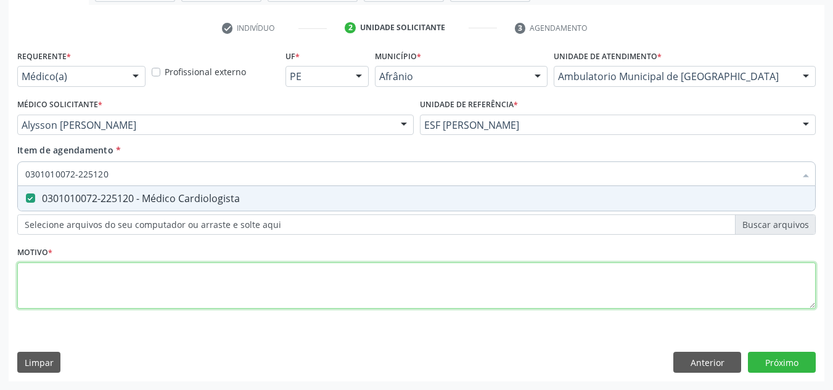
click at [196, 273] on div "Requerente * Médico(a) Médico(a) Enfermeiro(a) Paciente Nenhum resultado encont…" at bounding box center [416, 186] width 799 height 279
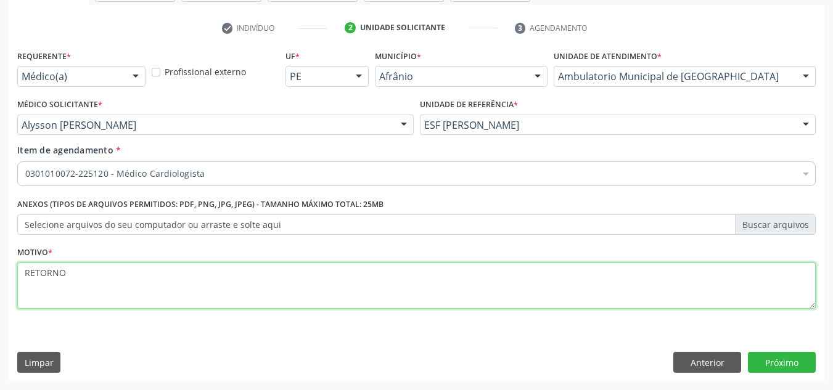
type textarea "RETORNO"
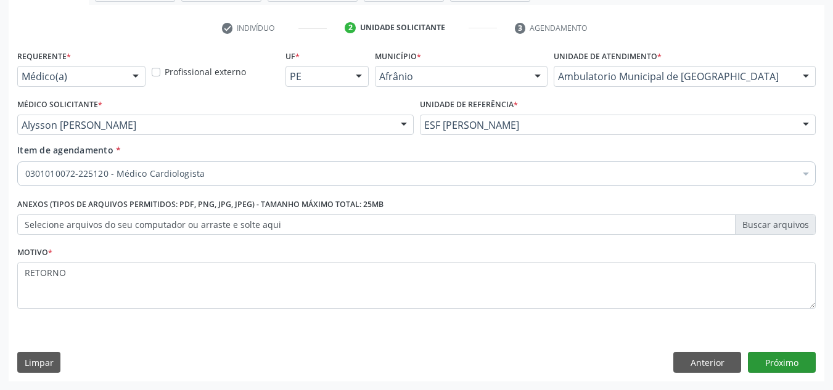
drag, startPoint x: 778, startPoint y: 376, endPoint x: 799, endPoint y: 355, distance: 30.1
click at [794, 361] on div "Requerente * Médico(a) Médico(a) Enfermeiro(a) Paciente Nenhum resultado encont…" at bounding box center [417, 214] width 816 height 335
click at [799, 355] on button "Próximo" at bounding box center [782, 362] width 68 height 21
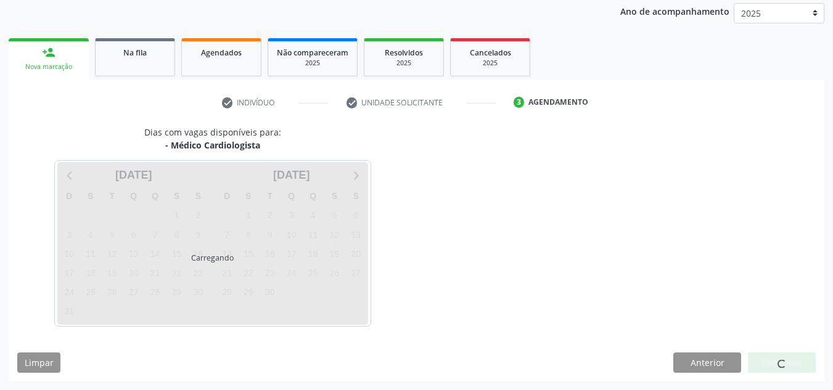
scroll to position [146, 0]
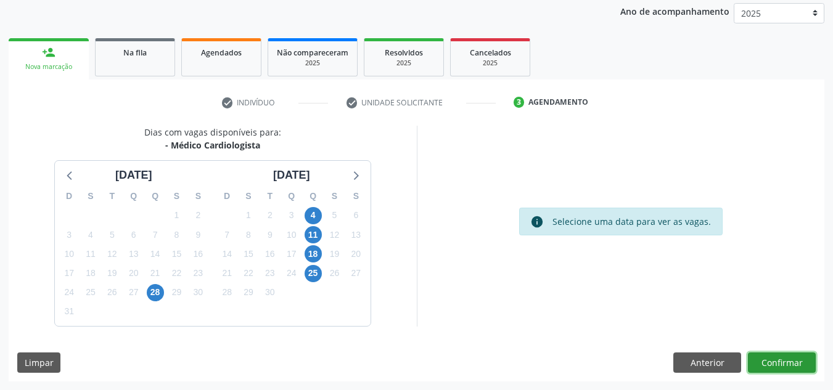
click at [795, 356] on button "Confirmar" at bounding box center [782, 363] width 68 height 21
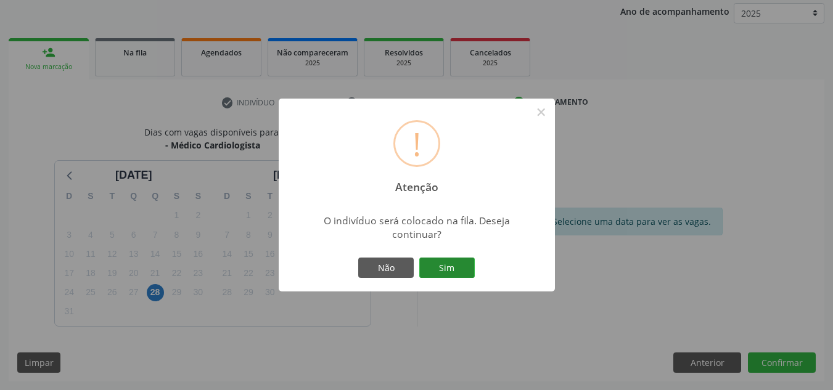
click at [450, 273] on button "Sim" at bounding box center [446, 268] width 55 height 21
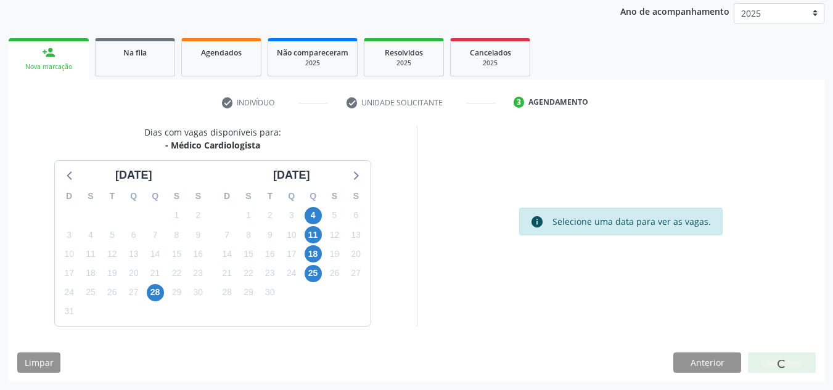
scroll to position [17, 0]
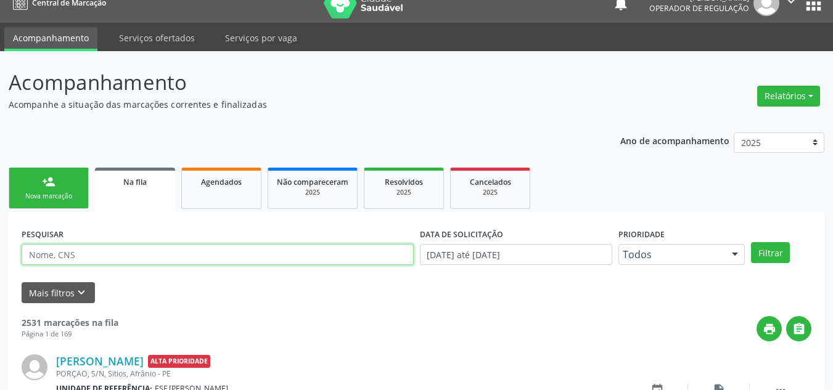
drag, startPoint x: 279, startPoint y: 251, endPoint x: 290, endPoint y: 258, distance: 13.0
click at [290, 257] on input "text" at bounding box center [218, 254] width 392 height 21
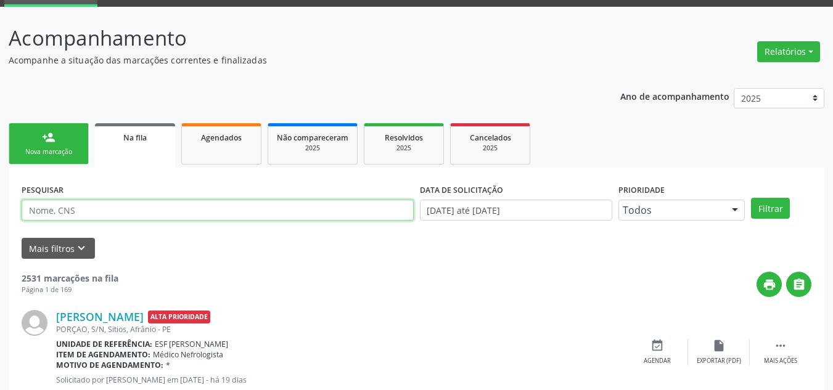
scroll to position [185, 0]
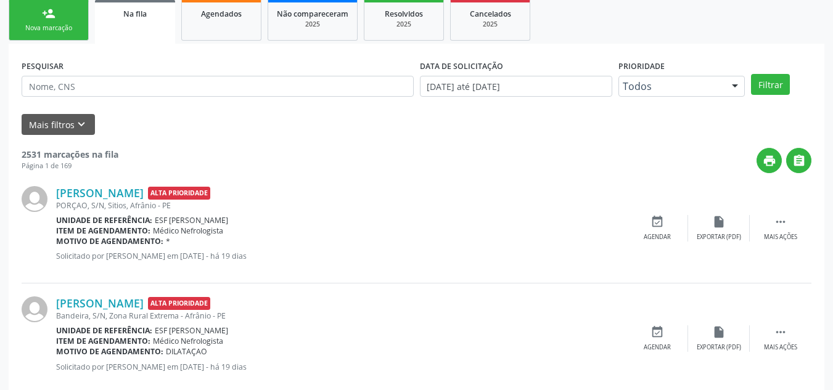
click at [23, 27] on div "Nova marcação" at bounding box center [49, 27] width 62 height 9
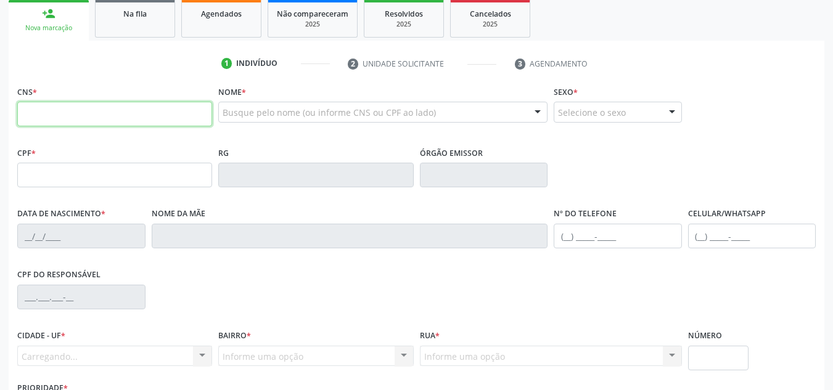
click at [78, 113] on input "text" at bounding box center [114, 114] width 195 height 25
type input "701 0058 0190 7990"
type input "08/02/1945"
type input "Joaquina Maria de Jesus"
type input "(87) 3988-2035"
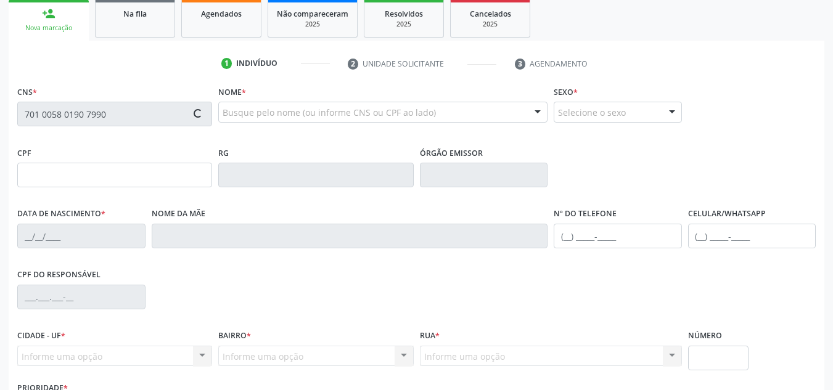
type input "(87) 98145-3895"
type input "S/N"
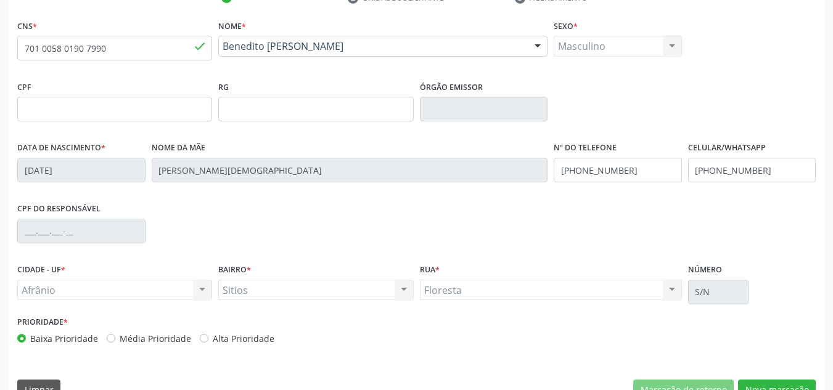
scroll to position [278, 0]
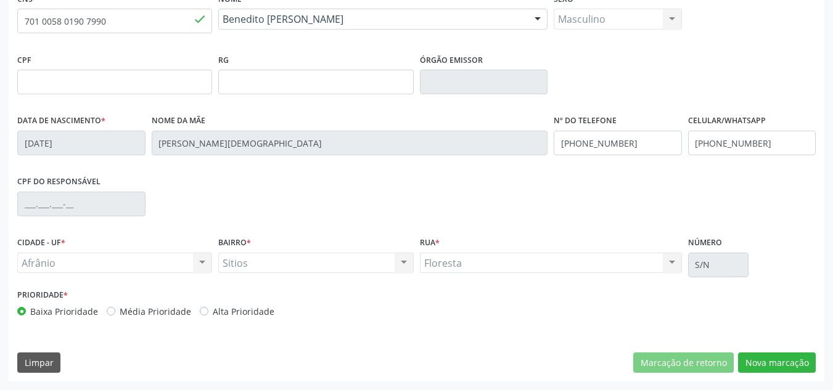
drag, startPoint x: 158, startPoint y: 310, endPoint x: 192, endPoint y: 294, distance: 38.3
click at [158, 310] on label "Média Prioridade" at bounding box center [156, 311] width 72 height 13
click at [115, 310] on input "Média Prioridade" at bounding box center [111, 310] width 9 height 11
radio input "true"
click at [663, 14] on div "Masculino Masculino Feminino Nenhum resultado encontrado para: " " Não há nenhu…" at bounding box center [618, 19] width 128 height 21
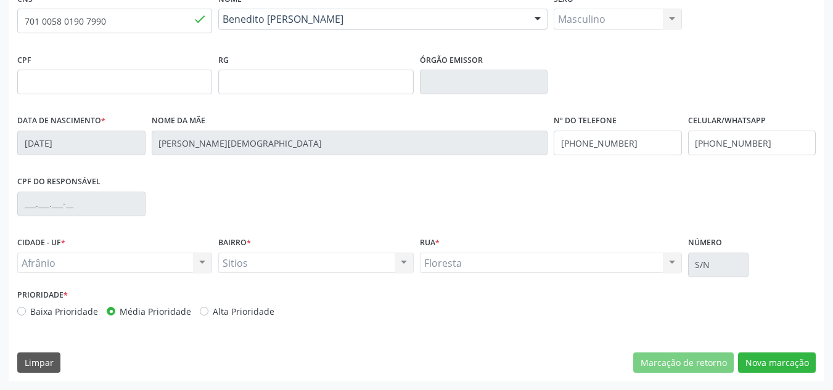
click at [810, 347] on div "CNS * 701 0058 0190 7990 done Nome * Benedito Acelino Rodrigues Benedito Acelin…" at bounding box center [417, 186] width 816 height 392
click at [817, 371] on div "CNS * 701 0058 0190 7990 done Nome * Benedito Acelino Rodrigues Benedito Acelin…" at bounding box center [417, 186] width 816 height 392
click at [810, 369] on div "CNS * 701 0058 0190 7990 done Nome * Benedito Acelino Rodrigues Benedito Acelin…" at bounding box center [417, 186] width 816 height 392
click at [810, 369] on button "Nova marcação" at bounding box center [777, 363] width 78 height 21
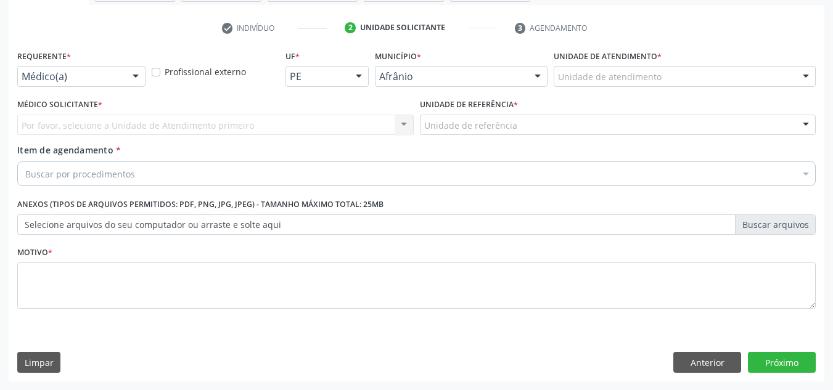
scroll to position [221, 0]
drag, startPoint x: 658, startPoint y: 90, endPoint x: 655, endPoint y: 75, distance: 15.1
click at [657, 86] on div "Unidade de atendimento * Unidade de atendimento Academia da Saude de Afranio Ac…" at bounding box center [685, 71] width 268 height 48
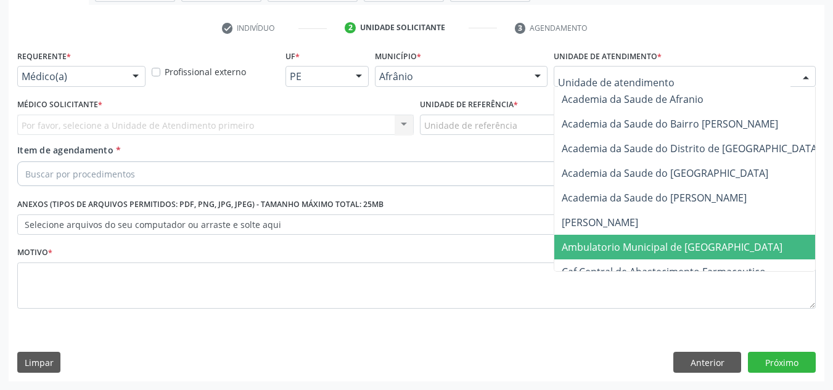
click at [643, 236] on span "Ambulatorio Municipal de [GEOGRAPHIC_DATA]" at bounding box center [704, 247] width 301 height 25
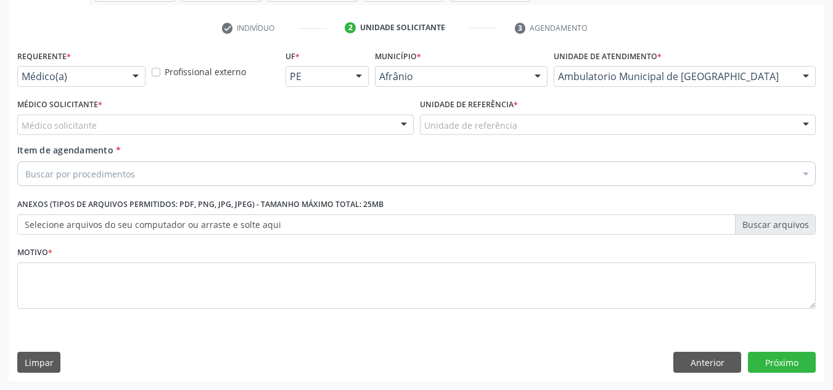
click at [106, 117] on div "Médico solicitante" at bounding box center [215, 125] width 396 height 21
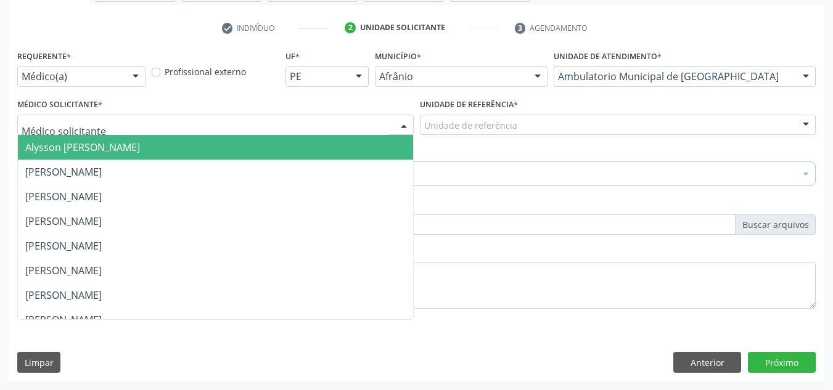
drag, startPoint x: 118, startPoint y: 151, endPoint x: 431, endPoint y: 107, distance: 316.3
click at [118, 152] on span "Alysson Rodrigo Ferreira Cavalcanti" at bounding box center [82, 148] width 115 height 14
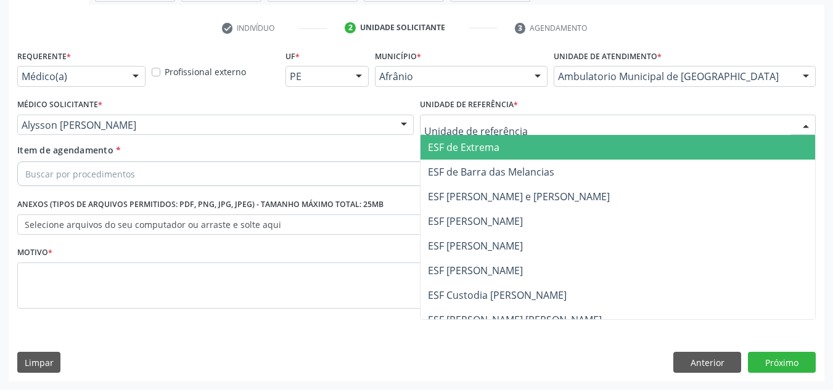
drag, startPoint x: 461, startPoint y: 121, endPoint x: 511, endPoint y: 219, distance: 110.0
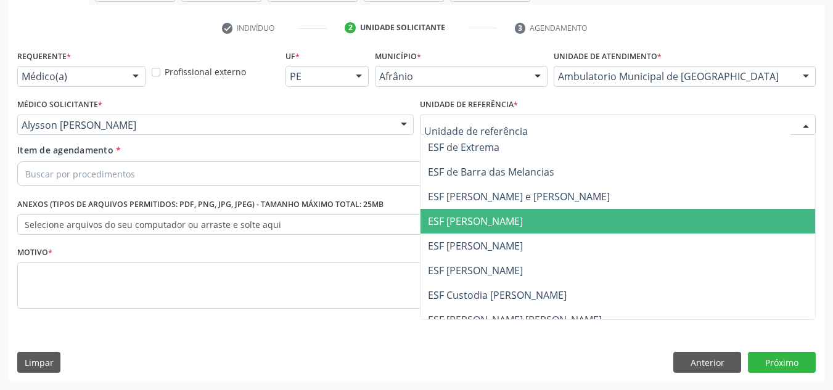
click at [511, 220] on span "ESF [PERSON_NAME]" at bounding box center [475, 222] width 95 height 14
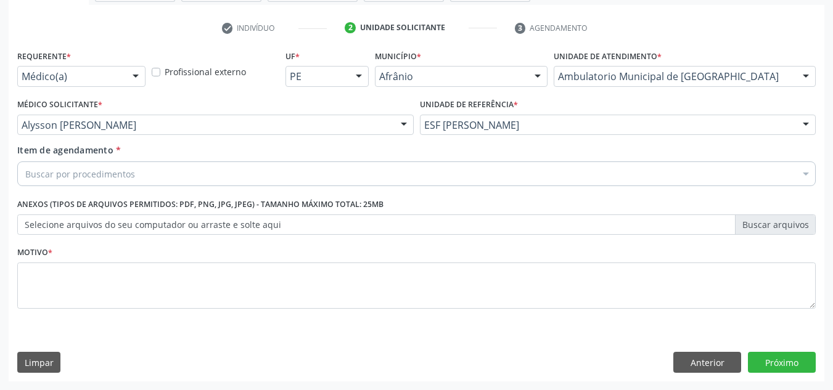
click at [347, 176] on div "Buscar por procedimentos" at bounding box center [416, 174] width 799 height 25
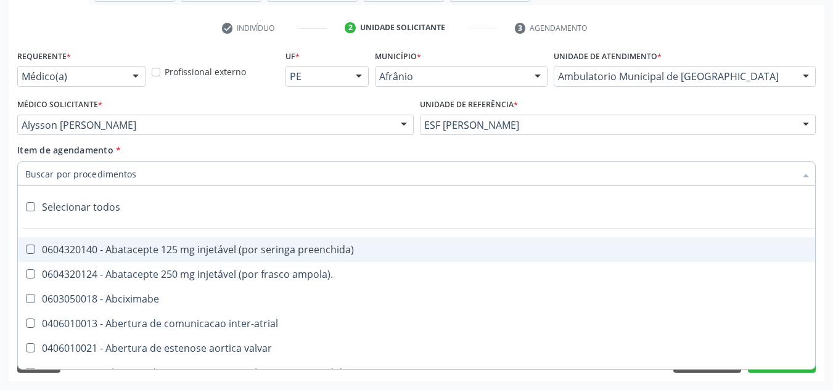
paste input "0301010072-225120"
type input "0301010072-225120"
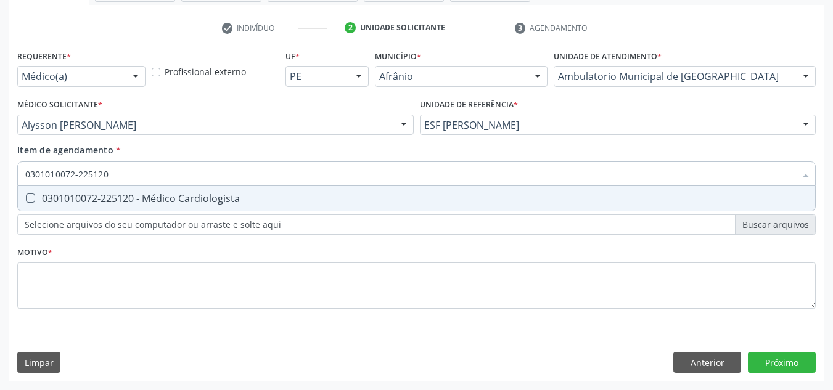
click at [247, 190] on span "0301010072-225120 - Médico Cardiologista" at bounding box center [416, 198] width 797 height 25
checkbox Cardiologista "true"
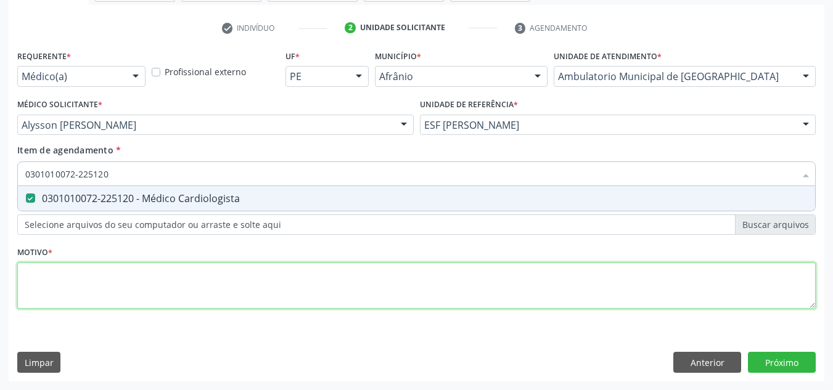
click at [216, 306] on div "Requerente * Médico(a) Médico(a) Enfermeiro(a) Paciente Nenhum resultado encont…" at bounding box center [416, 186] width 799 height 279
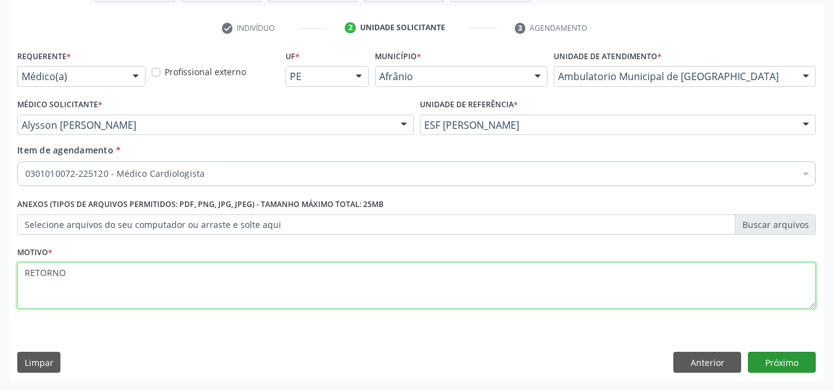
type textarea "RETORNO"
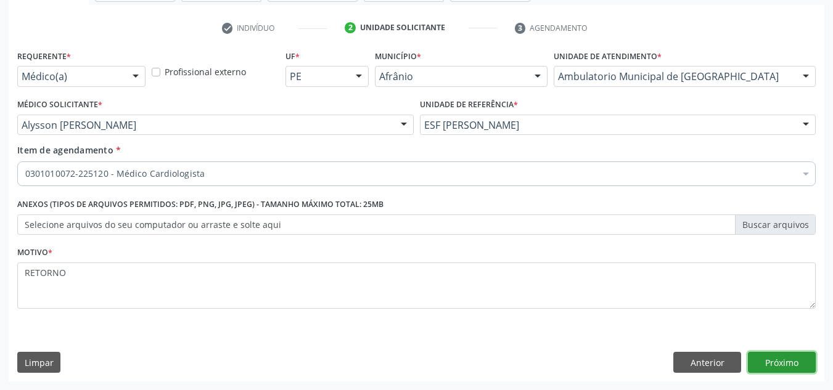
click at [788, 355] on button "Próximo" at bounding box center [782, 362] width 68 height 21
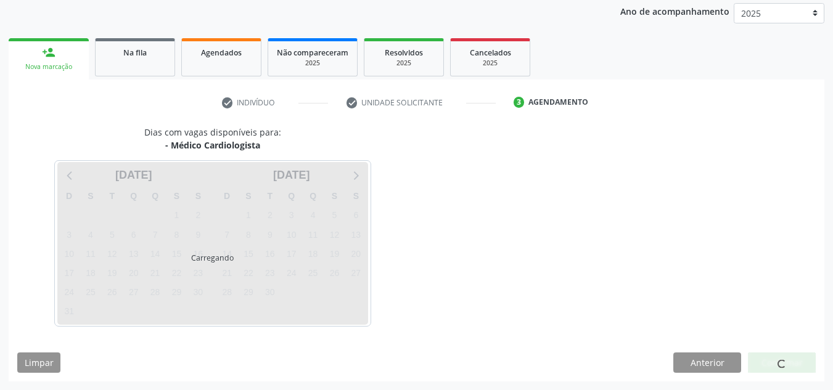
scroll to position [146, 0]
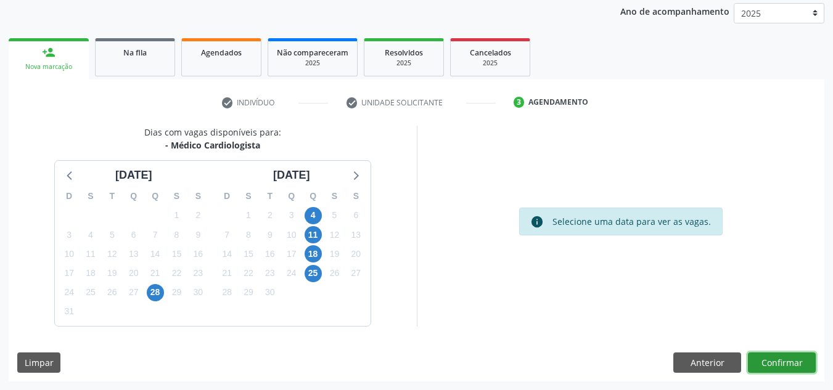
click at [791, 361] on button "Confirmar" at bounding box center [782, 363] width 68 height 21
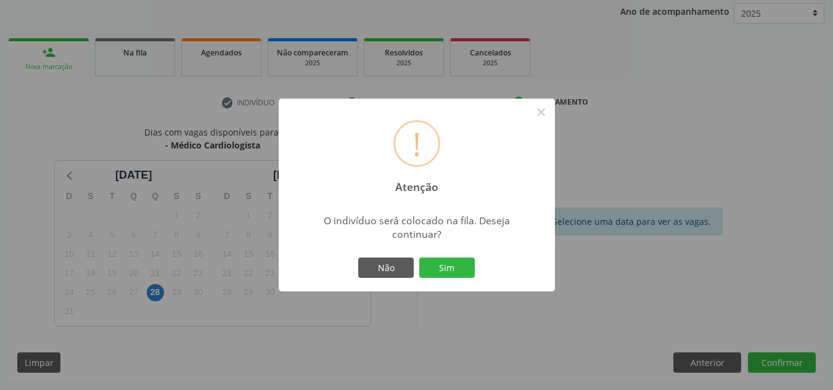
click at [419, 258] on button "Sim" at bounding box center [446, 268] width 55 height 21
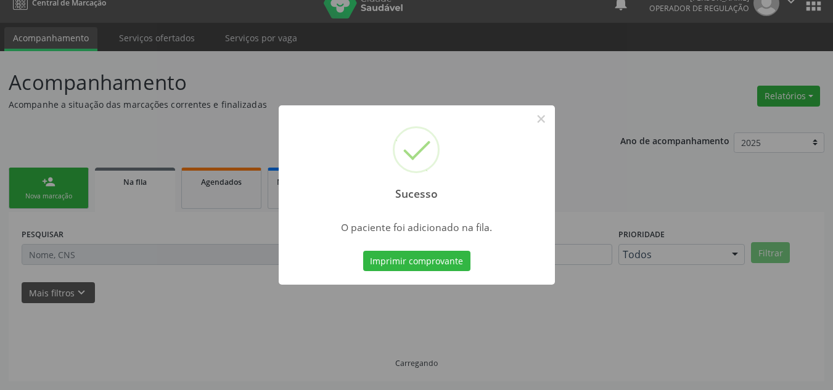
scroll to position [17, 0]
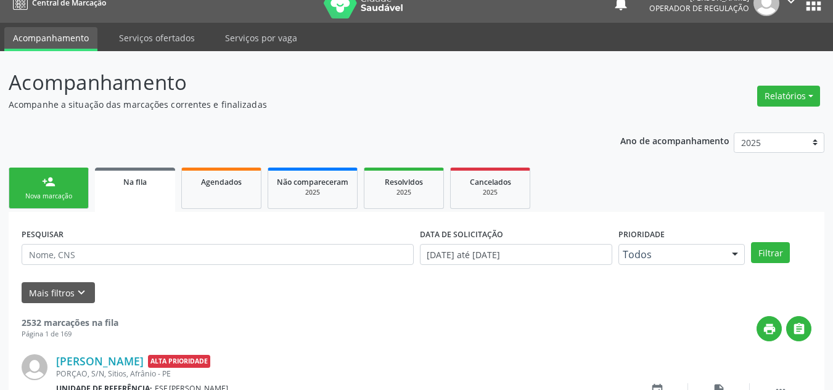
click at [67, 195] on div "Nova marcação" at bounding box center [49, 196] width 62 height 9
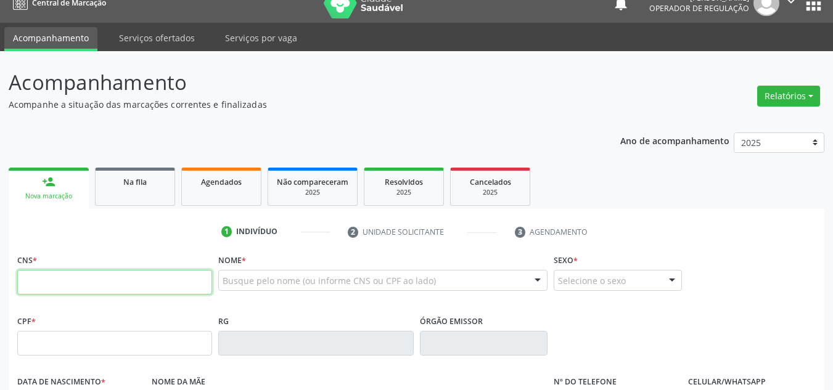
drag, startPoint x: 50, startPoint y: 284, endPoint x: 25, endPoint y: 294, distance: 27.1
click at [25, 294] on input "text" at bounding box center [114, 282] width 195 height 25
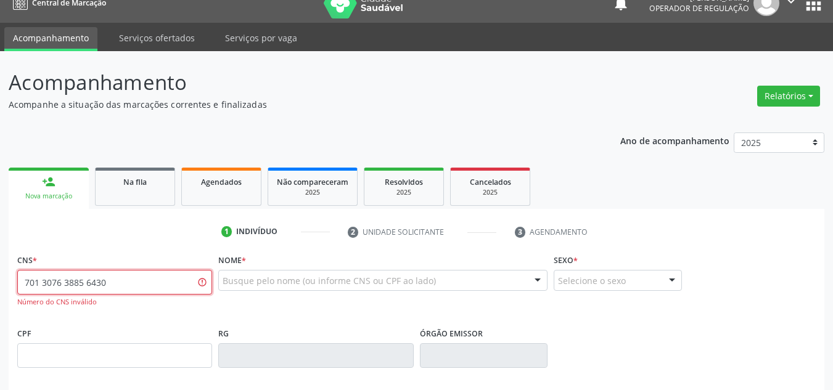
type input "701 3076 3885 6430"
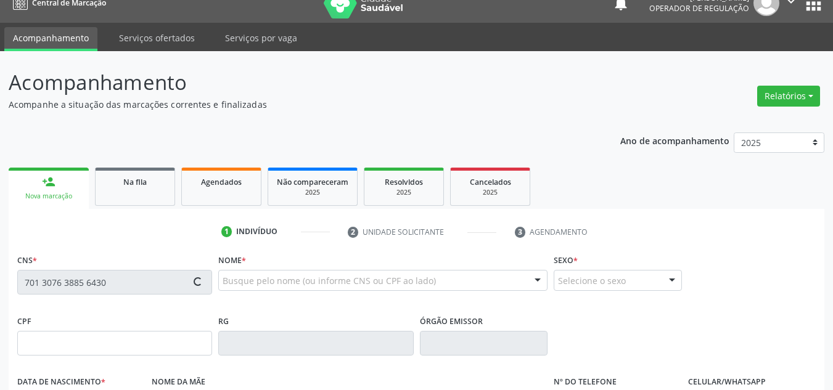
type input "166.111.104-10"
type input "16/02/1937"
type input "Vitória Maria Nunes"
type input "(87) 98107-1691"
type input "S/N"
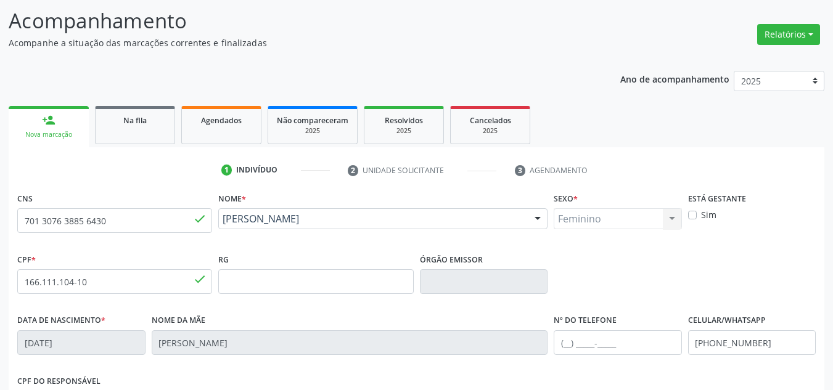
scroll to position [263, 0]
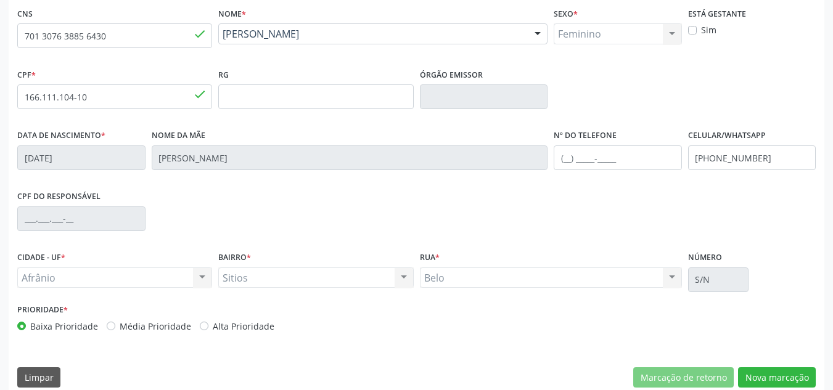
drag, startPoint x: 142, startPoint y: 323, endPoint x: 150, endPoint y: 324, distance: 8.0
click at [146, 323] on label "Média Prioridade" at bounding box center [156, 326] width 72 height 13
click at [166, 325] on label "Média Prioridade" at bounding box center [156, 326] width 72 height 13
click at [115, 325] on input "Média Prioridade" at bounding box center [111, 325] width 9 height 11
radio input "true"
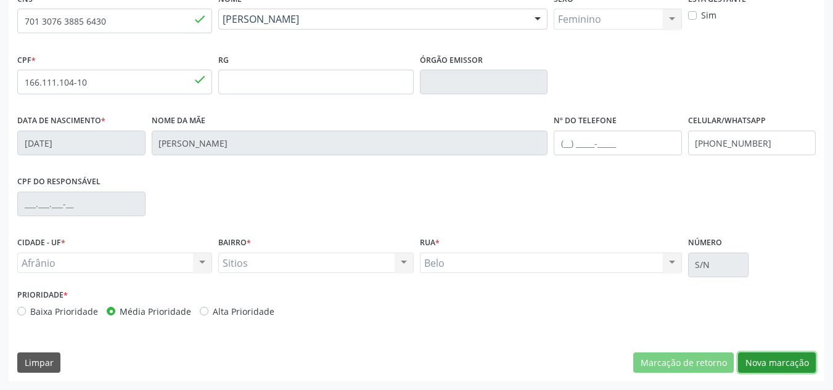
click at [766, 369] on button "Nova marcação" at bounding box center [777, 363] width 78 height 21
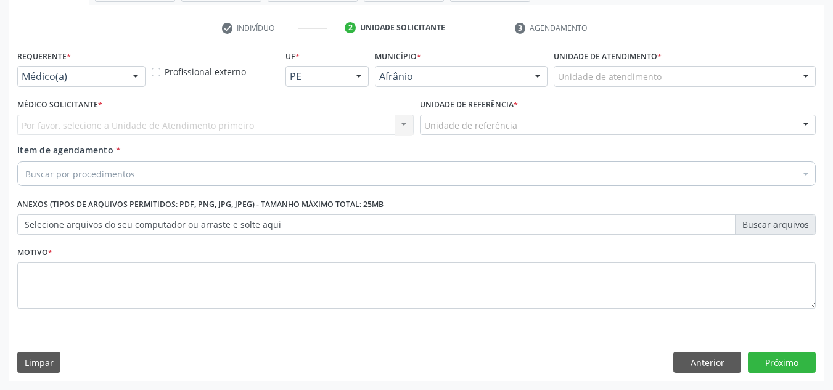
scroll to position [221, 0]
click at [766, 63] on div "Unidade de atendimento * Unidade de atendimento Academia da Saude de Afranio Ac…" at bounding box center [685, 66] width 262 height 39
click at [768, 63] on div "Unidade de atendimento * Unidade de atendimento Academia da Saude de Afranio Ac…" at bounding box center [685, 66] width 262 height 39
click at [770, 66] on div "Unidade de atendimento" at bounding box center [685, 76] width 262 height 21
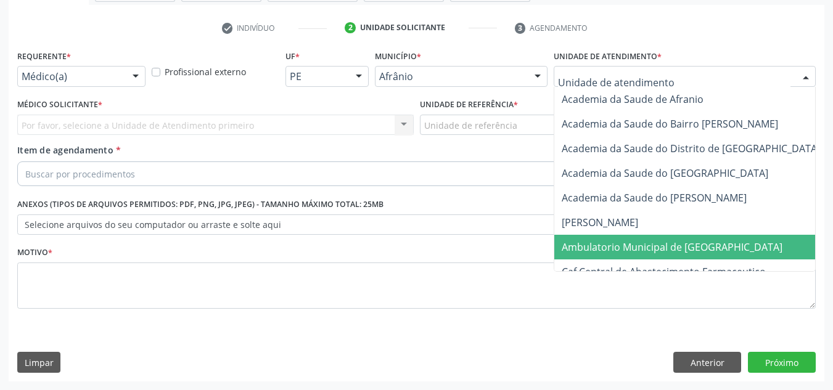
drag, startPoint x: 712, startPoint y: 236, endPoint x: 691, endPoint y: 227, distance: 22.9
click at [709, 236] on span "Ambulatorio Municipal de [GEOGRAPHIC_DATA]" at bounding box center [704, 247] width 301 height 25
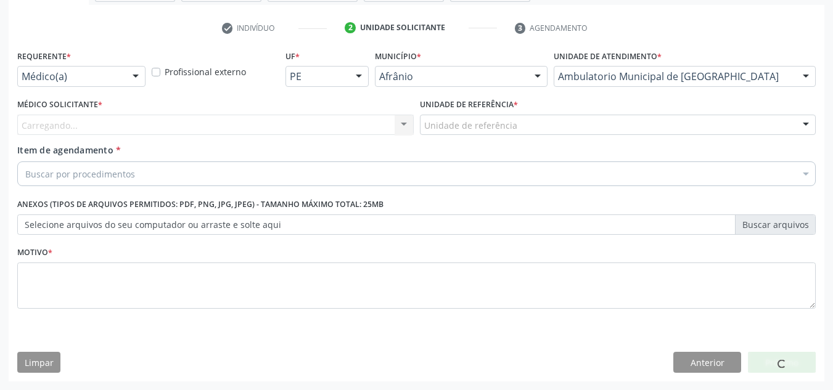
click at [327, 125] on div "Carregando... Nenhum resultado encontrado para: " " Não há nenhuma opção para s…" at bounding box center [215, 125] width 396 height 21
click at [327, 125] on div "Médico solicitante" at bounding box center [215, 125] width 396 height 21
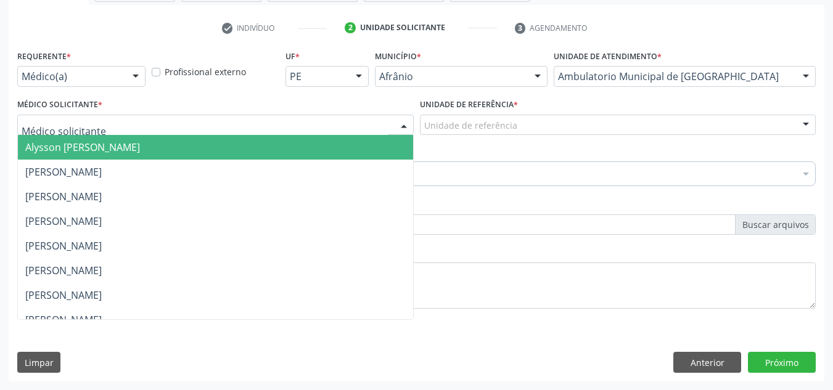
click at [305, 134] on input "text" at bounding box center [205, 131] width 367 height 25
click at [310, 141] on span "Alysson Rodrigo Ferreira Cavalcanti" at bounding box center [215, 147] width 395 height 25
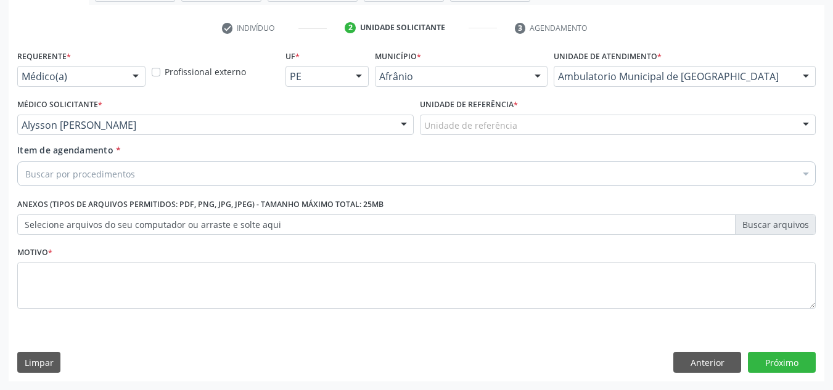
drag, startPoint x: 445, startPoint y: 114, endPoint x: 445, endPoint y: 180, distance: 66.0
click at [446, 117] on div "Unidade de referência" at bounding box center [618, 125] width 396 height 21
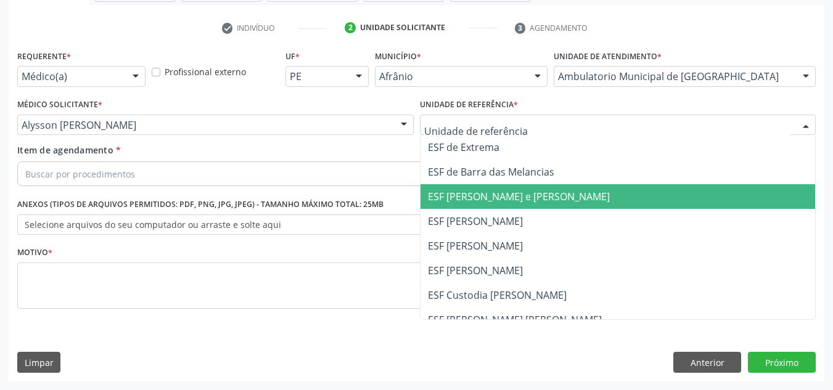
drag, startPoint x: 445, startPoint y: 185, endPoint x: 362, endPoint y: 195, distance: 83.2
click at [443, 186] on span "ESF [PERSON_NAME] e [PERSON_NAME]" at bounding box center [618, 196] width 395 height 25
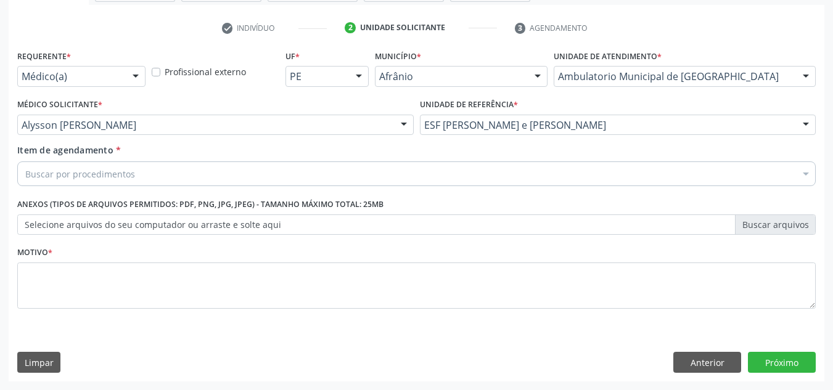
drag, startPoint x: 350, startPoint y: 186, endPoint x: 343, endPoint y: 183, distance: 7.5
click at [347, 184] on div "Buscar por procedimentos" at bounding box center [416, 174] width 799 height 25
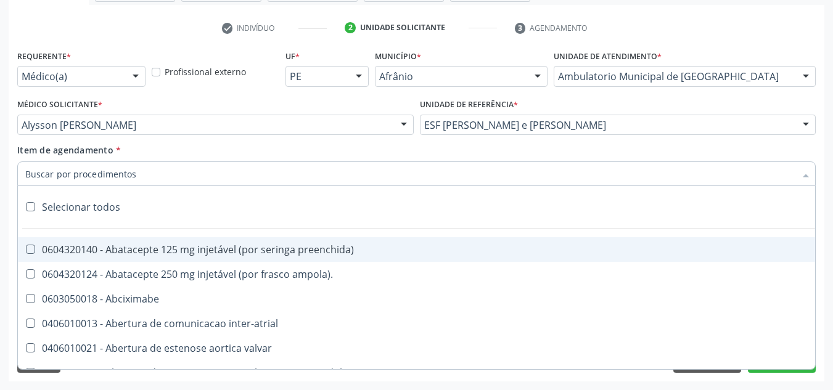
paste input "0301010072-225120"
type input "0301010072-225120"
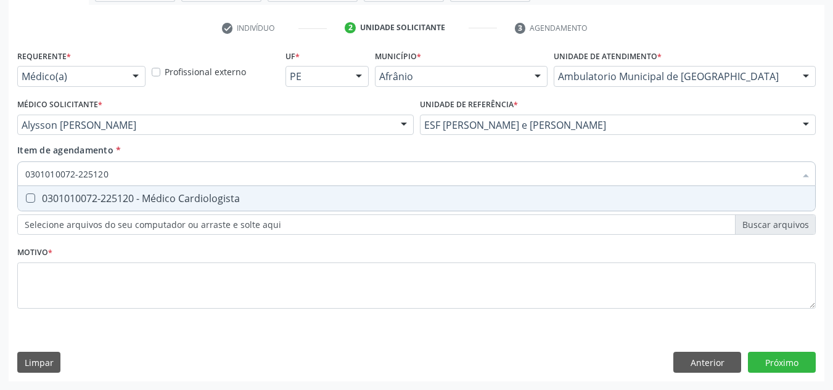
click at [339, 197] on div "0301010072-225120 - Médico Cardiologista" at bounding box center [416, 199] width 782 height 10
checkbox Cardiologista "true"
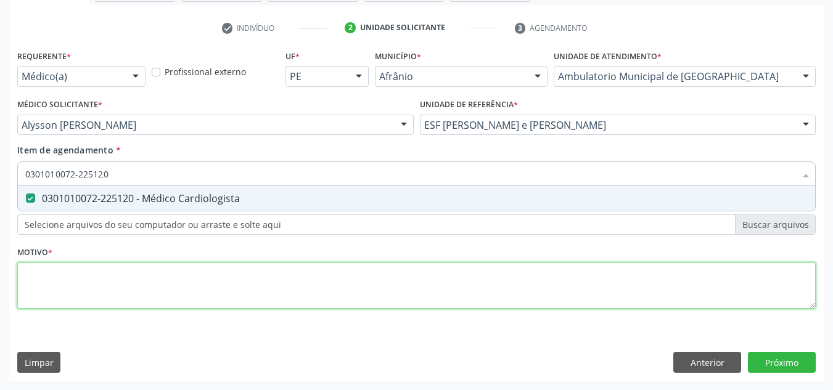
click at [282, 297] on div "Requerente * Médico(a) Médico(a) Enfermeiro(a) Paciente Nenhum resultado encont…" at bounding box center [416, 186] width 799 height 279
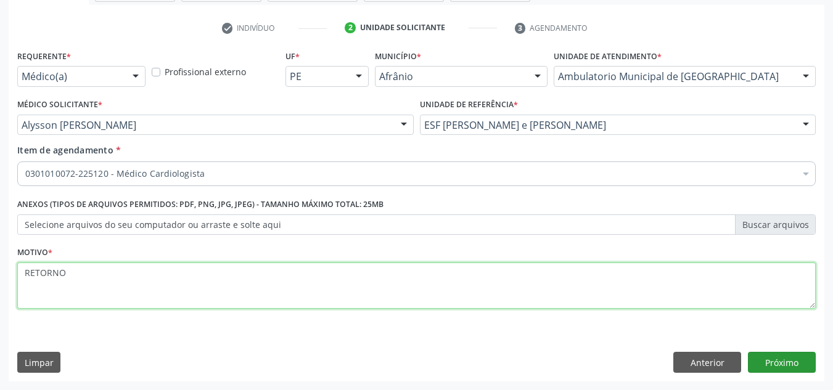
type textarea "RETORNO"
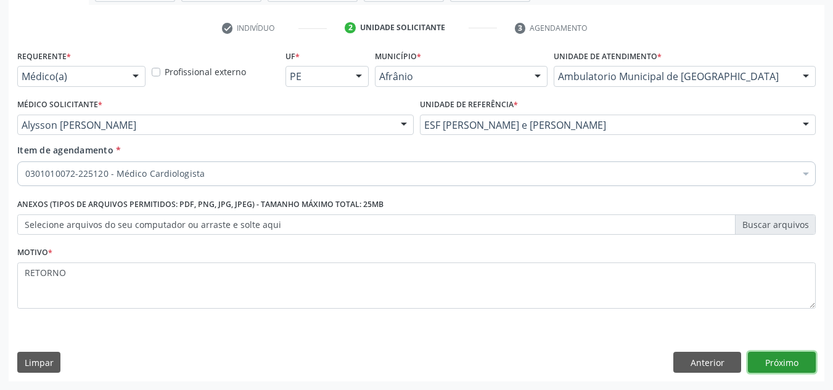
click at [783, 361] on button "Próximo" at bounding box center [782, 362] width 68 height 21
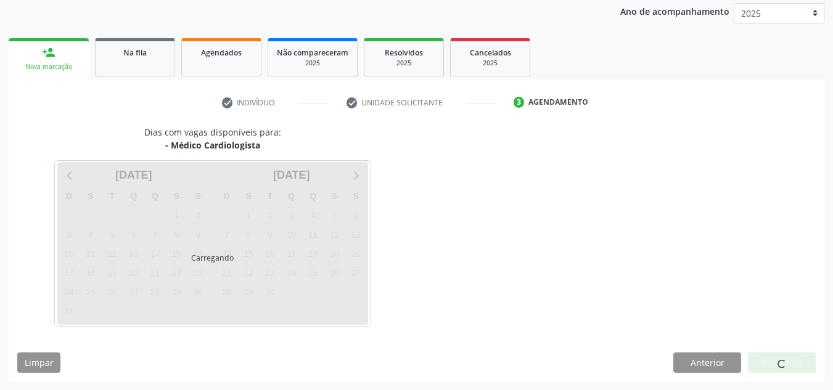
scroll to position [146, 0]
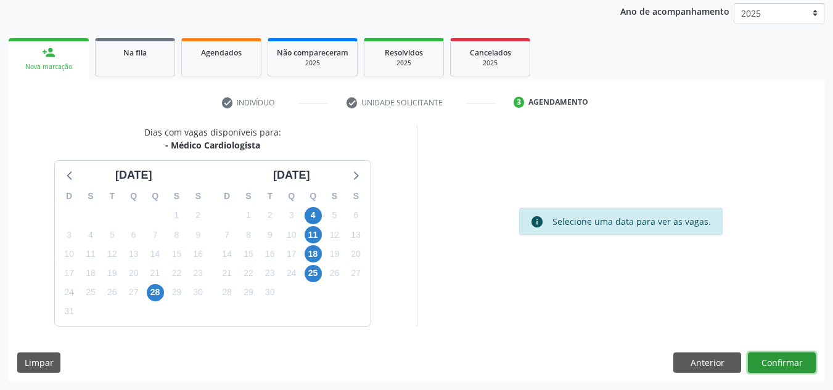
drag, startPoint x: 784, startPoint y: 354, endPoint x: 784, endPoint y: 368, distance: 13.6
click at [784, 368] on button "Confirmar" at bounding box center [782, 363] width 68 height 21
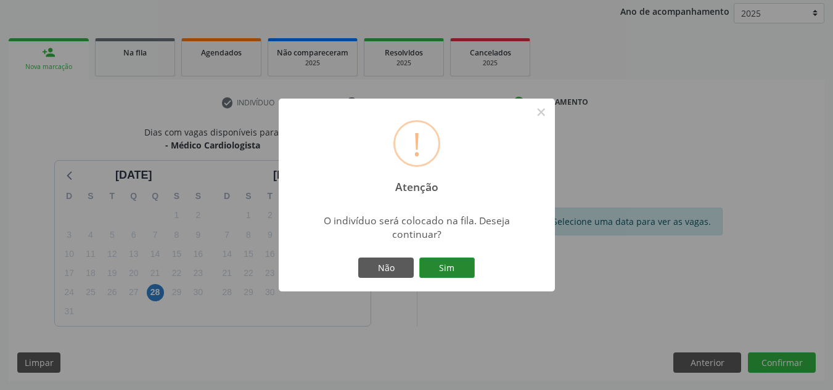
click at [462, 268] on button "Sim" at bounding box center [446, 268] width 55 height 21
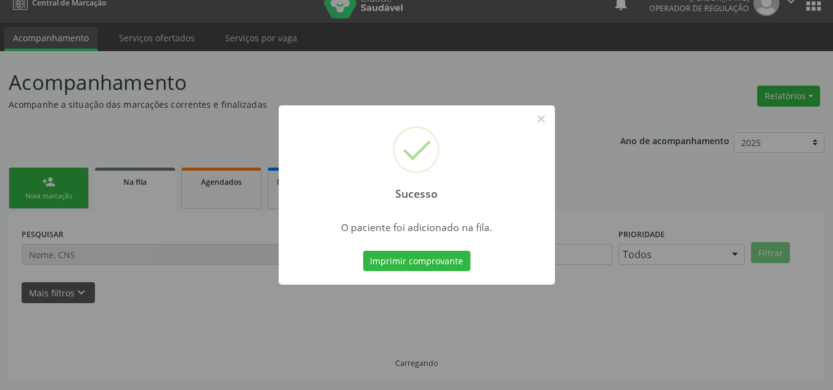
scroll to position [17, 0]
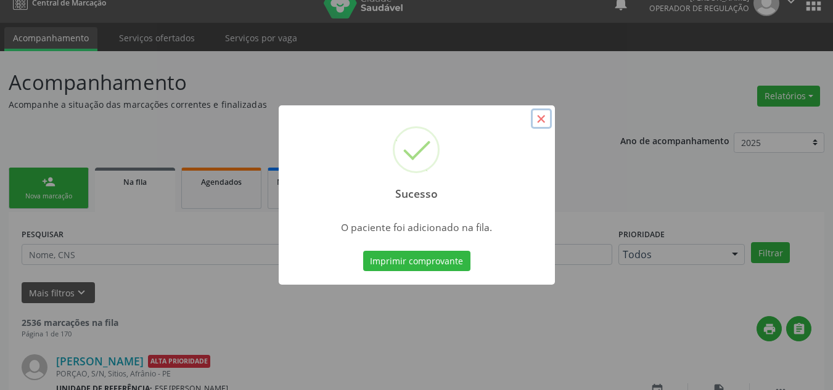
click at [533, 117] on button "×" at bounding box center [541, 119] width 21 height 21
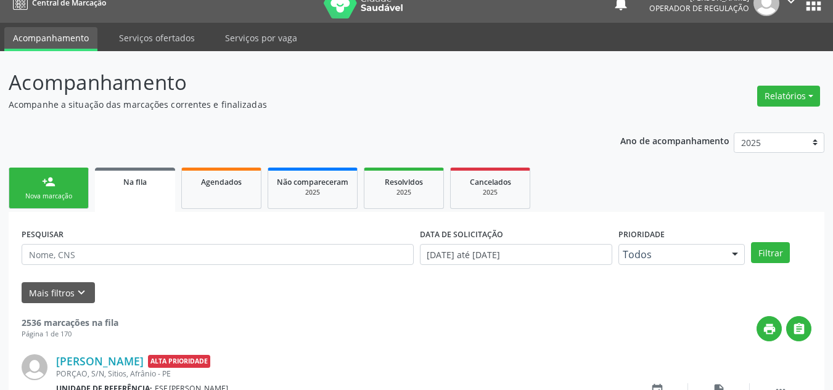
click at [30, 206] on link "person_add Nova marcação" at bounding box center [49, 188] width 80 height 41
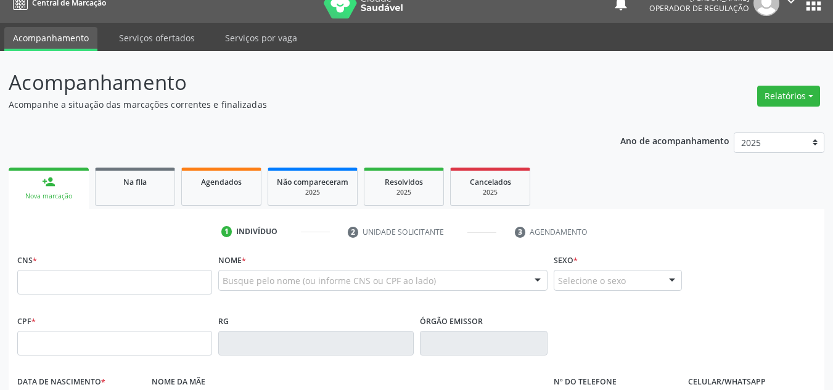
click at [150, 255] on div "CNS *" at bounding box center [114, 273] width 195 height 44
click at [140, 273] on input "text" at bounding box center [114, 282] width 195 height 25
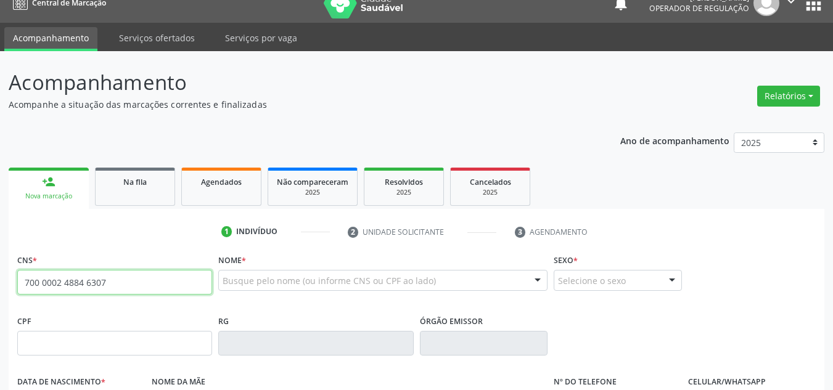
type input "700 0002 4884 6307"
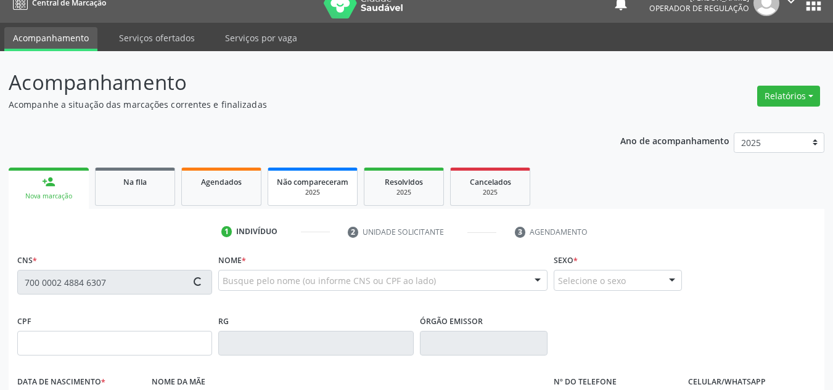
type input "19/12/1956"
type input "S/N"
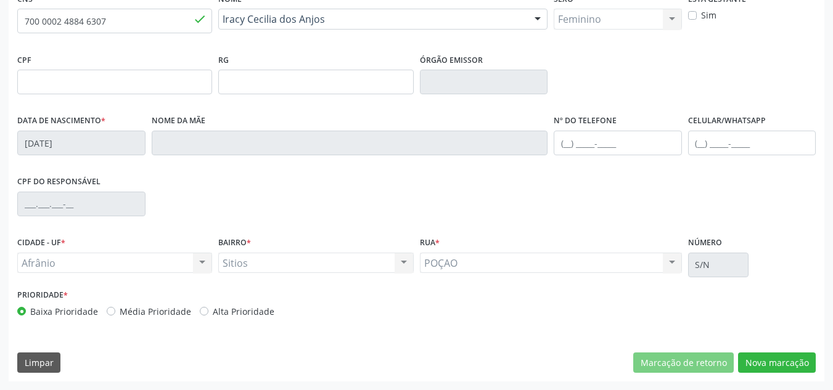
click at [169, 311] on label "Média Prioridade" at bounding box center [156, 311] width 72 height 13
click at [115, 311] on input "Média Prioridade" at bounding box center [111, 310] width 9 height 11
radio input "true"
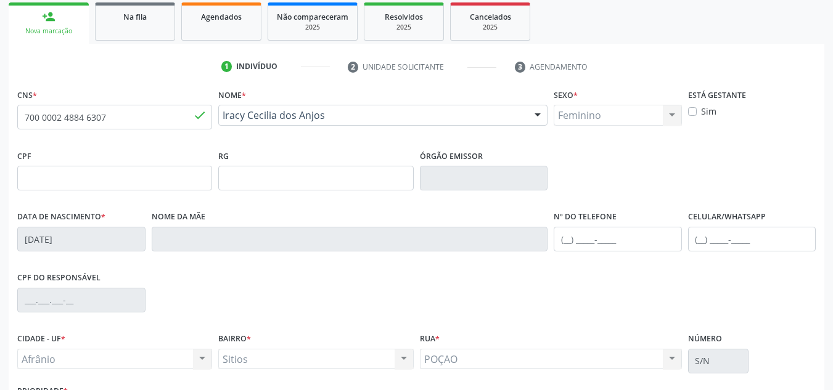
scroll to position [278, 0]
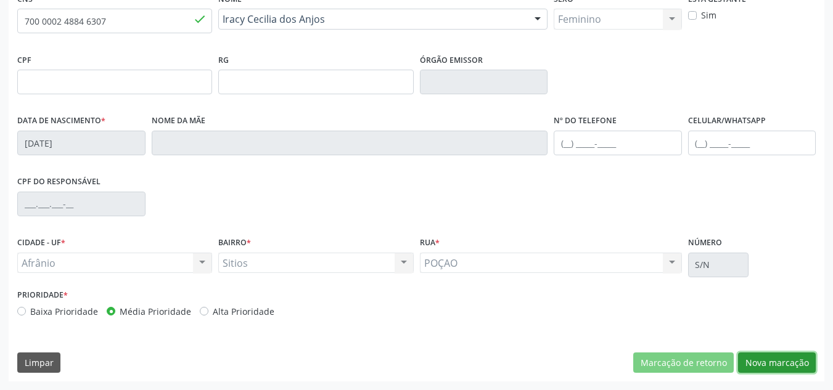
click at [768, 371] on button "Nova marcação" at bounding box center [777, 363] width 78 height 21
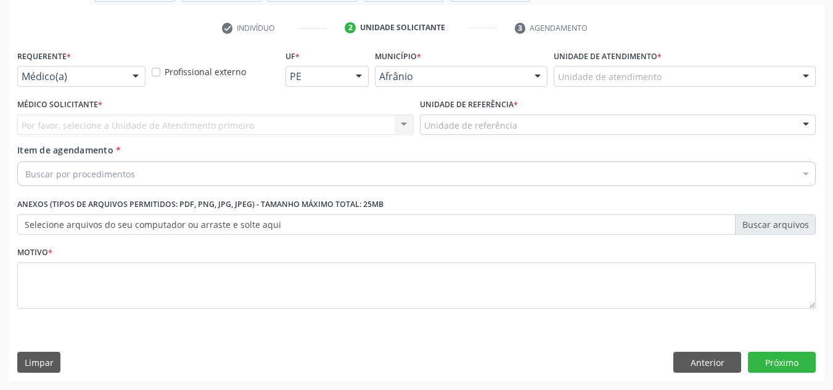
scroll to position [221, 0]
click at [740, 68] on div "Unidade de atendimento" at bounding box center [685, 76] width 262 height 21
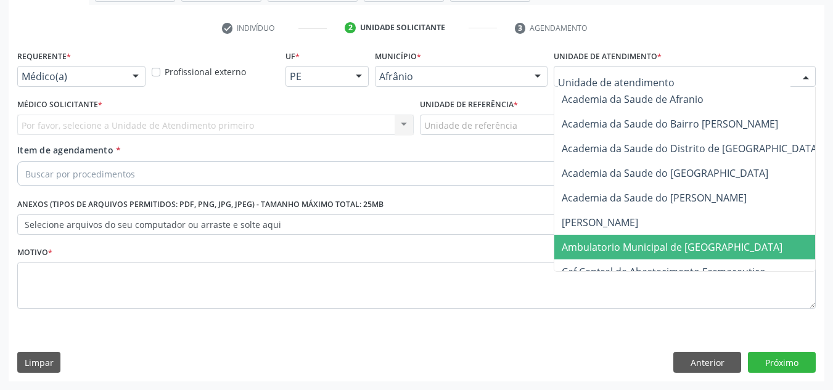
click at [731, 237] on span "Ambulatorio Municipal de [GEOGRAPHIC_DATA]" at bounding box center [704, 247] width 301 height 25
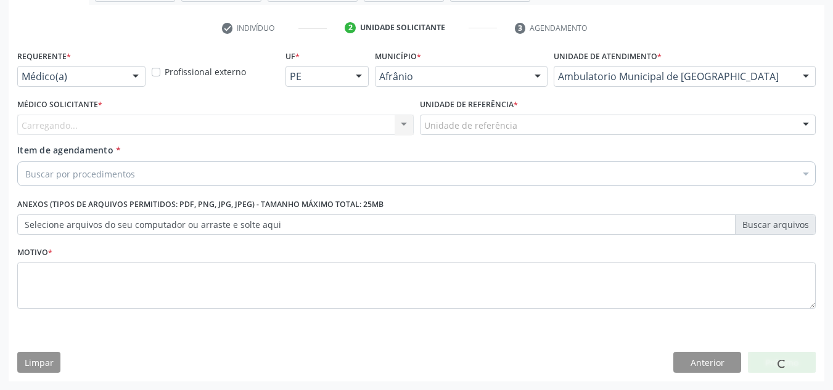
click at [117, 123] on div "Carregando... Nenhum resultado encontrado para: " " Não há nenhuma opção para s…" at bounding box center [215, 125] width 396 height 21
click at [117, 123] on div "Carregando..." at bounding box center [215, 125] width 396 height 21
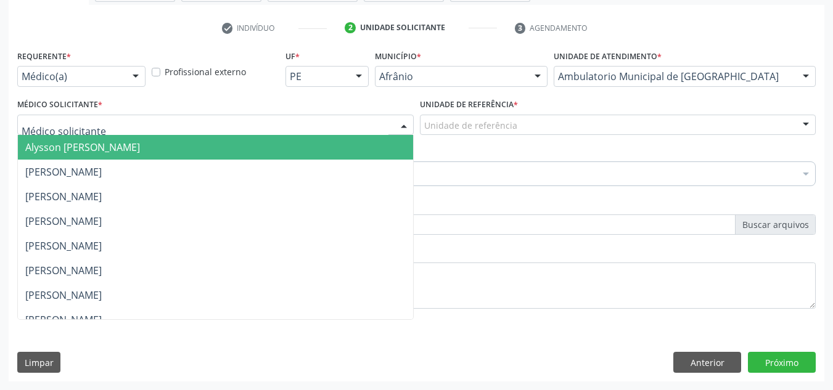
click at [117, 123] on input "text" at bounding box center [205, 131] width 367 height 25
drag, startPoint x: 123, startPoint y: 147, endPoint x: 303, endPoint y: 138, distance: 179.7
click at [138, 145] on span "Alysson Rodrigo Ferreira Cavalcanti" at bounding box center [82, 148] width 115 height 14
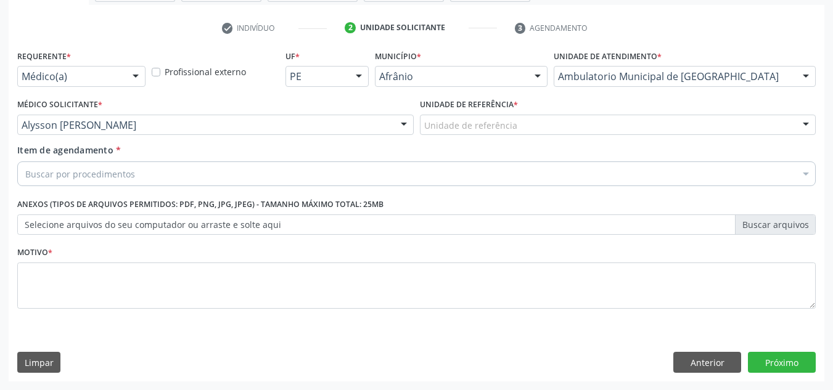
click at [451, 139] on div "Unidade de referência * Unidade de referência ESF de Extrema ESF de Barra das M…" at bounding box center [618, 120] width 403 height 48
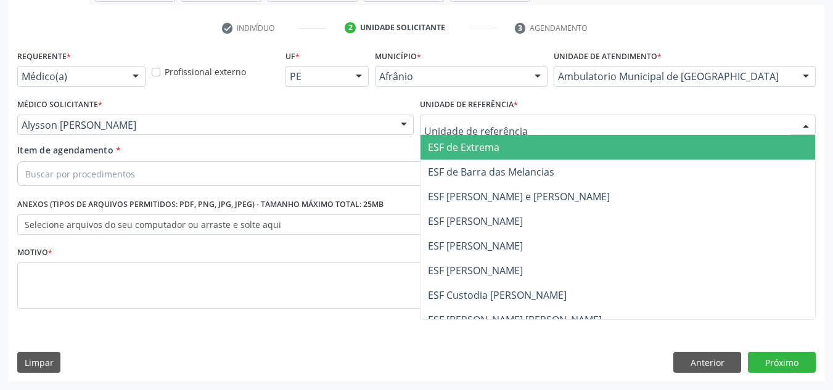
drag, startPoint x: 459, startPoint y: 131, endPoint x: 461, endPoint y: 178, distance: 46.9
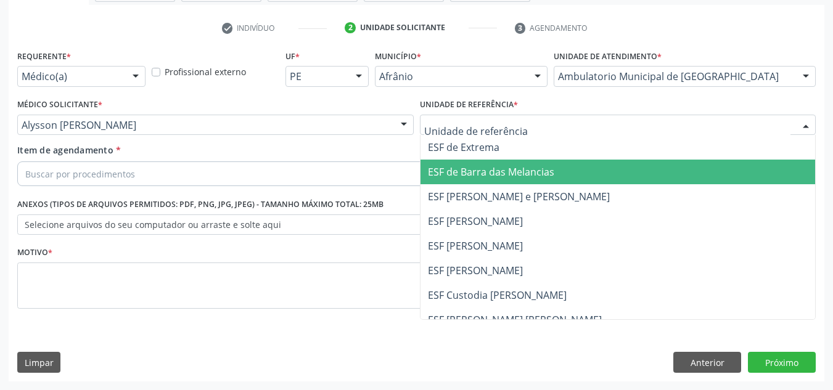
click at [461, 178] on span "ESF de Barra das Melancias" at bounding box center [491, 172] width 126 height 14
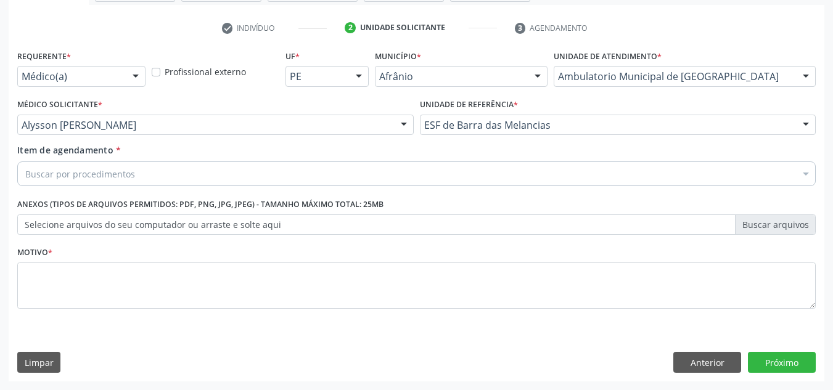
click at [348, 226] on label "Selecione arquivos do seu computador ou arraste e solte aqui" at bounding box center [416, 225] width 799 height 21
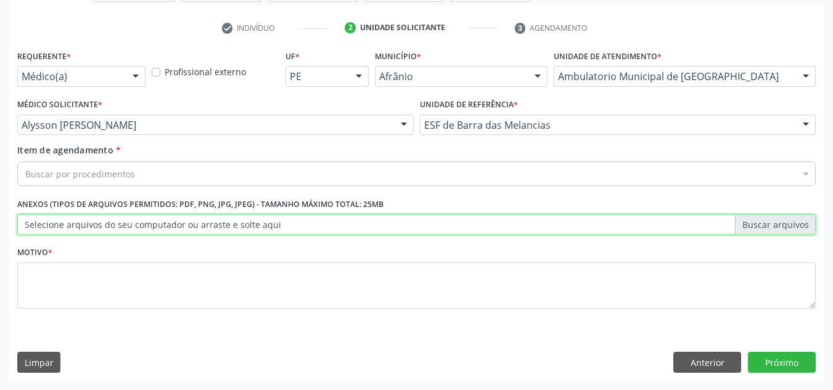
click at [348, 226] on input "Selecione arquivos do seu computador ou arraste e solte aqui" at bounding box center [416, 225] width 799 height 21
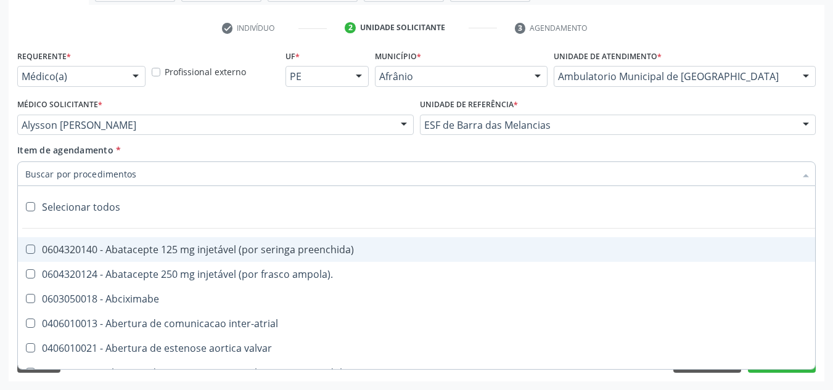
paste input "0301010072-225120"
type input "0301010072-225120"
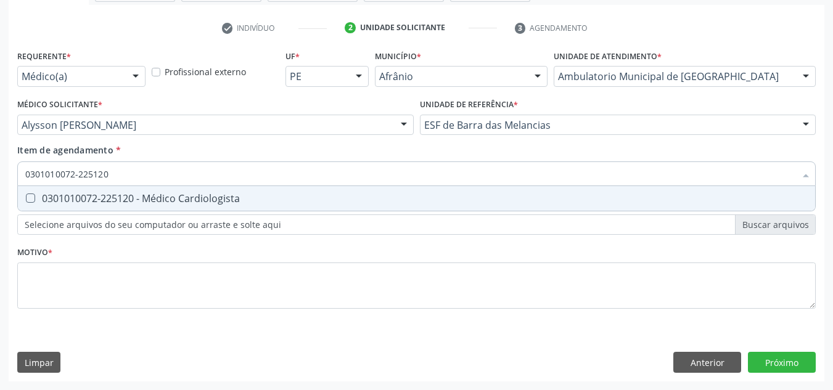
click at [57, 197] on div "0301010072-225120 - Médico Cardiologista" at bounding box center [416, 199] width 782 height 10
checkbox Cardiologista "true"
click at [95, 256] on div "Requerente * Médico(a) Médico(a) Enfermeiro(a) Paciente Nenhum resultado encont…" at bounding box center [416, 186] width 799 height 279
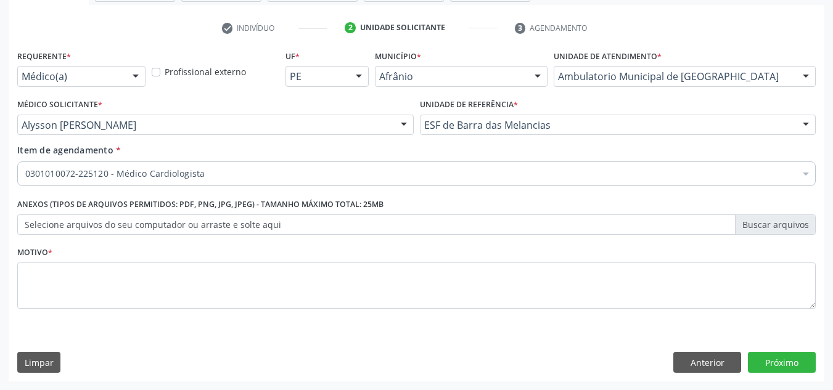
click at [96, 262] on div "Requerente * Médico(a) Médico(a) Enfermeiro(a) Paciente Nenhum resultado encont…" at bounding box center [416, 186] width 799 height 279
click at [103, 261] on div "Motivo *" at bounding box center [416, 276] width 799 height 65
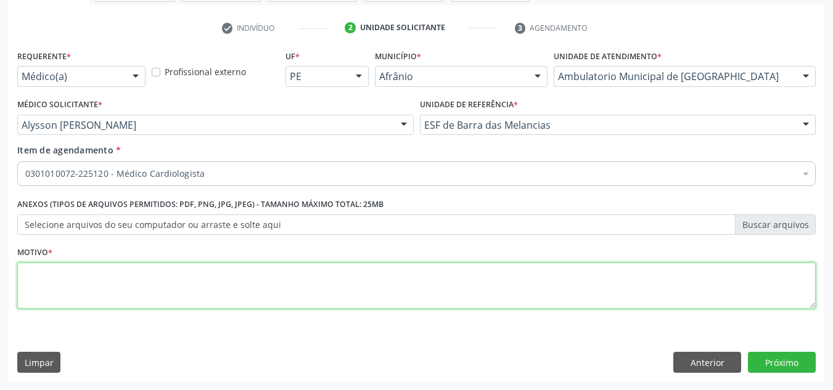
click at [106, 295] on textarea at bounding box center [416, 286] width 799 height 47
type textarea "RETORNO"
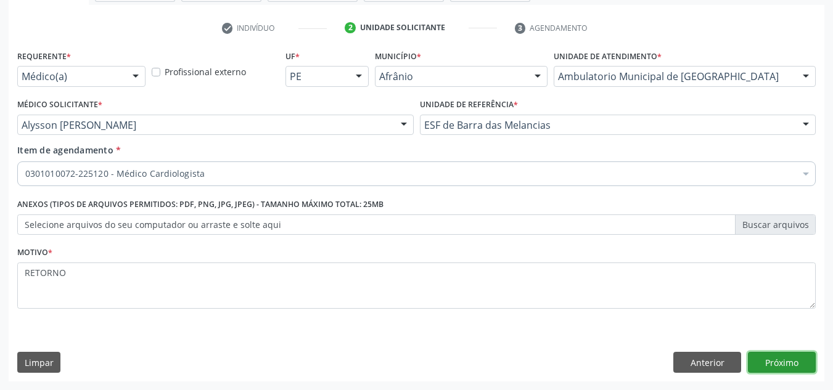
click at [799, 359] on button "Próximo" at bounding box center [782, 362] width 68 height 21
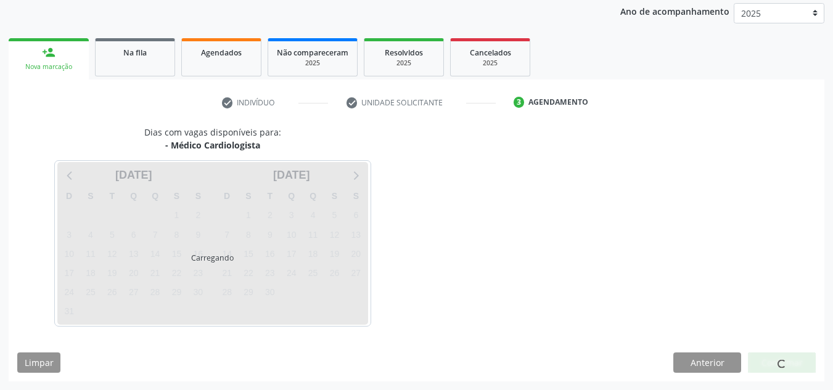
scroll to position [146, 0]
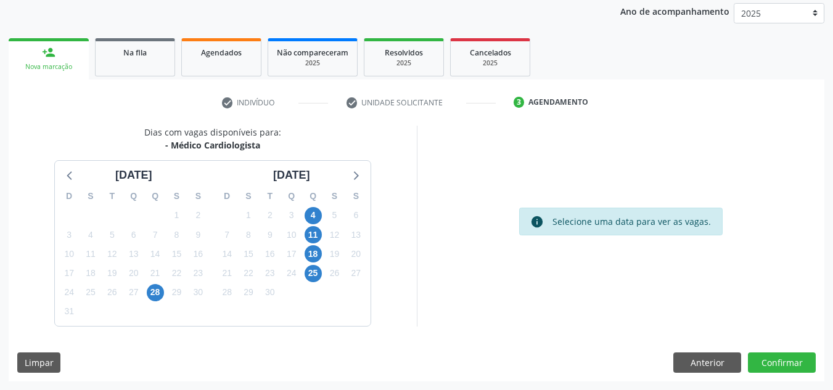
click at [802, 382] on div "Acompanhamento Acompanhe a situação das marcações correntes e finalizadas Relat…" at bounding box center [416, 156] width 833 height 469
click at [792, 373] on div "Dias com vagas disponíveis para: - Médico Cardiologista agosto 2025 D S T Q Q S…" at bounding box center [417, 254] width 816 height 256
click at [792, 367] on button "Confirmar" at bounding box center [782, 363] width 68 height 21
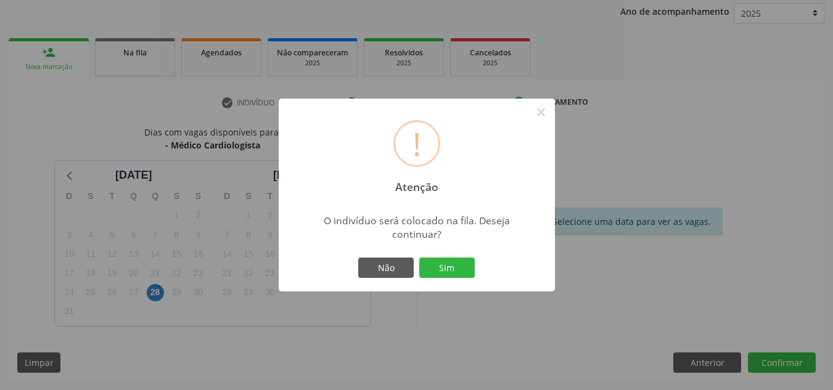
click at [452, 272] on button "Sim" at bounding box center [446, 268] width 55 height 21
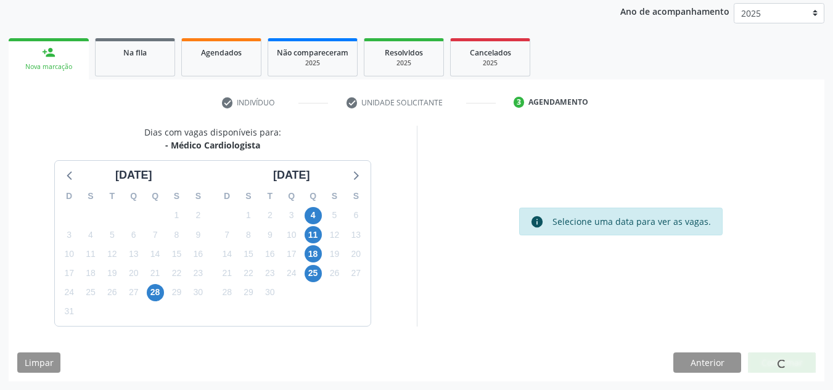
scroll to position [17, 0]
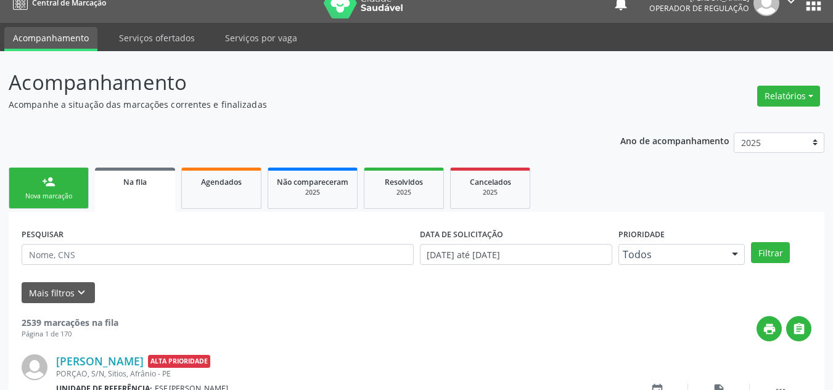
drag, startPoint x: 51, startPoint y: 170, endPoint x: 60, endPoint y: 168, distance: 10.2
click at [50, 170] on link "person_add Nova marcação" at bounding box center [49, 188] width 80 height 41
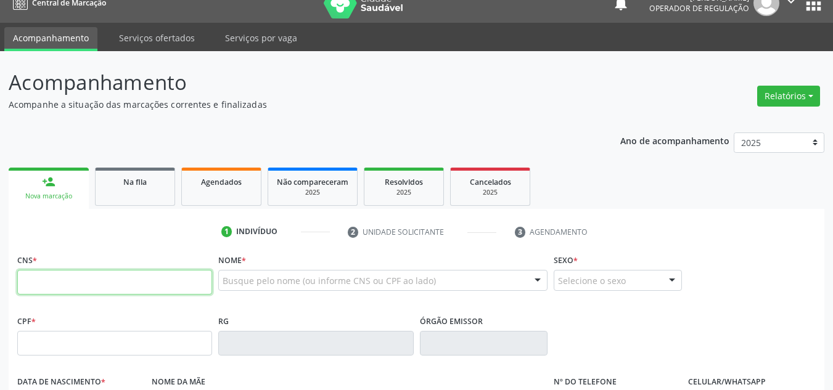
click at [129, 285] on input "text" at bounding box center [114, 282] width 195 height 25
type input "700 4099 0458 6250"
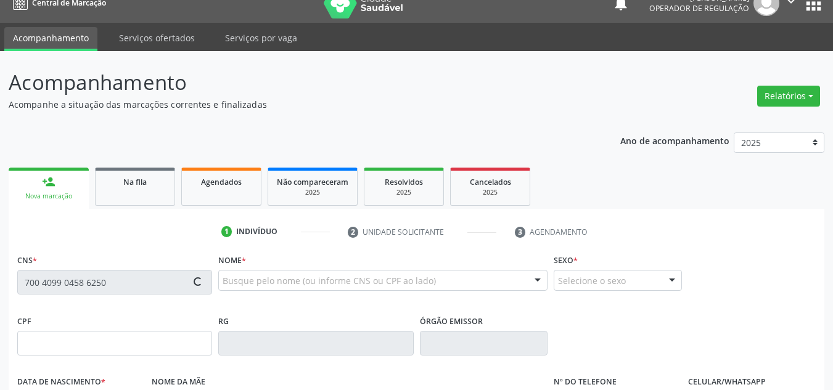
type input "15/06/1939"
type input "Josefa Maria da Conceição"
type input "S/N"
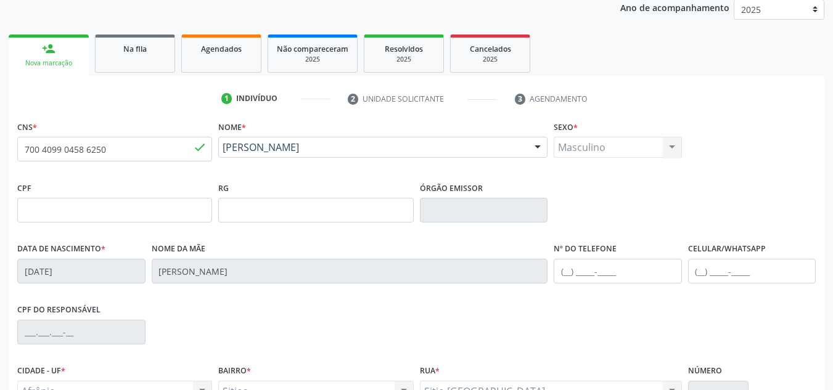
scroll to position [278, 0]
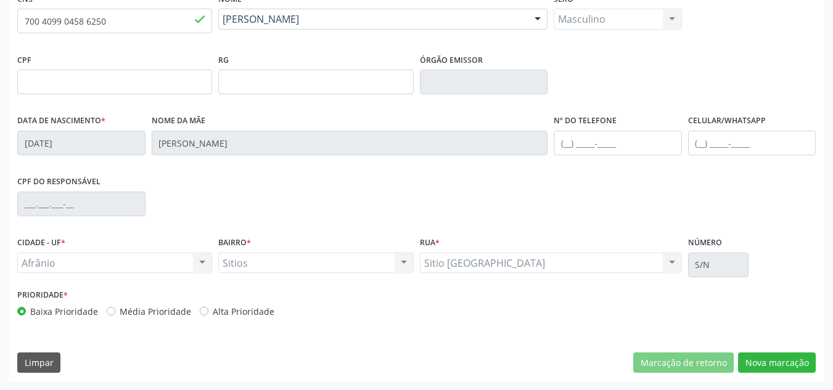
click at [176, 318] on label "Média Prioridade" at bounding box center [156, 311] width 72 height 13
click at [115, 316] on input "Média Prioridade" at bounding box center [111, 310] width 9 height 11
radio input "true"
click at [176, 314] on label "Média Prioridade" at bounding box center [156, 311] width 72 height 13
click at [115, 314] on input "Média Prioridade" at bounding box center [111, 310] width 9 height 11
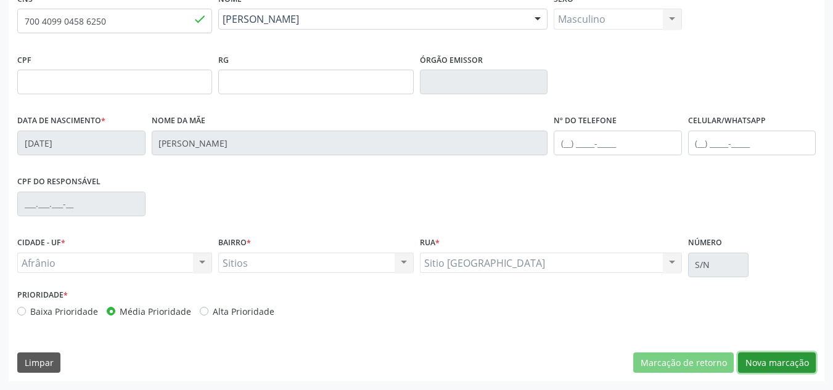
click at [786, 366] on button "Nova marcação" at bounding box center [777, 363] width 78 height 21
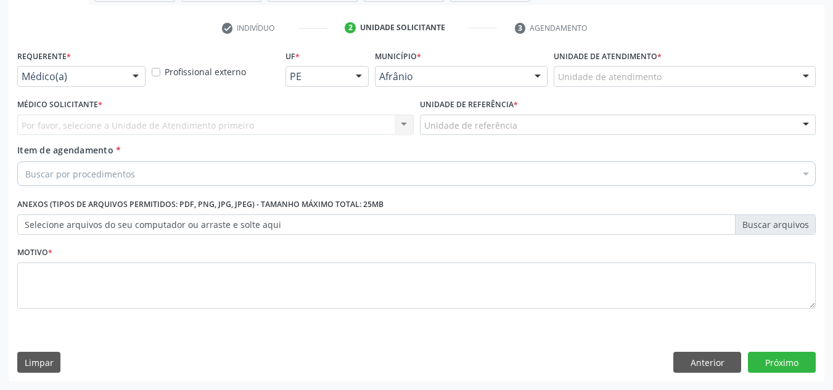
scroll to position [221, 0]
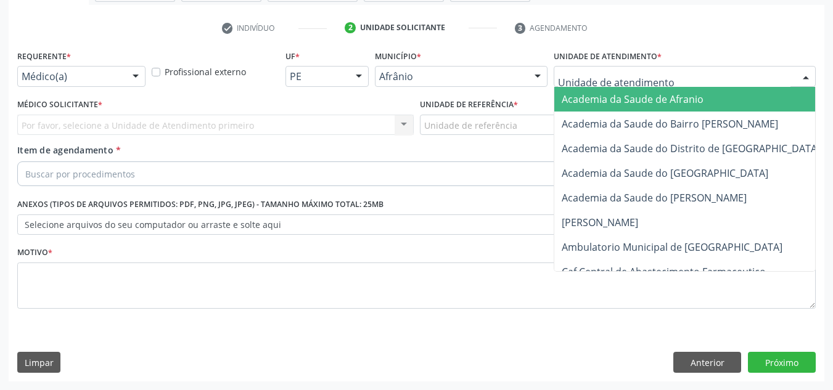
click at [729, 84] on div at bounding box center [685, 76] width 262 height 21
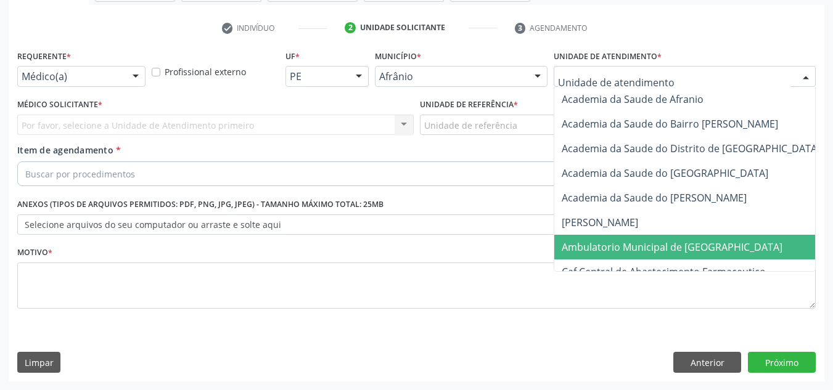
click at [663, 258] on span "Ambulatorio Municipal de [GEOGRAPHIC_DATA]" at bounding box center [704, 247] width 301 height 25
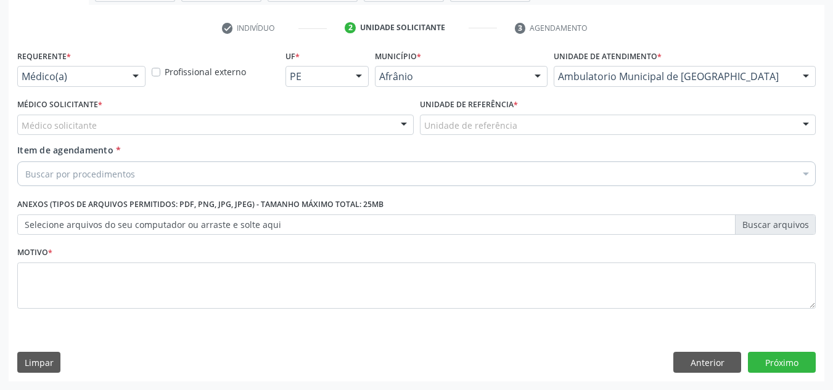
drag, startPoint x: 268, startPoint y: 120, endPoint x: 257, endPoint y: 126, distance: 13.0
click at [257, 126] on div "Médico solicitante" at bounding box center [215, 125] width 396 height 21
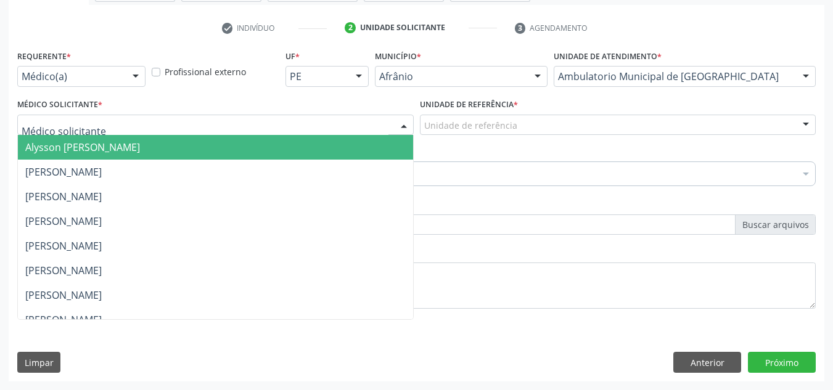
drag, startPoint x: 257, startPoint y: 142, endPoint x: 321, endPoint y: 138, distance: 64.2
click at [259, 142] on span "Alysson Rodrigo Ferreira Cavalcanti" at bounding box center [215, 147] width 395 height 25
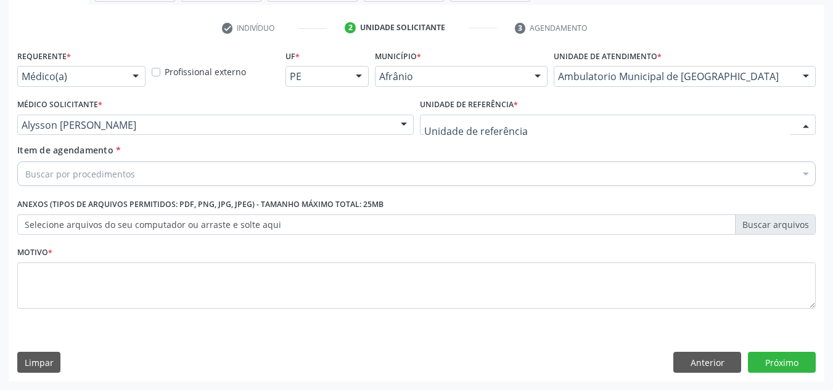
click at [528, 117] on div at bounding box center [618, 125] width 396 height 21
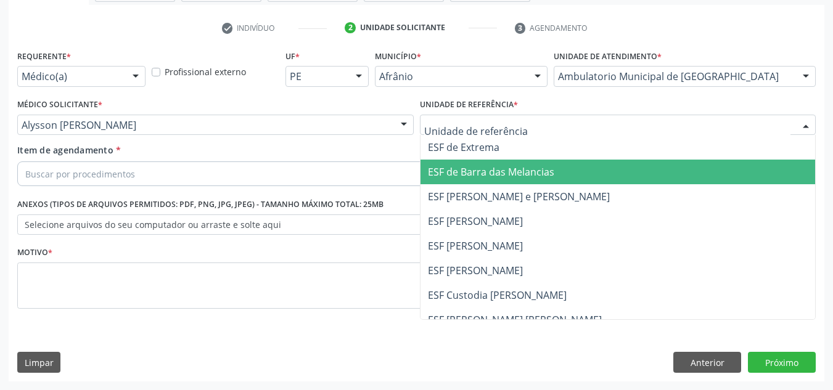
click at [528, 170] on span "ESF de Barra das Melancias" at bounding box center [491, 172] width 126 height 14
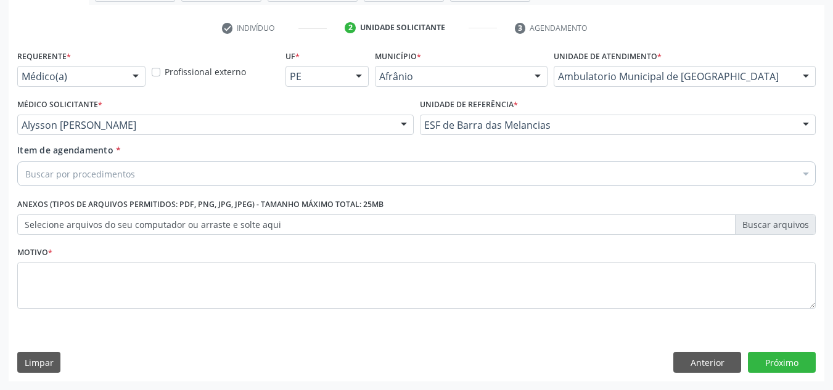
click at [439, 175] on div "Buscar por procedimentos" at bounding box center [416, 174] width 799 height 25
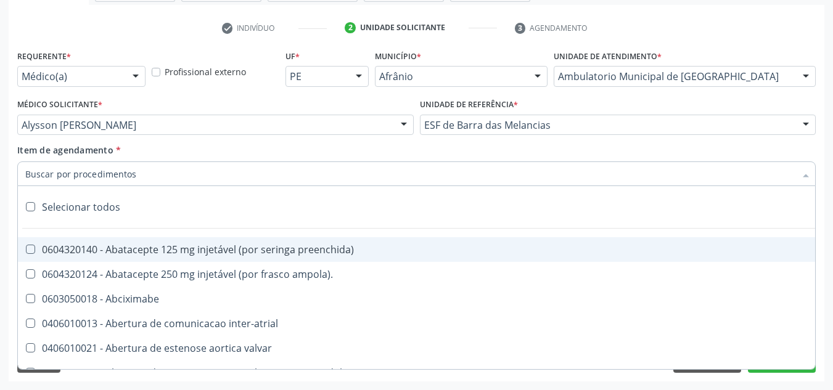
paste input "0301010072-225120"
type input "0301010072-225120"
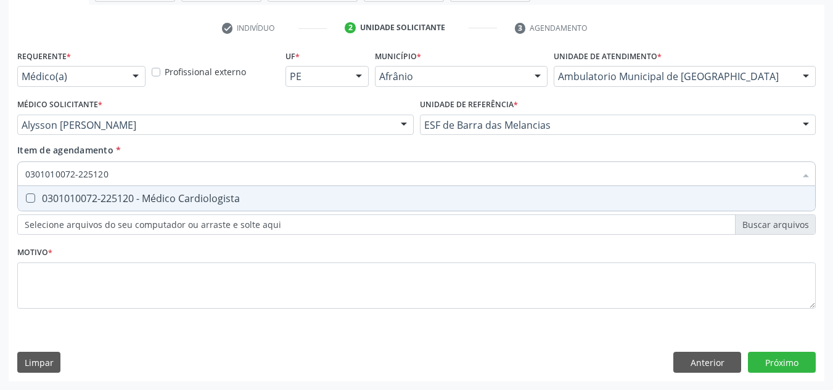
click at [281, 193] on span "0301010072-225120 - Médico Cardiologista" at bounding box center [416, 198] width 797 height 25
checkbox Cardiologista "true"
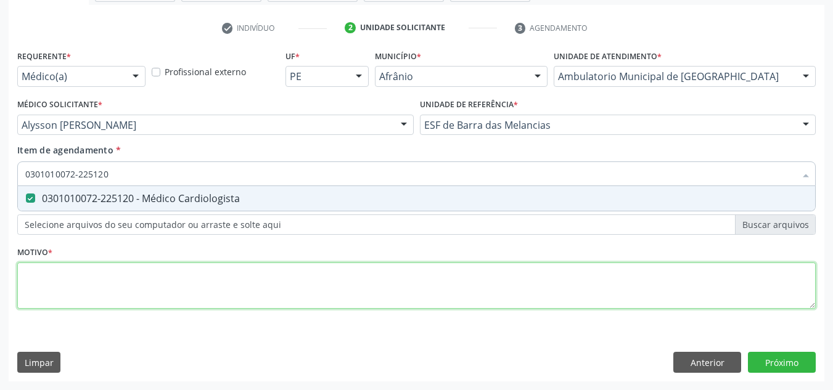
click at [278, 297] on div "Requerente * Médico(a) Médico(a) Enfermeiro(a) Paciente Nenhum resultado encont…" at bounding box center [416, 186] width 799 height 279
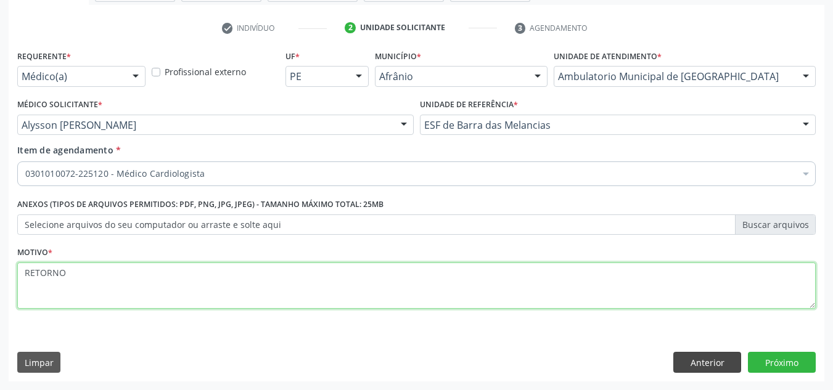
type textarea "RETORNO"
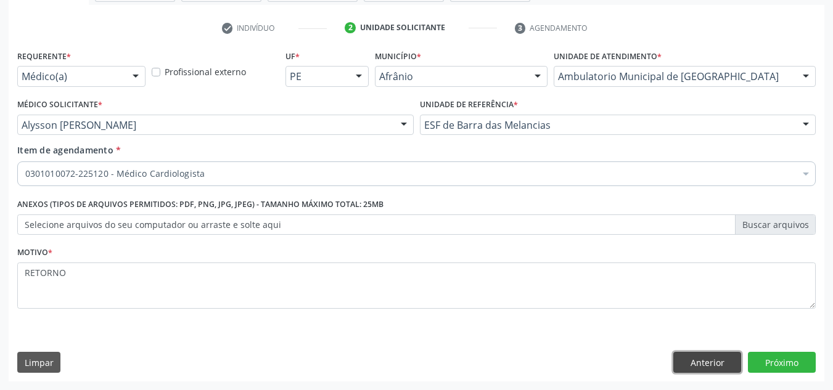
click at [701, 368] on button "Anterior" at bounding box center [707, 362] width 68 height 21
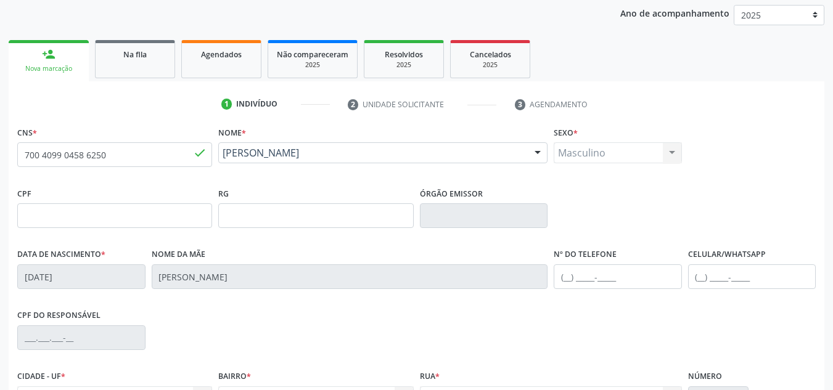
scroll to position [278, 0]
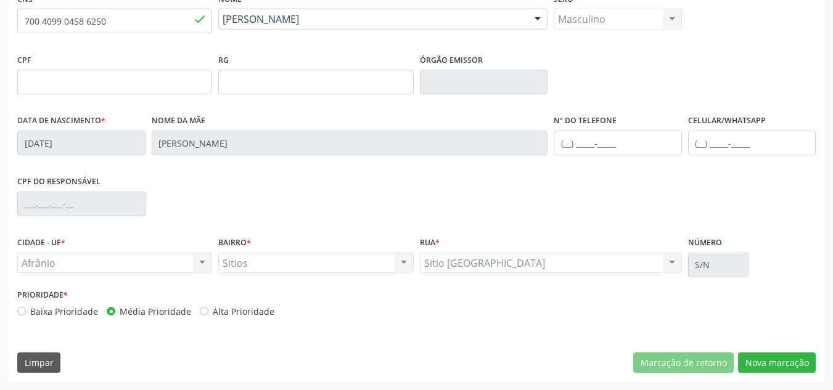
drag, startPoint x: 758, startPoint y: 339, endPoint x: 763, endPoint y: 351, distance: 13.1
click at [760, 339] on div "CNS * 700 4099 0458 6250 done Nome * José Camilo Vieira José Camilo Vieira CNS:…" at bounding box center [417, 186] width 816 height 392
click at [763, 361] on button "Nova marcação" at bounding box center [777, 363] width 78 height 21
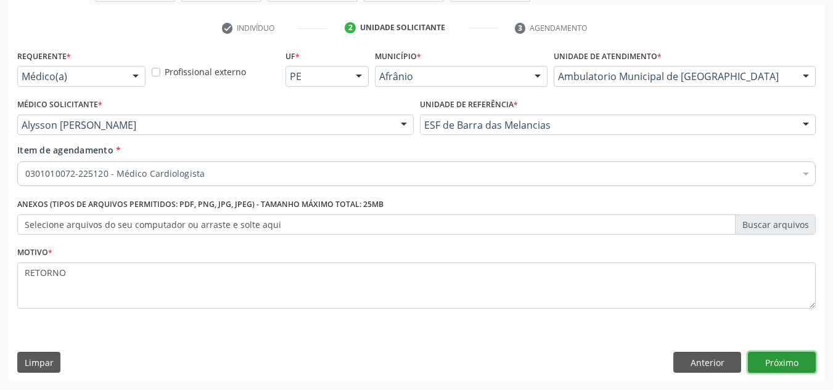
click at [763, 361] on button "Próximo" at bounding box center [782, 362] width 68 height 21
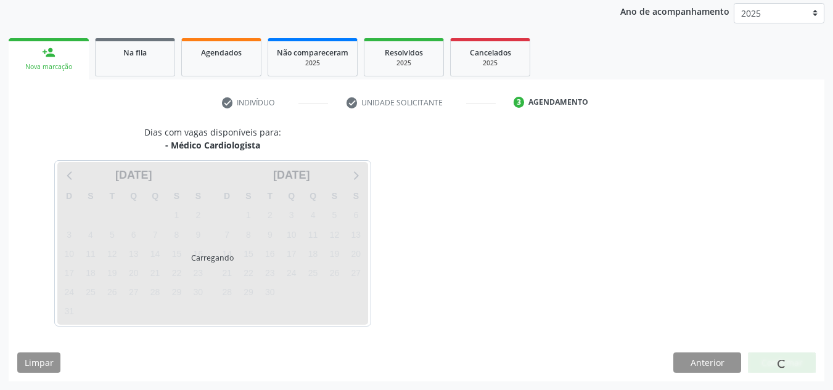
scroll to position [146, 0]
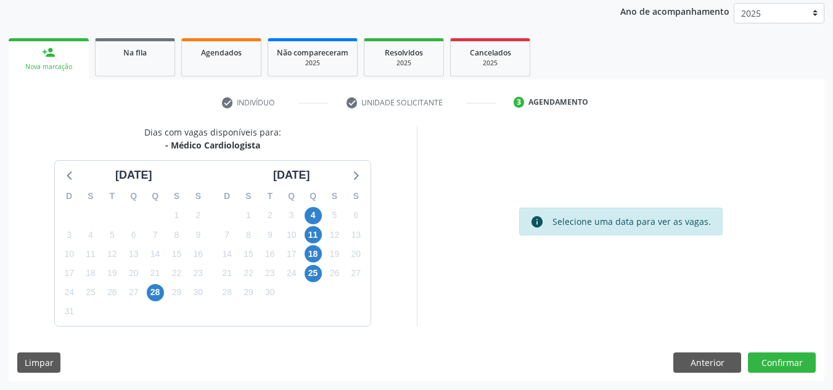
click at [792, 348] on div "Dias com vagas disponíveis para: - Médico Cardiologista agosto 2025 D S T Q Q S…" at bounding box center [417, 254] width 816 height 256
click at [781, 359] on button "Confirmar" at bounding box center [782, 363] width 68 height 21
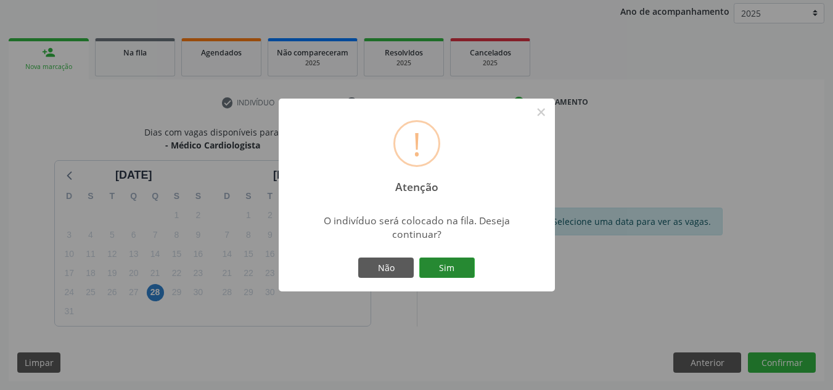
click at [442, 264] on button "Sim" at bounding box center [446, 268] width 55 height 21
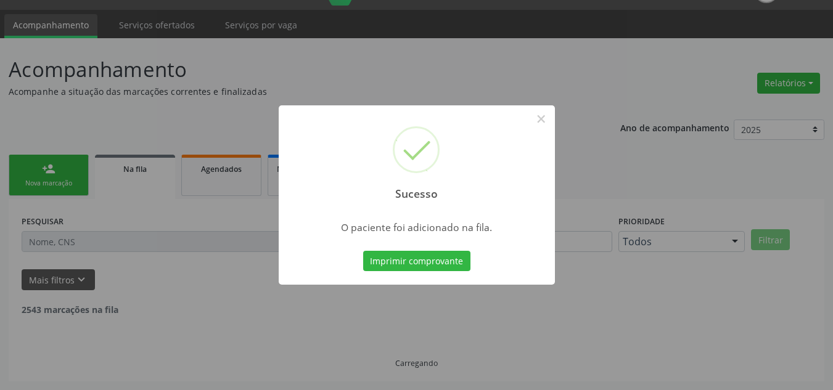
scroll to position [17, 0]
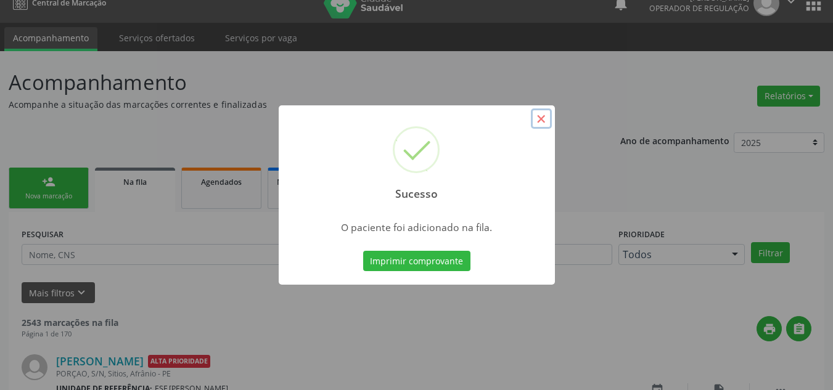
click at [544, 124] on button "×" at bounding box center [541, 119] width 21 height 21
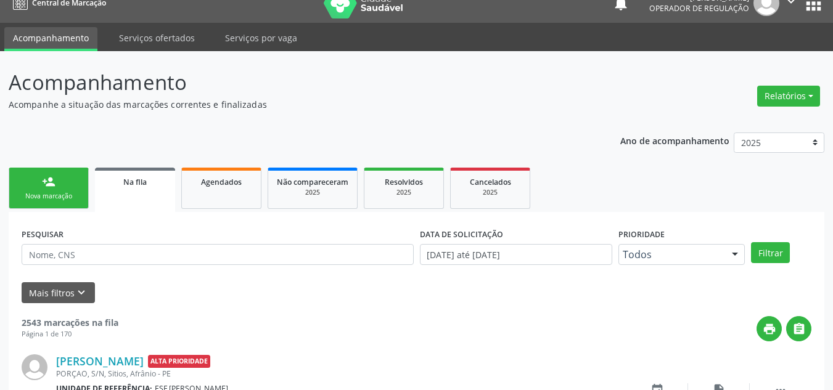
click at [52, 175] on div "person_add" at bounding box center [49, 182] width 14 height 14
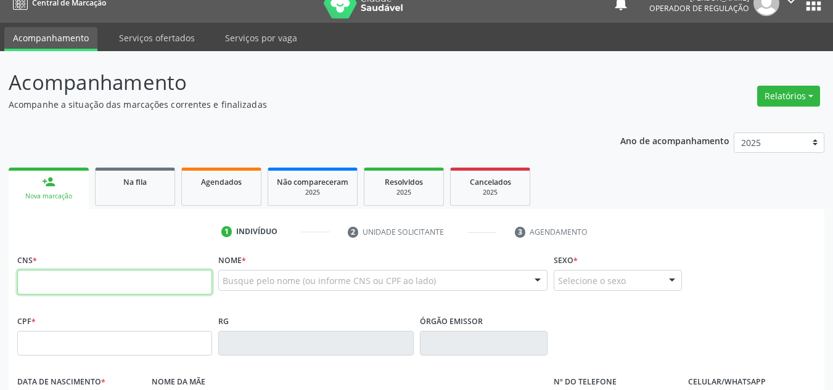
click at [17, 292] on input "text" at bounding box center [114, 282] width 195 height 25
type input "702 9005 5222 3975"
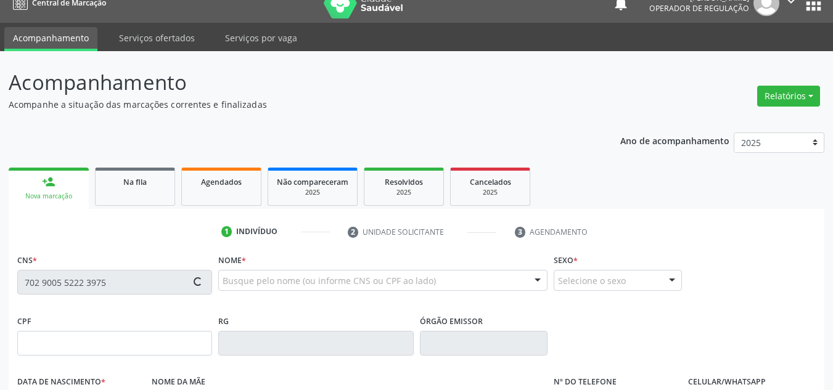
type input "000.357.974-36"
type input "03/03/1939"
type input "Antônia Civil A Vieira"
type input "(87) 98809-1918"
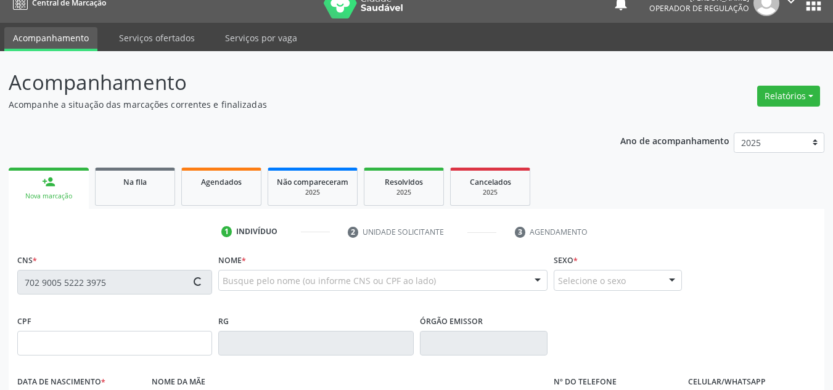
type input "104"
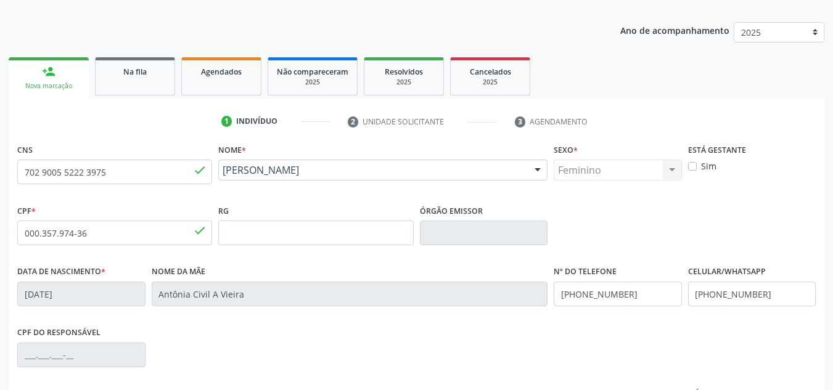
scroll to position [263, 0]
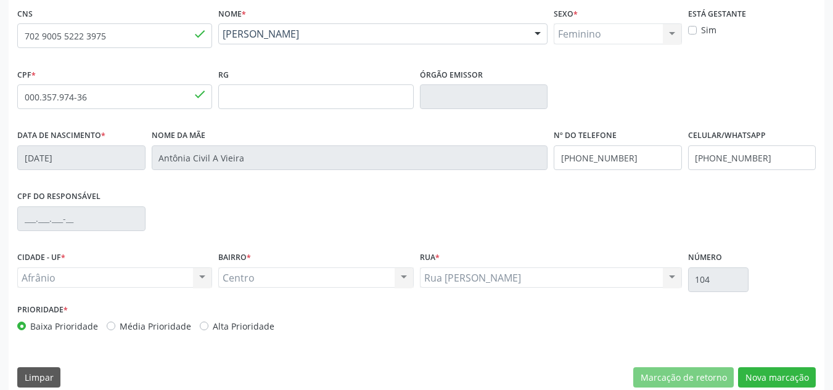
click at [161, 333] on div "Prioridade * Baixa Prioridade Média Prioridade Alta Prioridade" at bounding box center [215, 321] width 403 height 41
click at [175, 330] on label "Média Prioridade" at bounding box center [156, 326] width 72 height 13
click at [115, 330] on input "Média Prioridade" at bounding box center [111, 325] width 9 height 11
radio input "true"
click at [768, 377] on button "Nova marcação" at bounding box center [777, 378] width 78 height 21
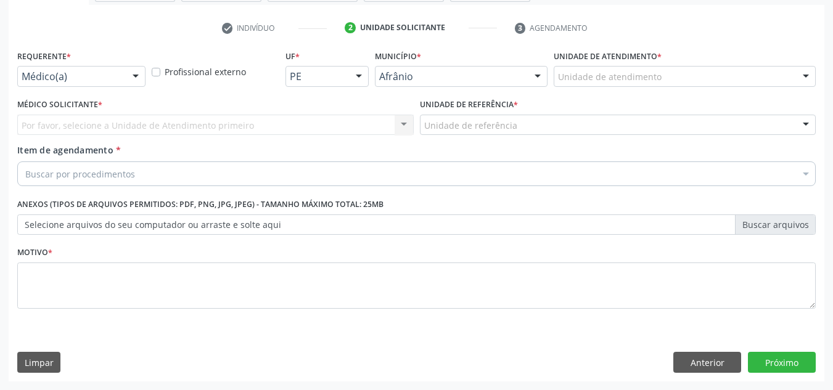
scroll to position [221, 0]
click at [657, 84] on div "Unidade de atendimento" at bounding box center [685, 76] width 262 height 21
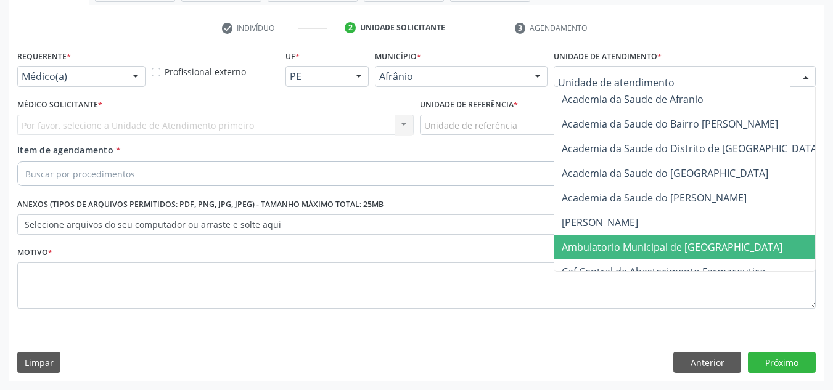
click at [645, 243] on span "Ambulatorio Municipal de [GEOGRAPHIC_DATA]" at bounding box center [672, 247] width 221 height 14
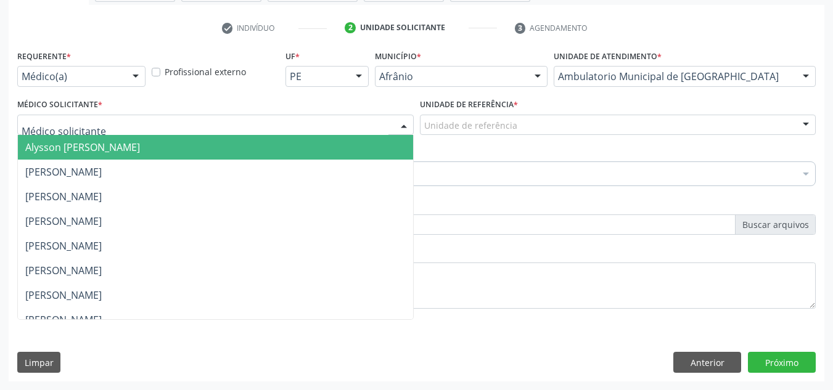
click at [311, 132] on div at bounding box center [215, 125] width 396 height 21
drag, startPoint x: 314, startPoint y: 157, endPoint x: 487, endPoint y: 125, distance: 176.2
click at [342, 150] on span "Alysson Rodrigo Ferreira Cavalcanti" at bounding box center [215, 147] width 395 height 25
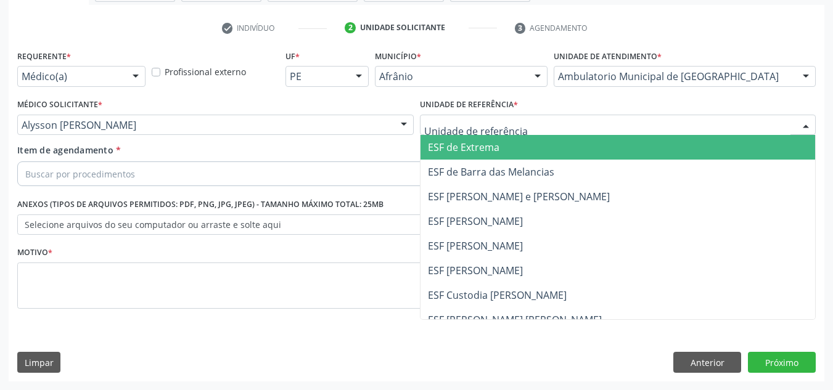
drag, startPoint x: 487, startPoint y: 125, endPoint x: 501, endPoint y: 184, distance: 61.5
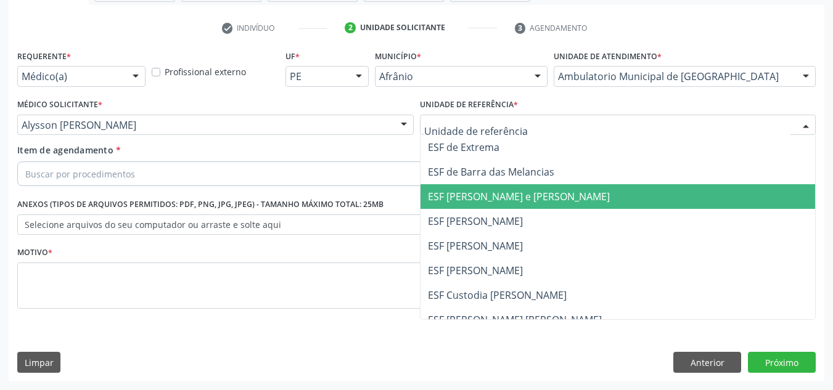
drag, startPoint x: 503, startPoint y: 188, endPoint x: 453, endPoint y: 194, distance: 50.3
click at [503, 189] on span "ESF [PERSON_NAME] e [PERSON_NAME]" at bounding box center [618, 196] width 395 height 25
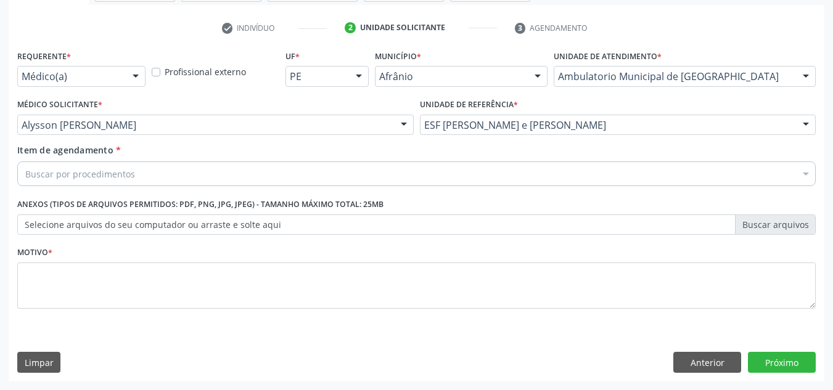
drag, startPoint x: 401, startPoint y: 165, endPoint x: 396, endPoint y: 170, distance: 7.4
click at [400, 165] on div "Buscar por procedimentos" at bounding box center [416, 174] width 799 height 25
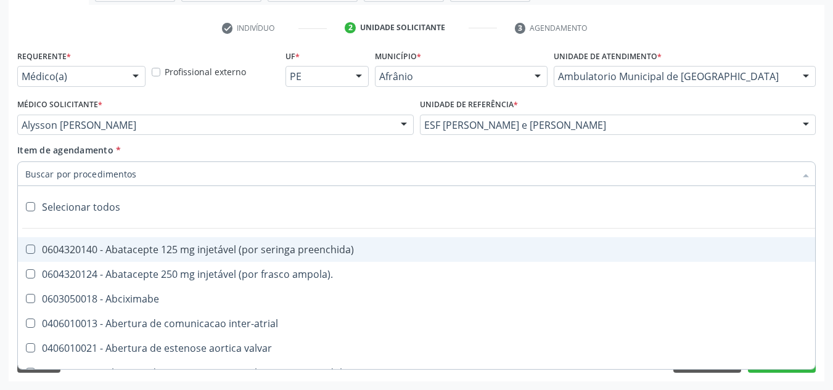
paste input "0301010072-225120"
type input "0301010072-225120"
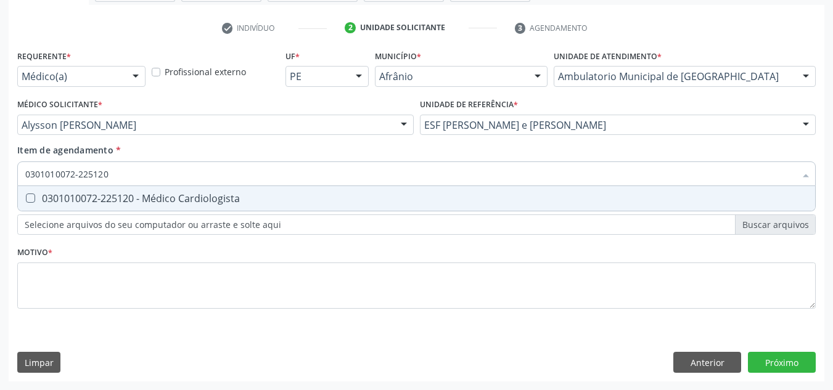
click at [348, 200] on div "0301010072-225120 - Médico Cardiologista" at bounding box center [416, 199] width 782 height 10
checkbox Cardiologista "true"
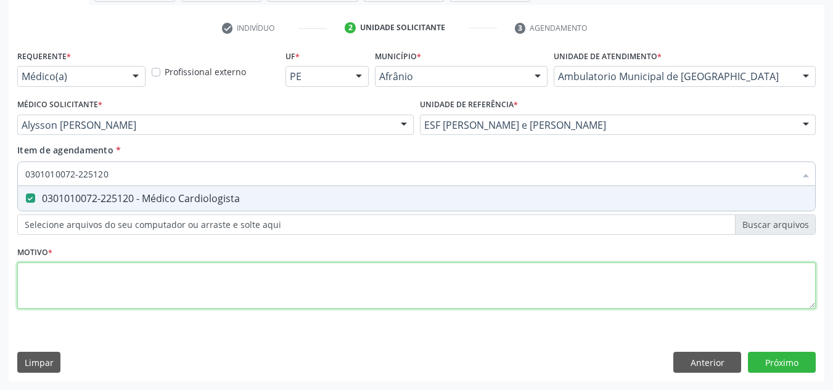
click at [289, 296] on div "Requerente * Médico(a) Médico(a) Enfermeiro(a) Paciente Nenhum resultado encont…" at bounding box center [416, 186] width 799 height 279
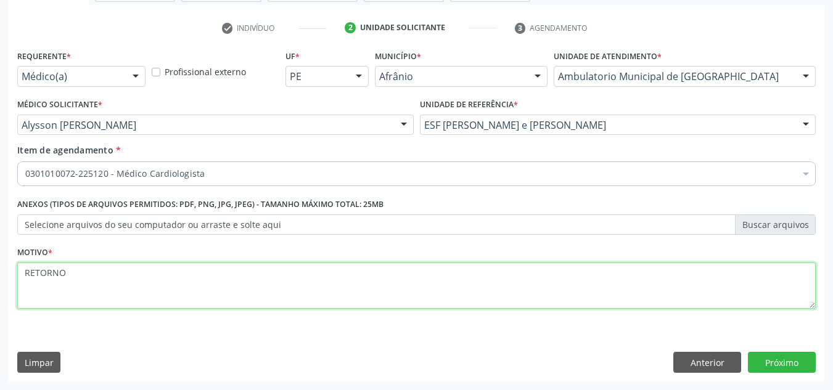
type textarea "RETORNO"
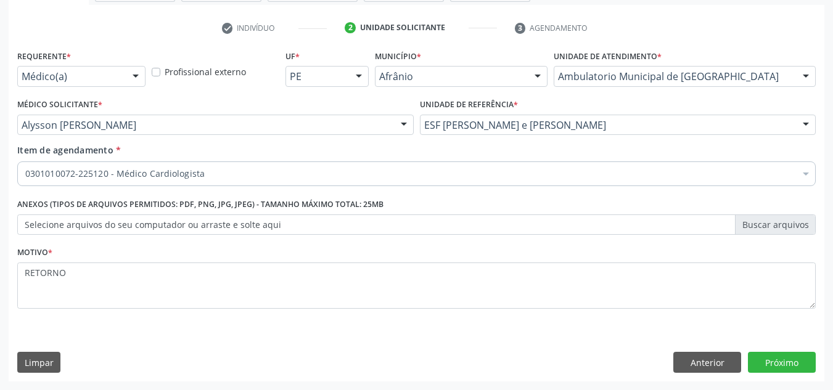
click at [766, 374] on div "Requerente * Médico(a) Médico(a) Enfermeiro(a) Paciente Nenhum resultado encont…" at bounding box center [417, 214] width 816 height 335
click at [776, 366] on button "Próximo" at bounding box center [782, 362] width 68 height 21
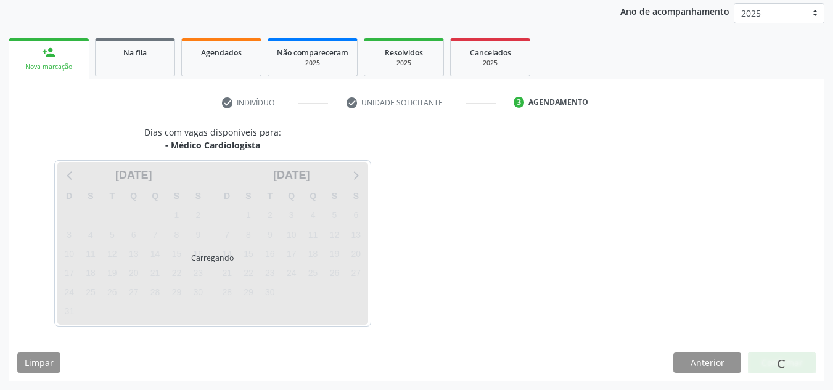
scroll to position [146, 0]
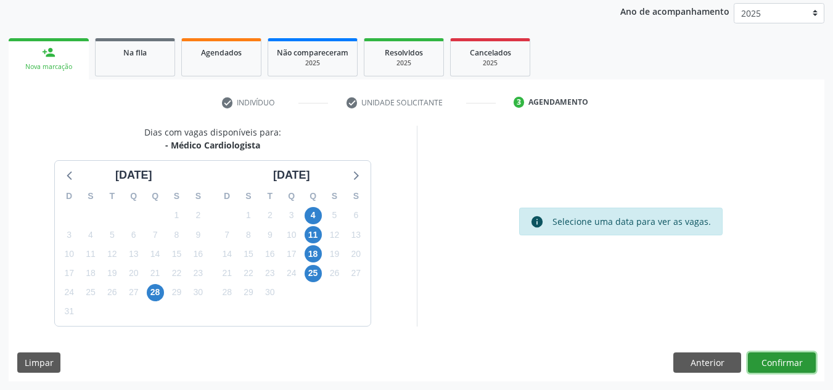
click at [776, 366] on button "Confirmar" at bounding box center [782, 363] width 68 height 21
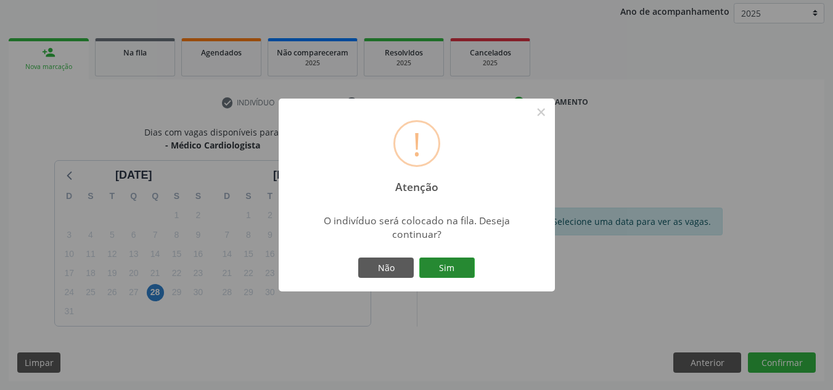
click at [471, 265] on button "Sim" at bounding box center [446, 268] width 55 height 21
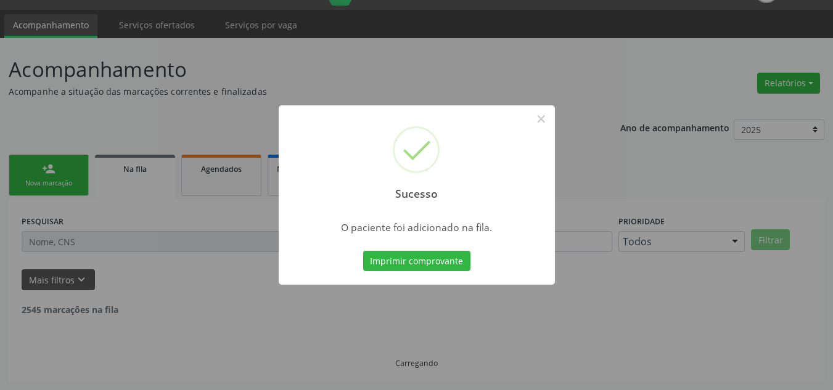
scroll to position [17, 0]
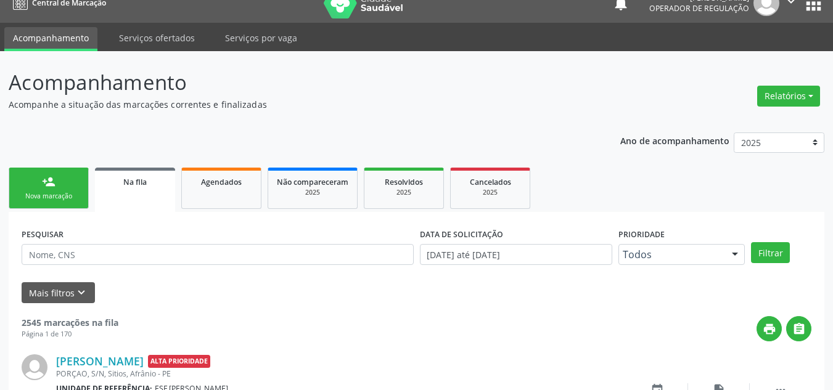
click at [48, 189] on link "person_add Nova marcação" at bounding box center [49, 188] width 80 height 41
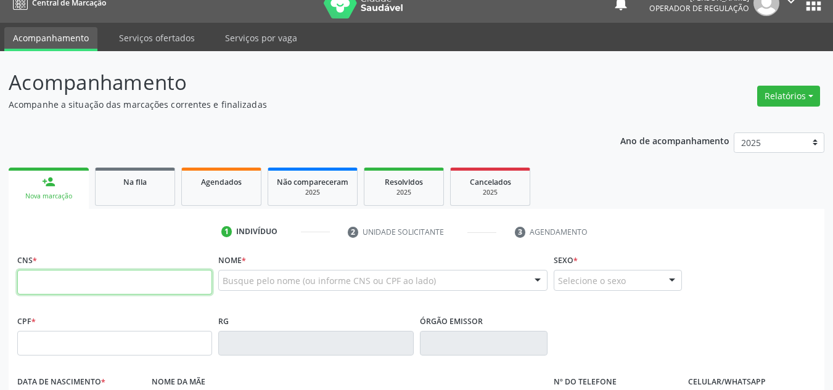
click at [76, 277] on input "text" at bounding box center [114, 282] width 195 height 25
type input "706 4051 6767 9885"
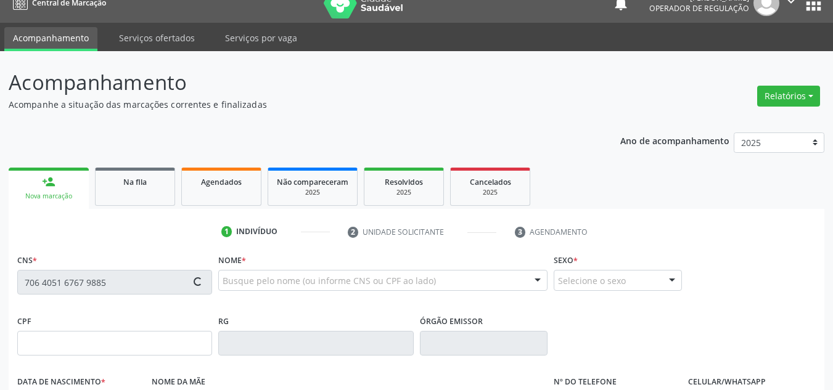
type input "02/05/1940"
type input "S/N"
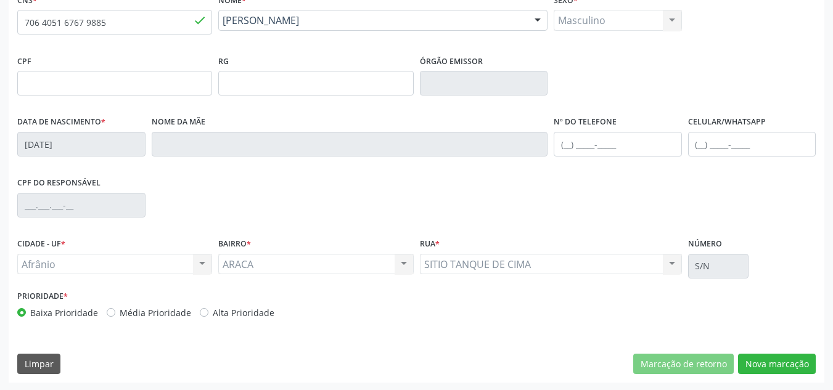
scroll to position [278, 0]
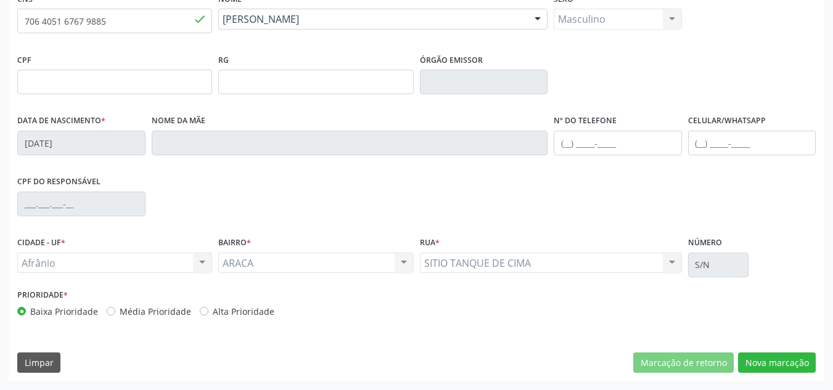
click at [128, 305] on label "Média Prioridade" at bounding box center [156, 311] width 72 height 13
click at [115, 305] on input "Média Prioridade" at bounding box center [111, 310] width 9 height 11
radio input "true"
click at [772, 361] on button "Nova marcação" at bounding box center [777, 363] width 78 height 21
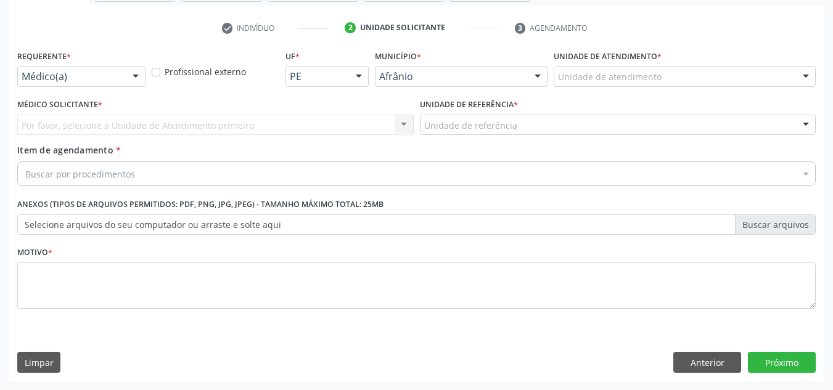
scroll to position [221, 0]
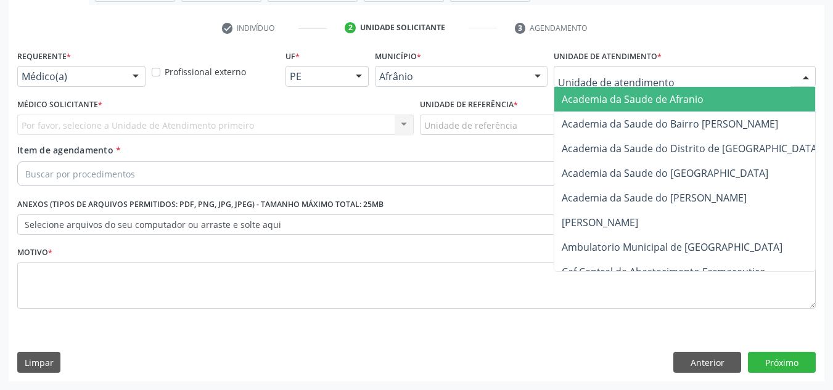
click at [771, 83] on div at bounding box center [685, 76] width 262 height 21
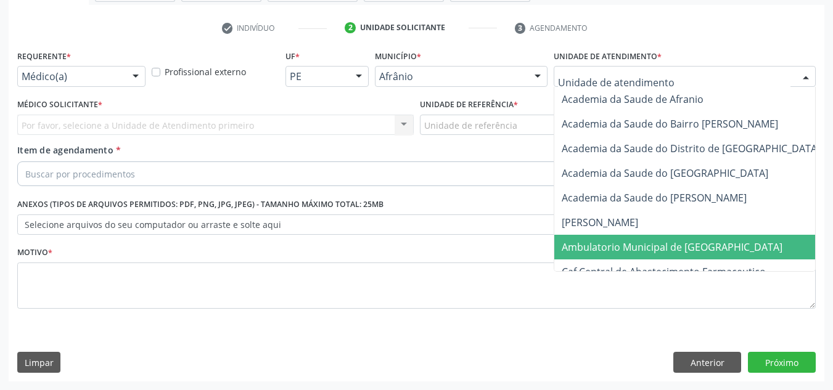
click at [665, 237] on span "Ambulatorio Municipal de [GEOGRAPHIC_DATA]" at bounding box center [704, 247] width 301 height 25
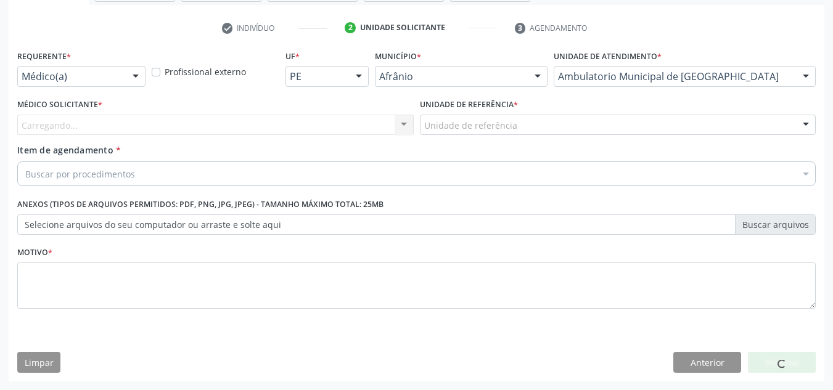
click at [229, 121] on div "Carregando... Nenhum resultado encontrado para: " " Não há nenhuma opção para s…" at bounding box center [215, 125] width 396 height 21
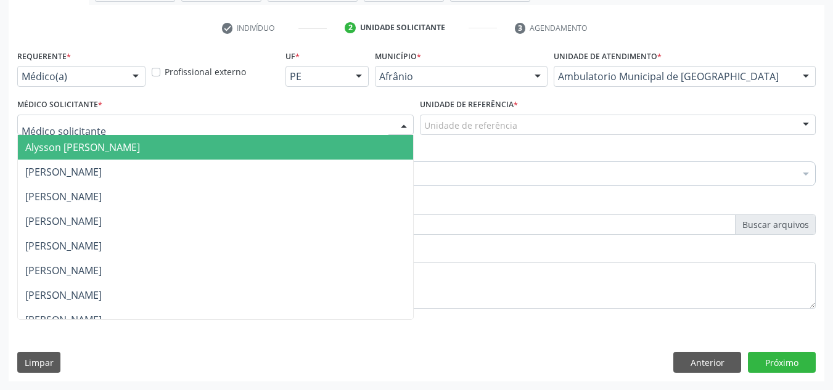
click at [229, 121] on div at bounding box center [215, 125] width 396 height 21
click at [218, 157] on span "Alysson Rodrigo Ferreira Cavalcanti" at bounding box center [215, 147] width 395 height 25
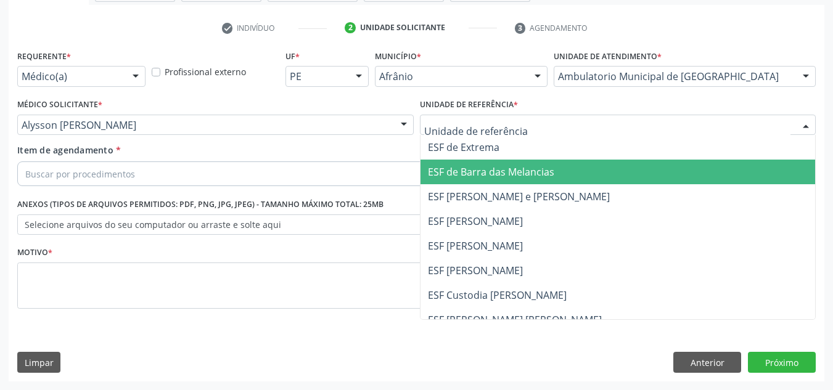
click at [446, 164] on span "ESF de Barra das Melancias" at bounding box center [618, 172] width 395 height 25
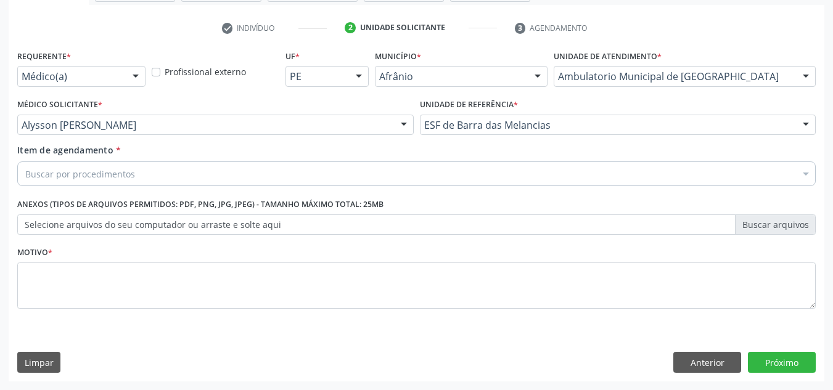
click at [422, 178] on div "Buscar por procedimentos" at bounding box center [416, 174] width 799 height 25
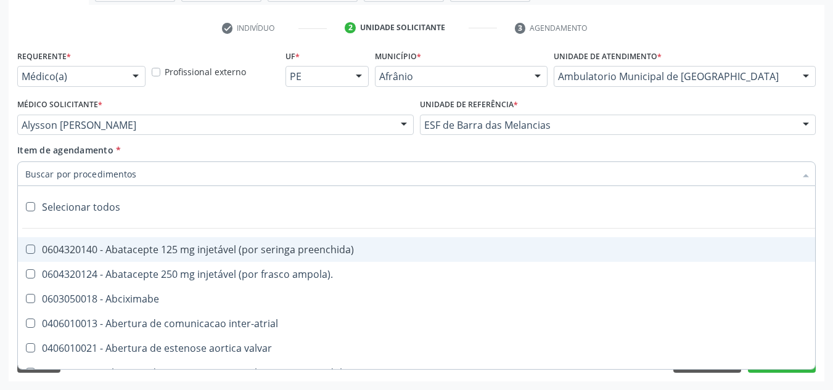
paste input "0301010072-225120"
type input "0301010072-225120"
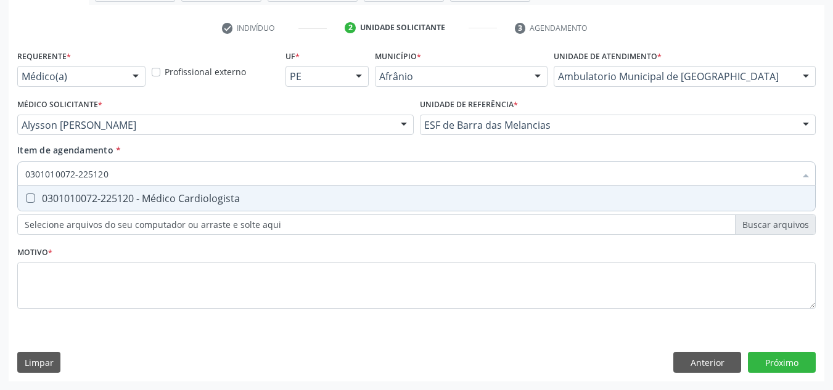
click at [309, 200] on div "0301010072-225120 - Médico Cardiologista" at bounding box center [416, 199] width 782 height 10
checkbox Cardiologista "true"
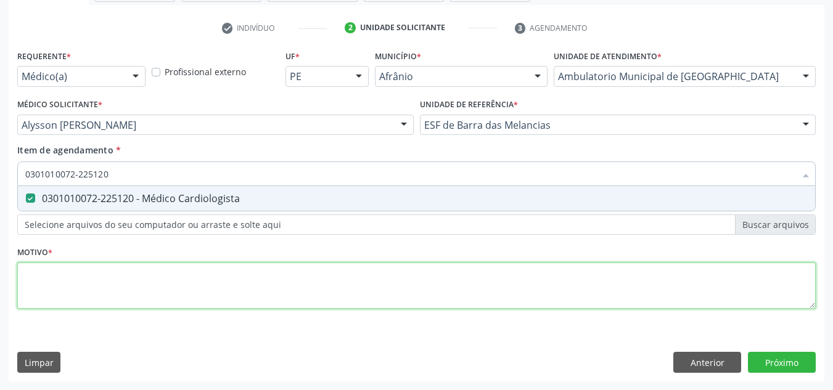
click at [244, 294] on div "Requerente * Médico(a) Médico(a) Enfermeiro(a) Paciente Nenhum resultado encont…" at bounding box center [416, 186] width 799 height 279
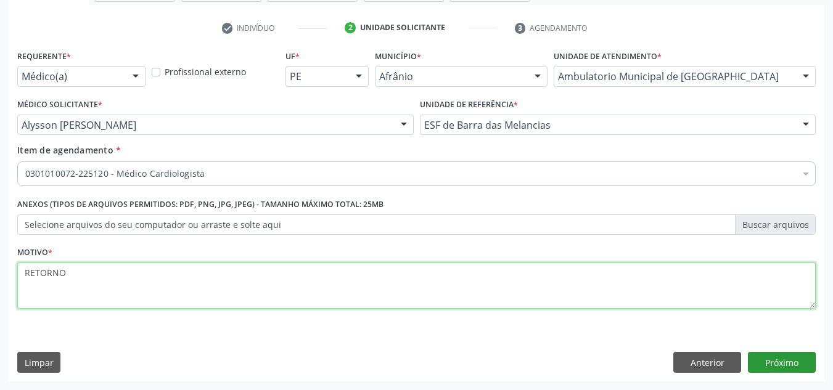
type textarea "RETORNO"
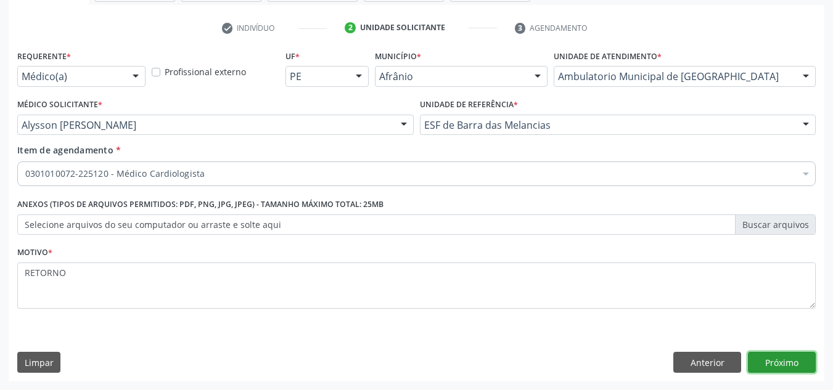
click at [800, 358] on button "Próximo" at bounding box center [782, 362] width 68 height 21
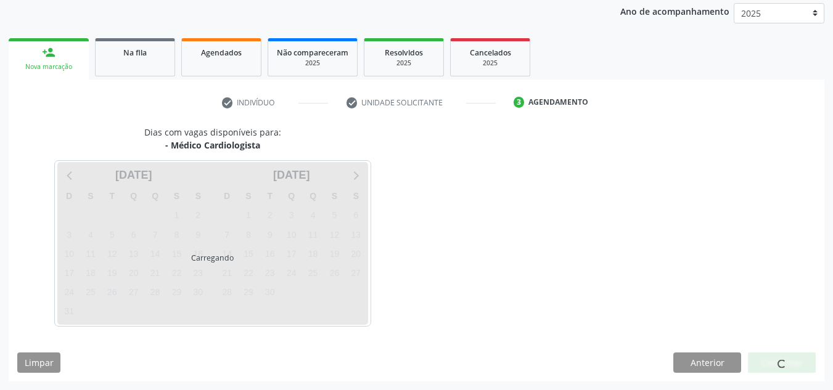
scroll to position [146, 0]
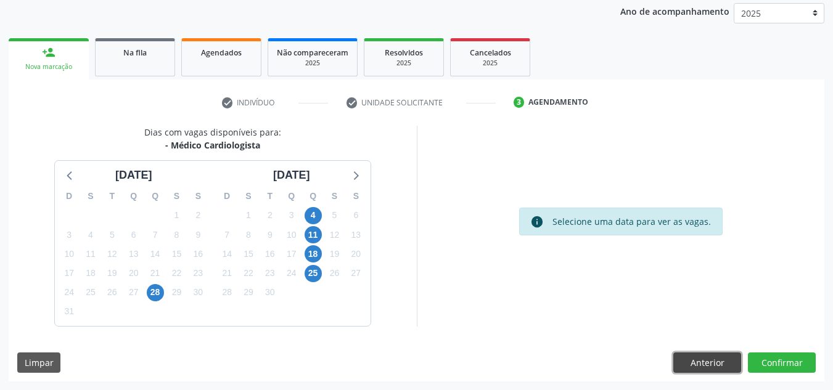
click at [720, 361] on button "Anterior" at bounding box center [707, 363] width 68 height 21
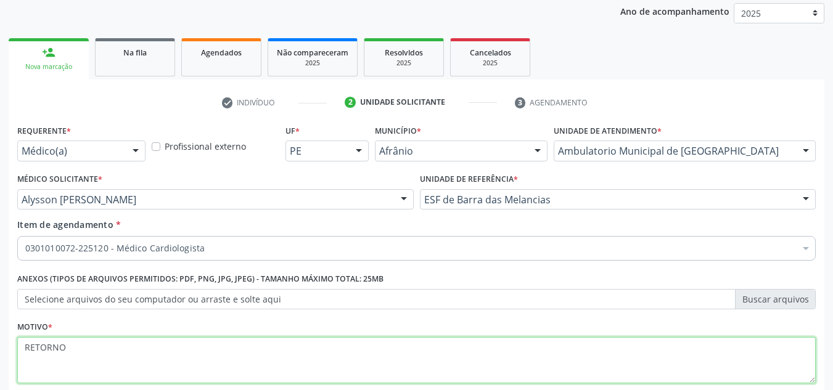
click at [720, 361] on textarea "RETORNO" at bounding box center [416, 360] width 799 height 47
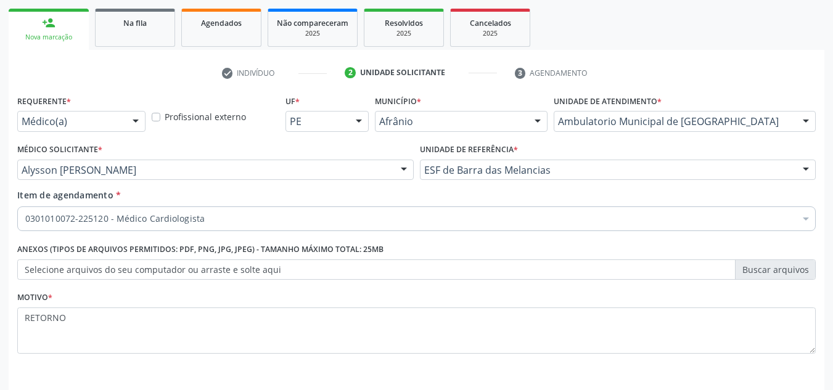
scroll to position [221, 0]
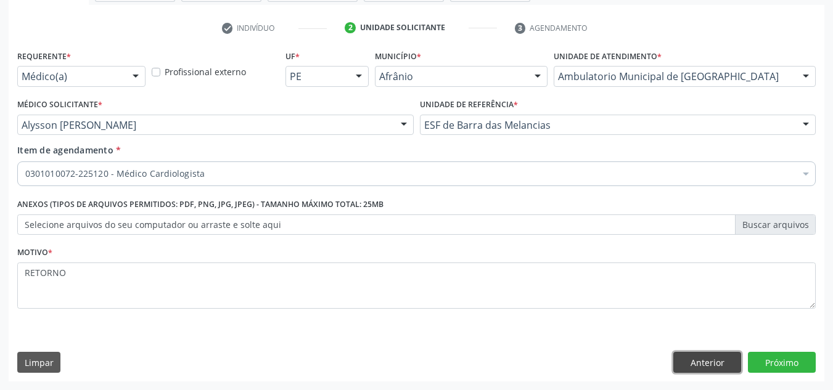
drag, startPoint x: 720, startPoint y: 377, endPoint x: 726, endPoint y: 358, distance: 20.7
click at [726, 358] on button "Anterior" at bounding box center [707, 362] width 68 height 21
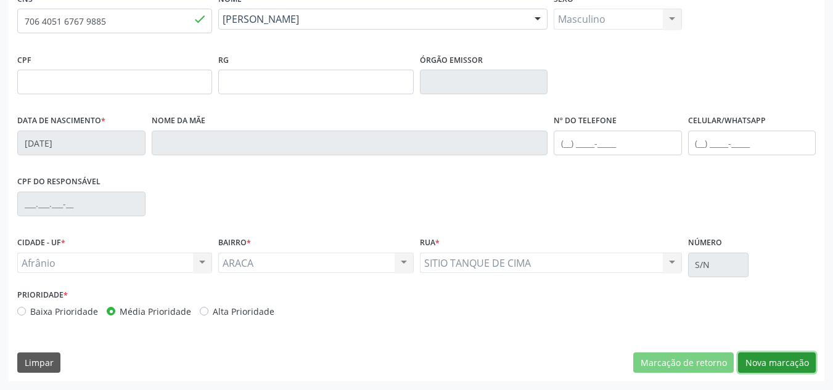
click at [757, 365] on button "Nova marcação" at bounding box center [777, 363] width 78 height 21
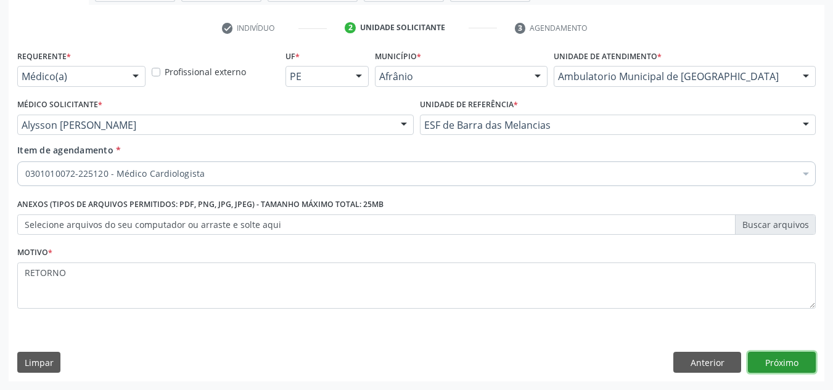
click at [757, 365] on button "Próximo" at bounding box center [782, 362] width 68 height 21
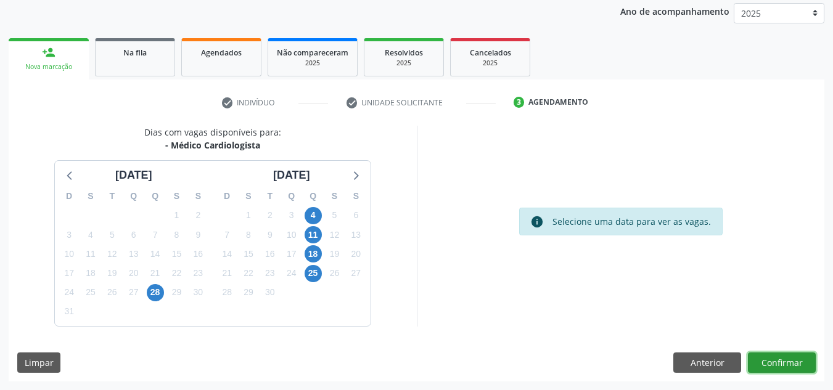
click at [757, 364] on button "Confirmar" at bounding box center [782, 363] width 68 height 21
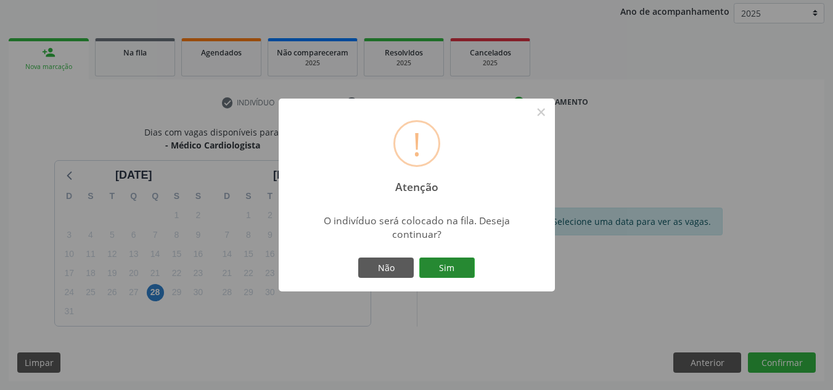
click at [437, 268] on button "Sim" at bounding box center [446, 268] width 55 height 21
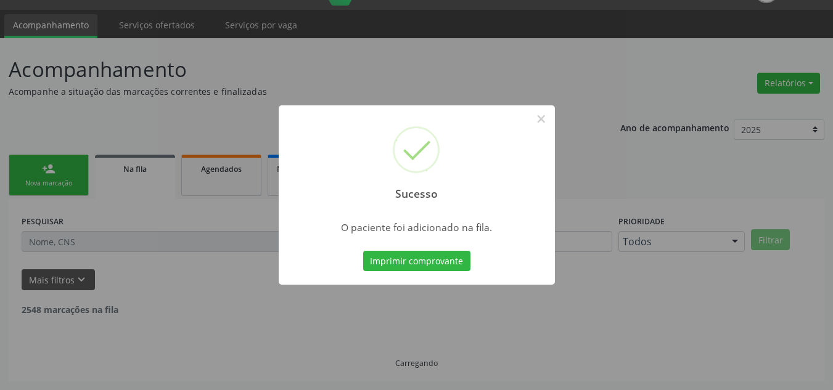
scroll to position [17, 0]
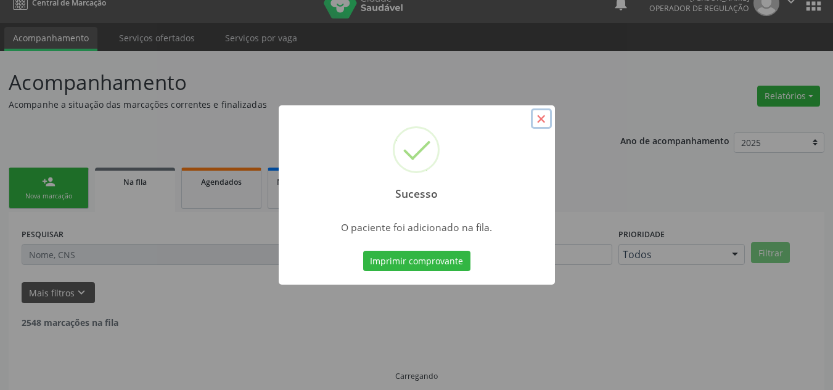
click at [543, 114] on button "×" at bounding box center [541, 119] width 21 height 21
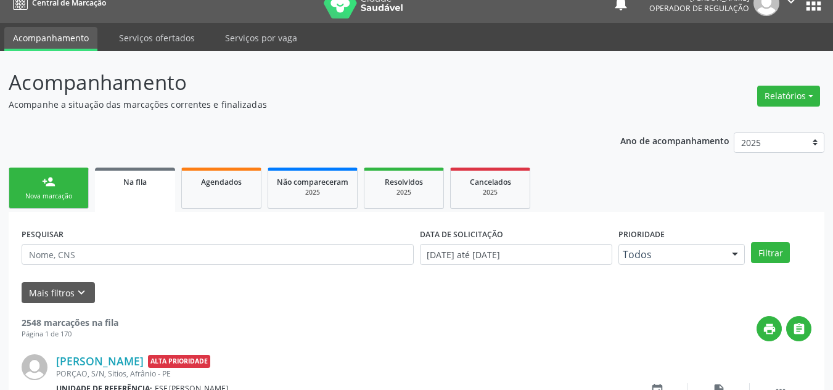
click at [52, 207] on link "person_add Nova marcação" at bounding box center [49, 188] width 80 height 41
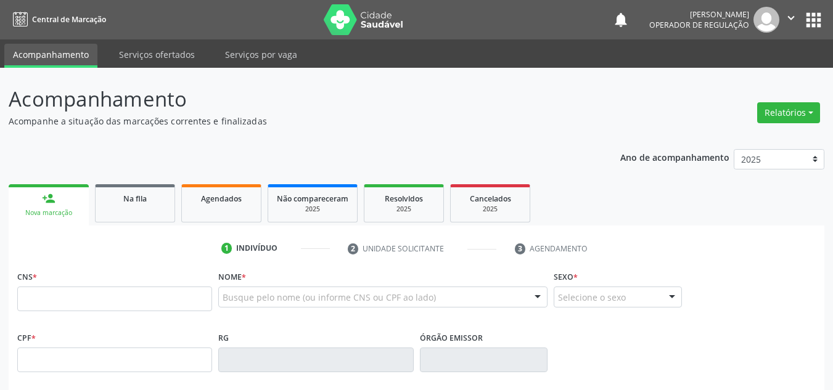
scroll to position [17, 0]
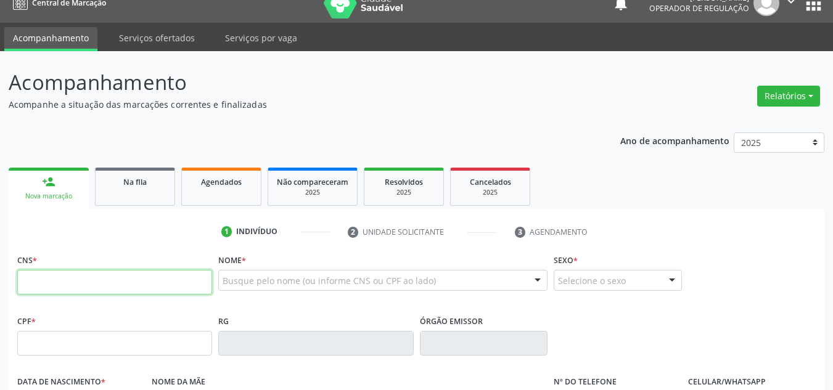
click at [126, 285] on input "text" at bounding box center [114, 282] width 195 height 25
type input "706 8037 1915 1626"
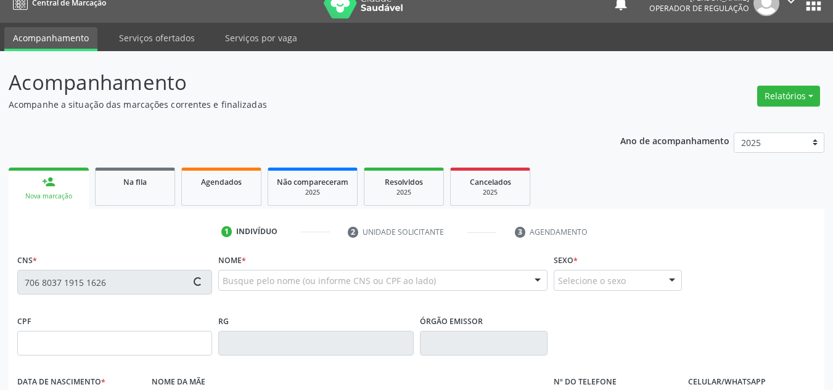
type input "080.145.464-66"
type input "[DATE]"
type input "Osmenia [PERSON_NAME]"
type input "[PHONE_NUMBER]"
type input "034.297.444-07"
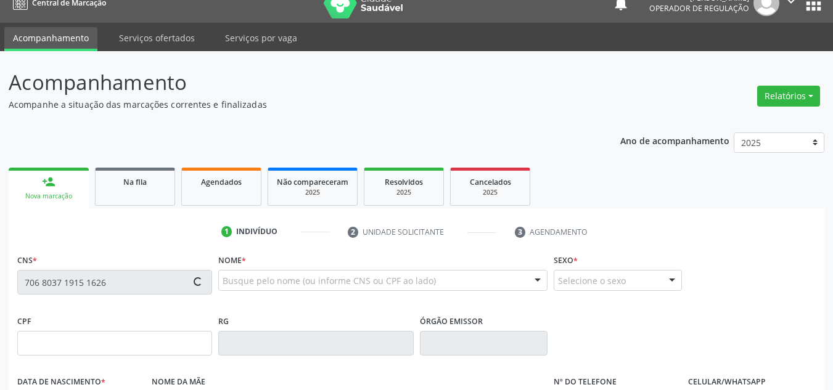
type input "5"
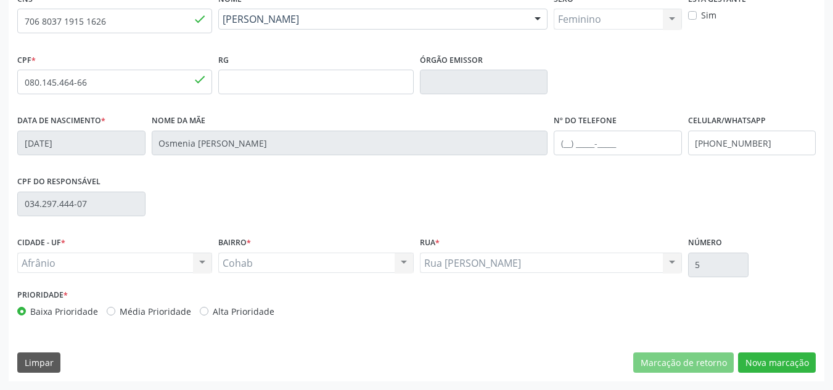
scroll to position [155, 0]
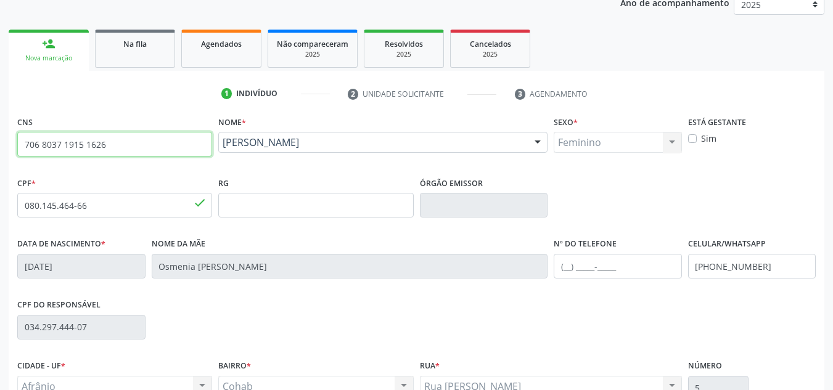
drag, startPoint x: 168, startPoint y: 149, endPoint x: 0, endPoint y: 129, distance: 168.9
click at [0, 129] on div "Acompanhamento Acompanhe a situação das marcações correntes e finalizadas Relat…" at bounding box center [416, 213] width 833 height 601
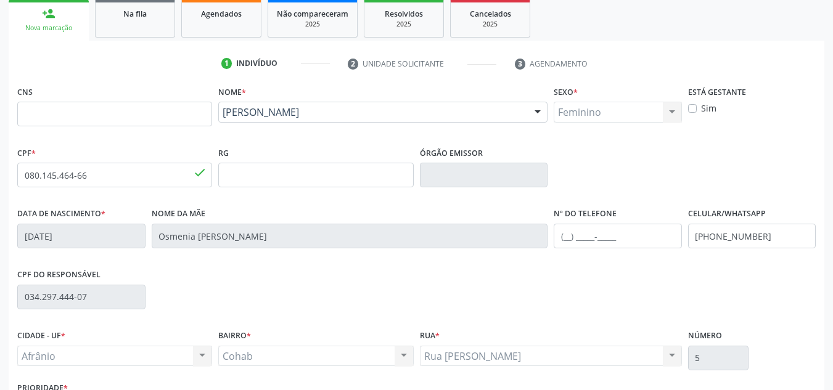
scroll to position [31, 0]
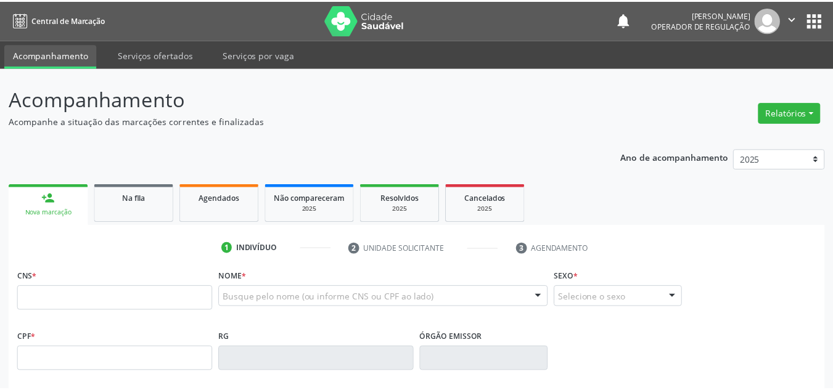
scroll to position [31, 0]
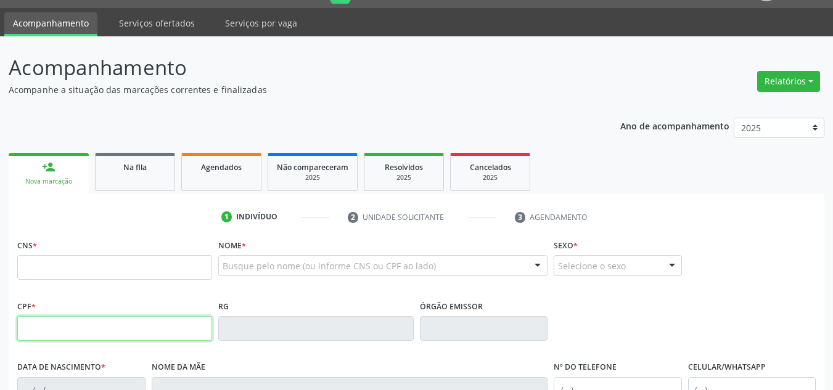
click at [43, 333] on input "text" at bounding box center [114, 328] width 195 height 25
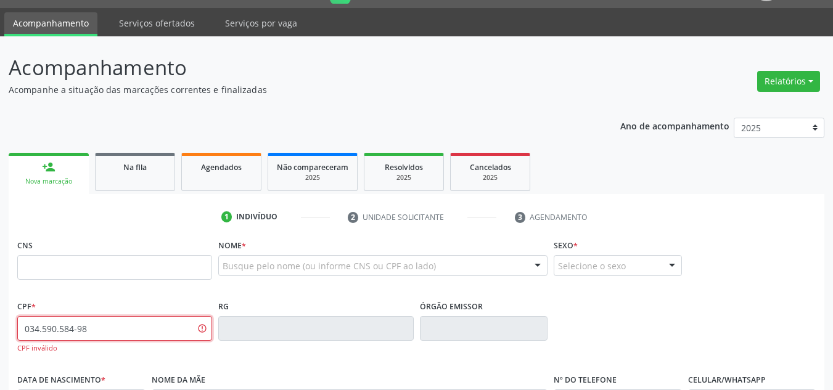
type input "034.590.584-98"
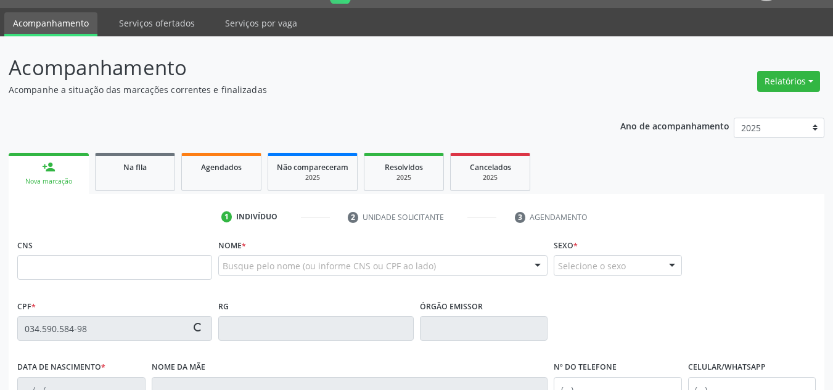
type input "700 0071 3237 3700"
type input "25/11/1949"
type input "Josefa Maria de Souza"
type input "(87) 98804-5197"
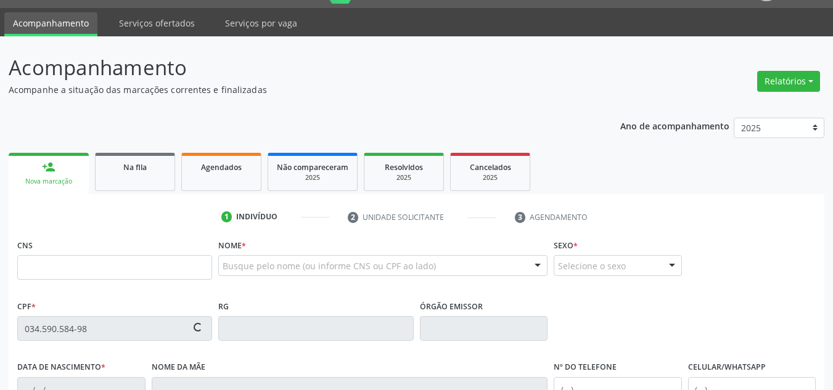
type input "34"
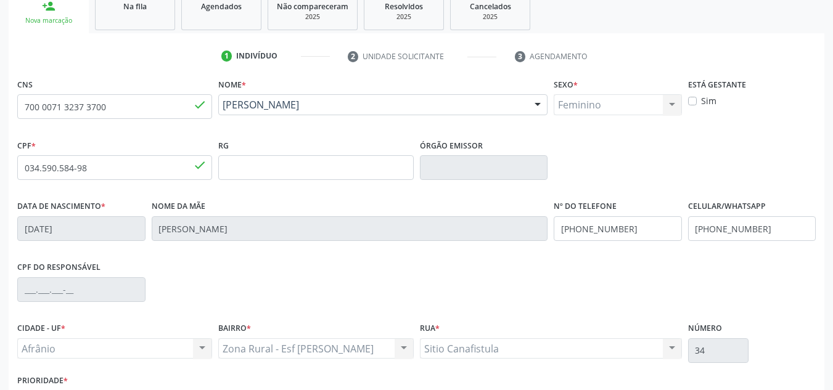
scroll to position [278, 0]
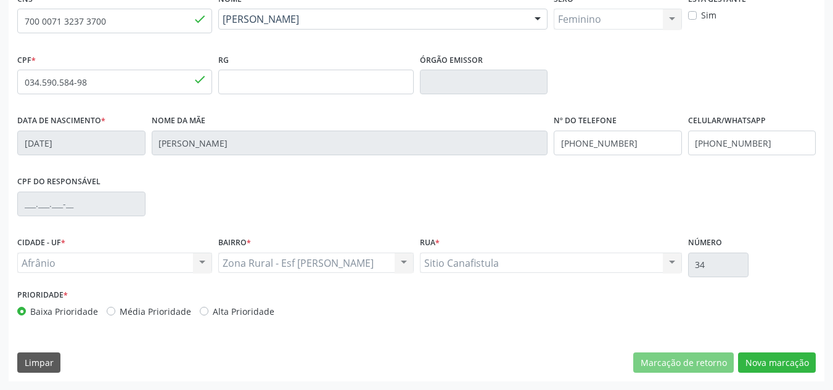
click at [155, 324] on div "Prioridade * Baixa Prioridade Média Prioridade Alta Prioridade" at bounding box center [215, 306] width 403 height 41
drag, startPoint x: 154, startPoint y: 322, endPoint x: 160, endPoint y: 308, distance: 15.2
click at [155, 318] on div "Prioridade * Baixa Prioridade Média Prioridade Alta Prioridade" at bounding box center [215, 306] width 403 height 41
click at [160, 308] on label "Média Prioridade" at bounding box center [156, 311] width 72 height 13
click at [115, 308] on input "Média Prioridade" at bounding box center [111, 310] width 9 height 11
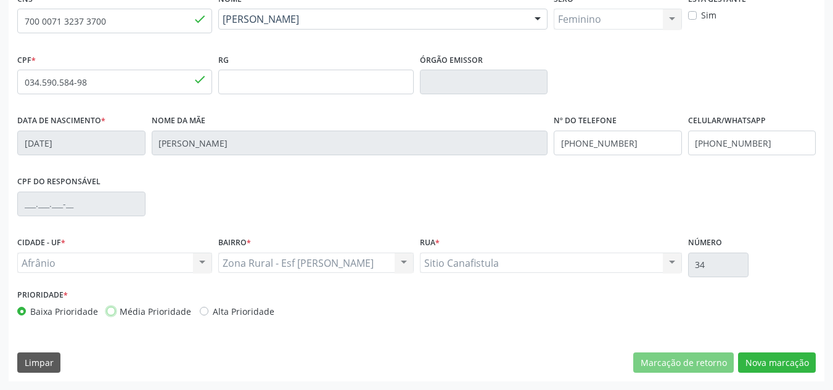
radio input "true"
click at [803, 358] on button "Nova marcação" at bounding box center [777, 363] width 78 height 21
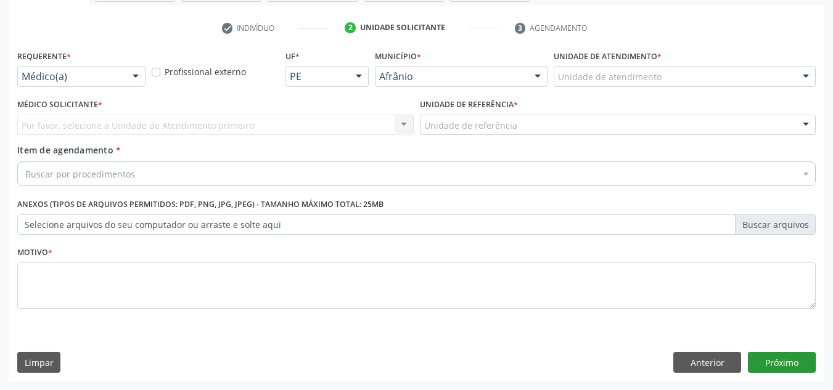
scroll to position [221, 0]
click at [708, 76] on div "Unidade de atendimento" at bounding box center [685, 76] width 262 height 21
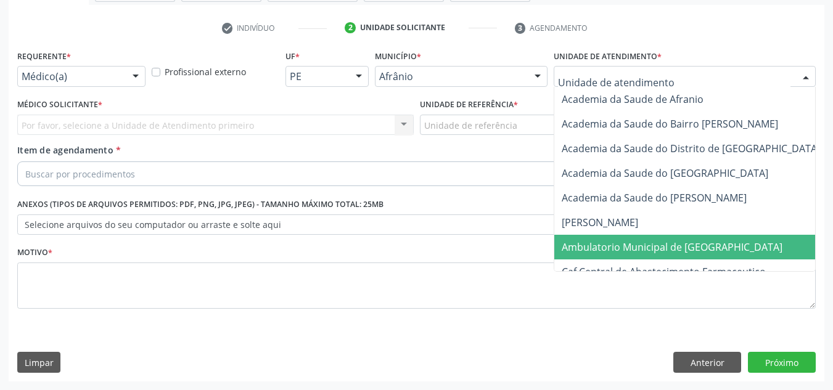
click at [672, 245] on span "Ambulatorio Municipal de [GEOGRAPHIC_DATA]" at bounding box center [672, 247] width 221 height 14
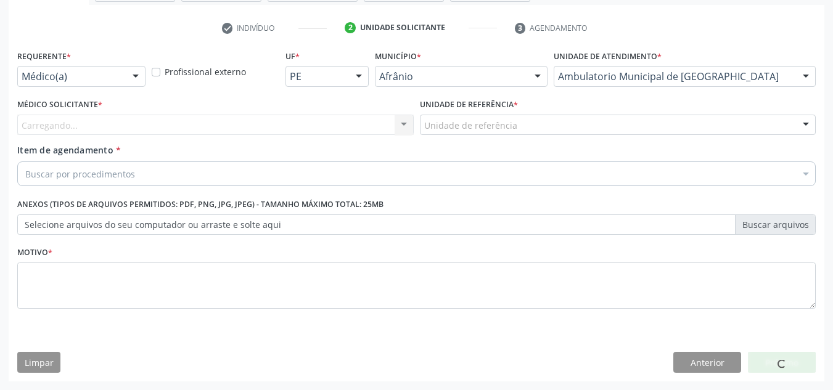
click at [145, 131] on div "Carregando... Nenhum resultado encontrado para: " " Não há nenhuma opção para s…" at bounding box center [215, 125] width 396 height 21
drag, startPoint x: 145, startPoint y: 131, endPoint x: 153, endPoint y: 128, distance: 8.6
click at [150, 128] on div "Carregando... Nenhum resultado encontrado para: " " Não há nenhuma opção para s…" at bounding box center [215, 125] width 396 height 21
click at [153, 128] on div "Carregando... Nenhum resultado encontrado para: " " Não há nenhuma opção para s…" at bounding box center [215, 125] width 396 height 21
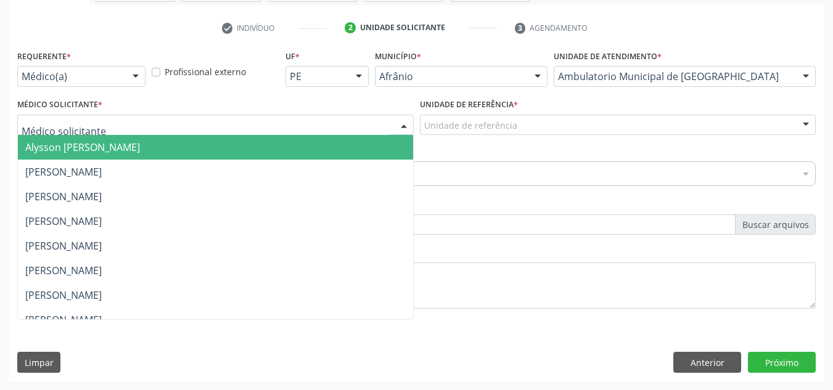
click at [153, 128] on div at bounding box center [215, 125] width 396 height 21
drag, startPoint x: 158, startPoint y: 146, endPoint x: 172, endPoint y: 142, distance: 14.5
click at [140, 142] on span "Alysson Rodrigo Ferreira Cavalcanti" at bounding box center [82, 148] width 115 height 14
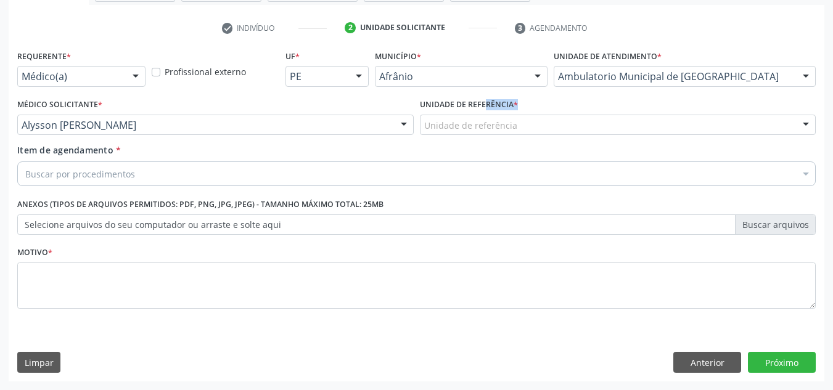
drag, startPoint x: 470, startPoint y: 111, endPoint x: 470, endPoint y: 118, distance: 7.4
click at [470, 118] on div "Unidade de referência * Unidade de referência ESF de Extrema ESF de Barra das M…" at bounding box center [618, 115] width 396 height 39
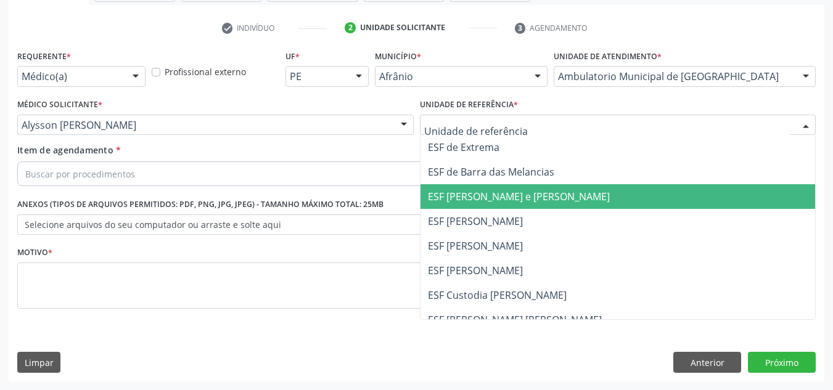
drag, startPoint x: 454, startPoint y: 195, endPoint x: 390, endPoint y: 195, distance: 64.1
click at [450, 195] on span "ESF [PERSON_NAME] e [PERSON_NAME]" at bounding box center [519, 197] width 182 height 14
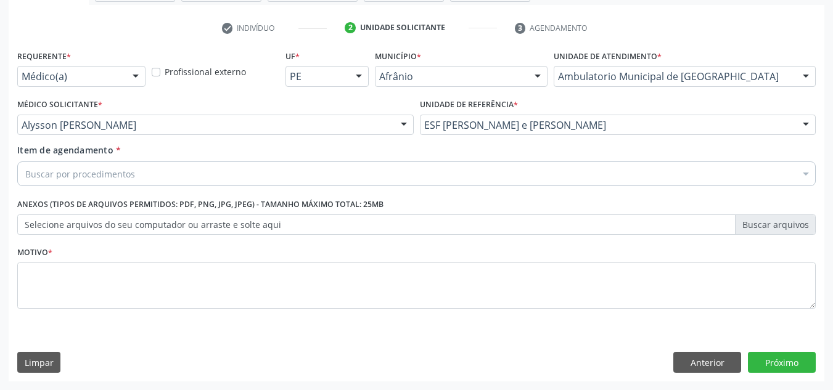
click at [383, 181] on div "Buscar por procedimentos" at bounding box center [416, 174] width 799 height 25
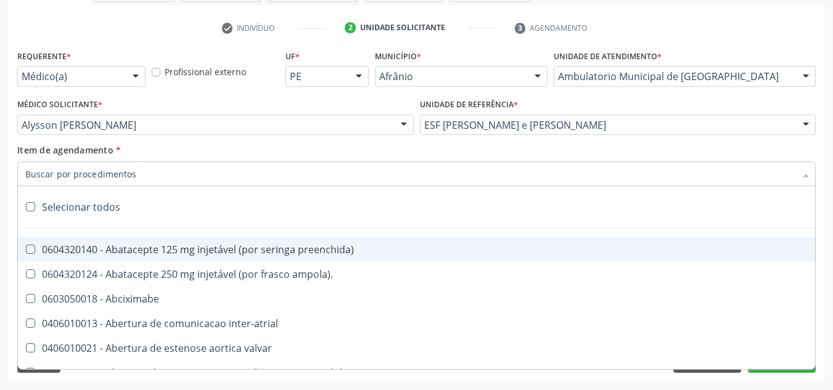
paste input "0301010072-225120"
type input "0301010072-225120"
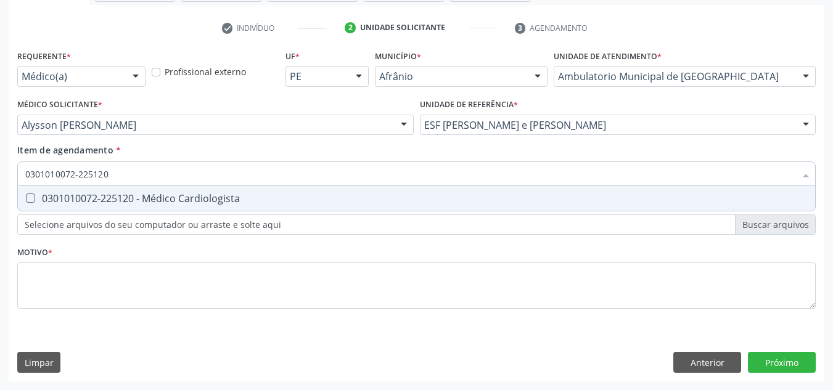
click at [308, 197] on div "0301010072-225120 - Médico Cardiologista" at bounding box center [416, 199] width 782 height 10
checkbox Cardiologista "true"
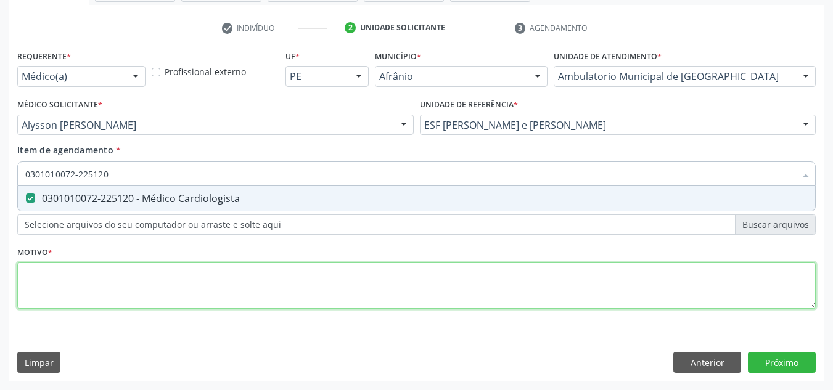
click at [298, 286] on div "Requerente * Médico(a) Médico(a) Enfermeiro(a) Paciente Nenhum resultado encont…" at bounding box center [416, 186] width 799 height 279
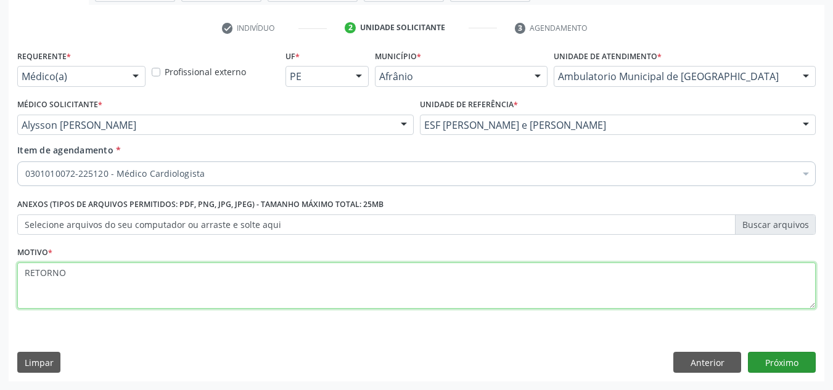
type textarea "RETORNO"
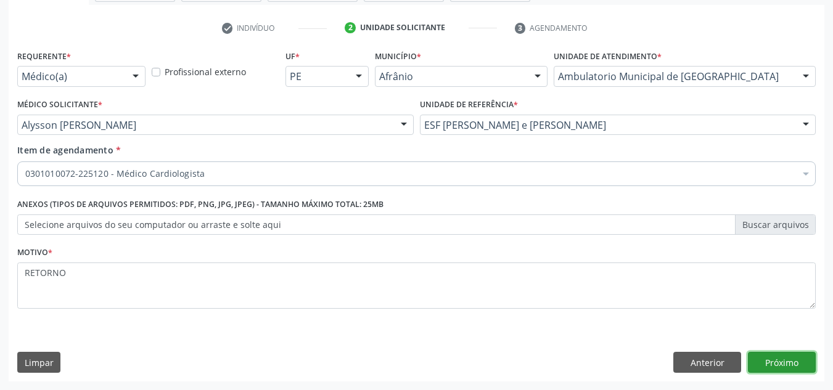
click at [797, 364] on button "Próximo" at bounding box center [782, 362] width 68 height 21
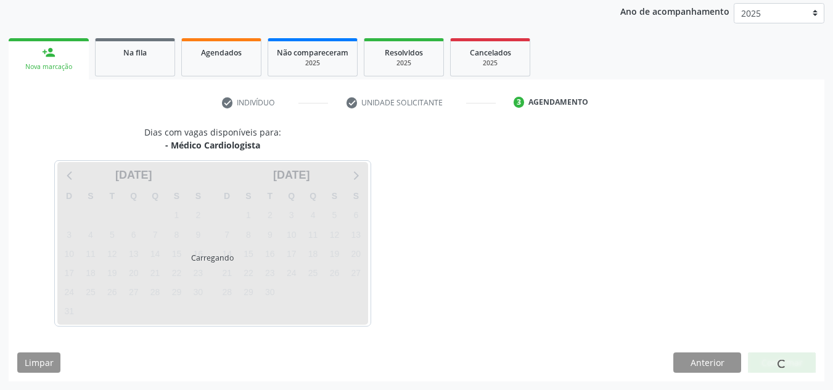
scroll to position [146, 0]
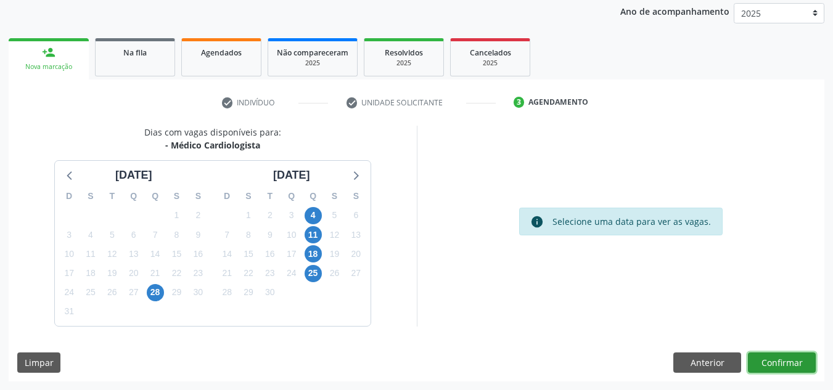
click at [760, 361] on button "Confirmar" at bounding box center [782, 363] width 68 height 21
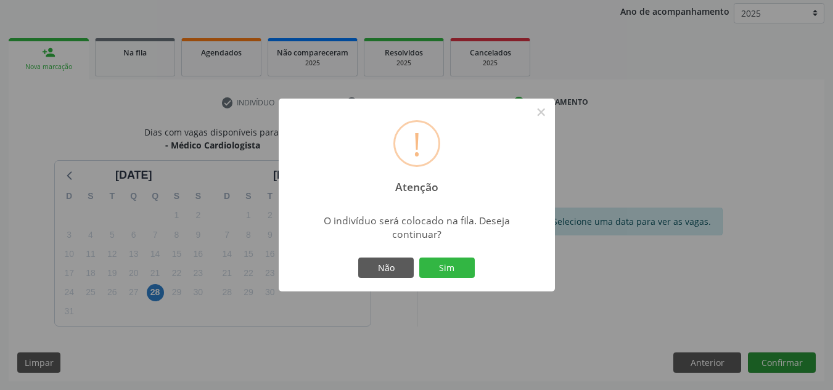
click at [419, 258] on button "Sim" at bounding box center [446, 268] width 55 height 21
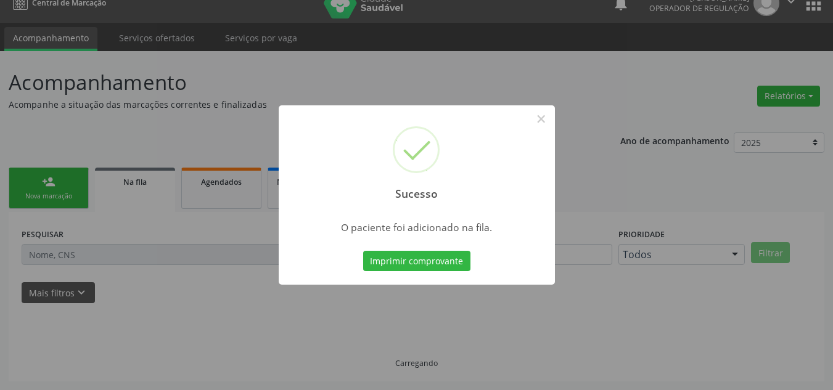
scroll to position [17, 0]
